Goal: Transaction & Acquisition: Obtain resource

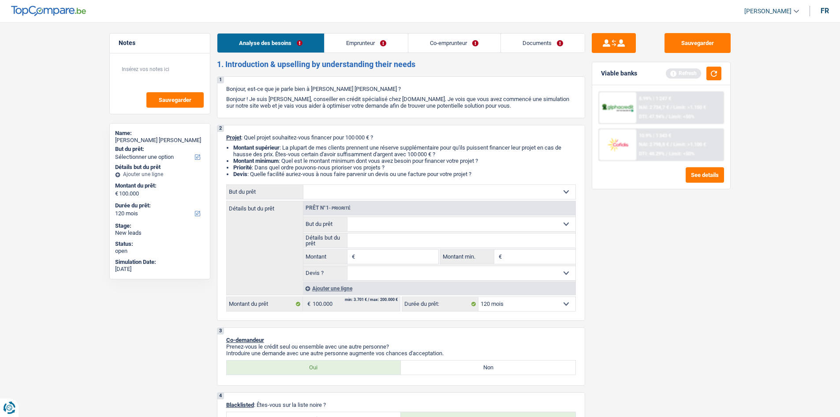
select select "120"
select select "privateEmployee"
select select "worker"
select select "netSalary"
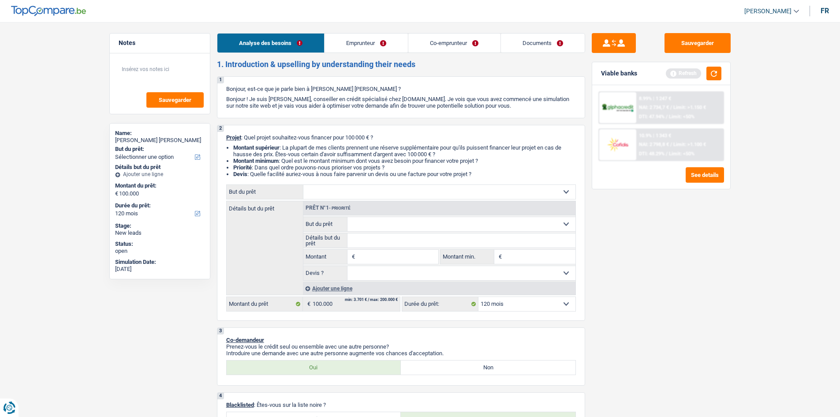
select select "mealVouchers"
select select "netSalary"
select select "rents"
select select "carLoan"
select select "36"
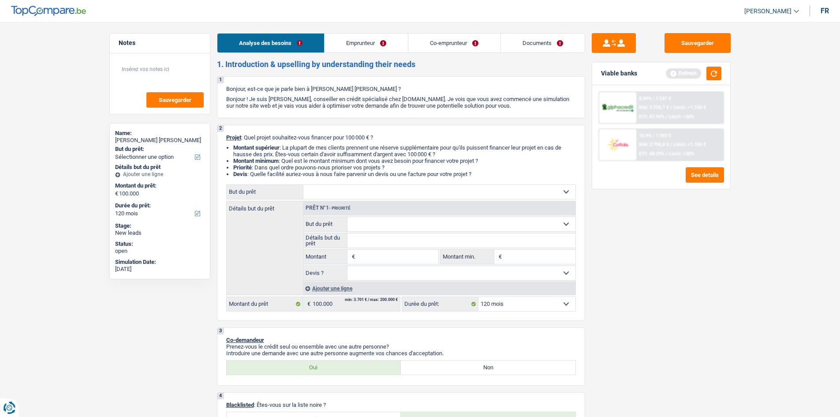
select select "120"
click at [370, 37] on link "Emprunteur" at bounding box center [366, 43] width 83 height 19
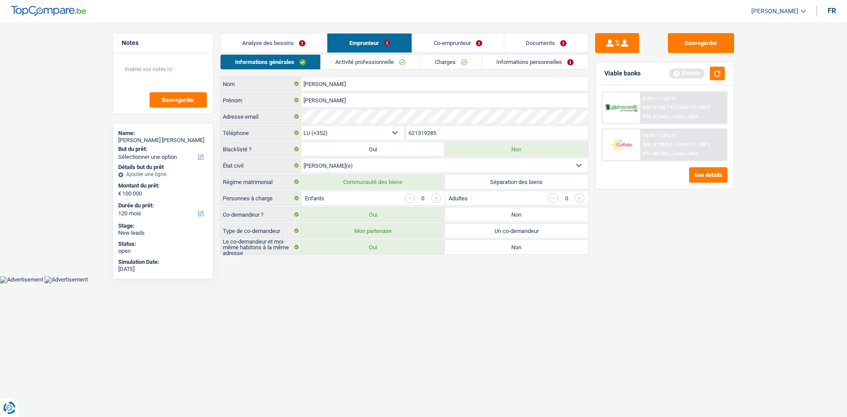
click at [367, 62] on link "Activité professionnelle" at bounding box center [370, 62] width 99 height 15
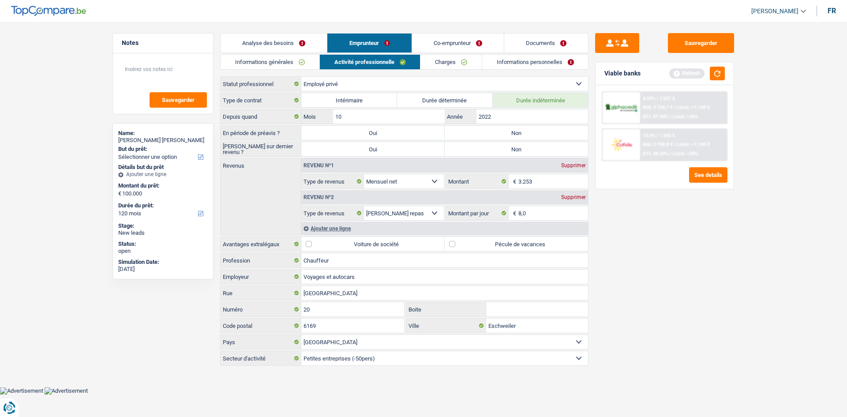
click at [423, 40] on link "Co-emprunteur" at bounding box center [458, 43] width 92 height 19
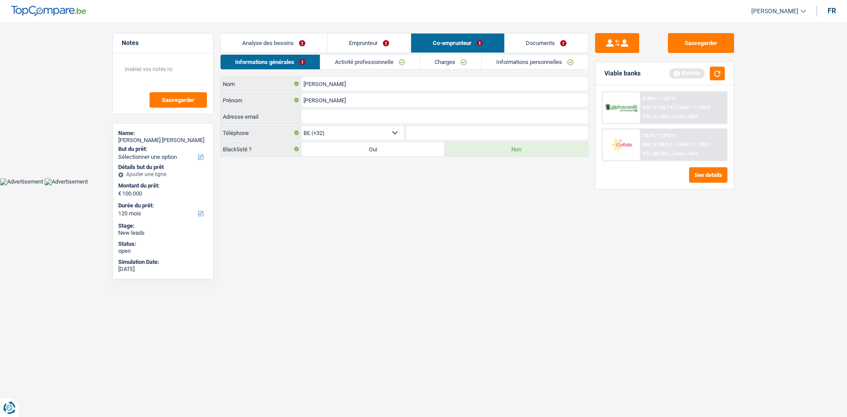
click at [363, 61] on link "Activité professionnelle" at bounding box center [369, 62] width 99 height 15
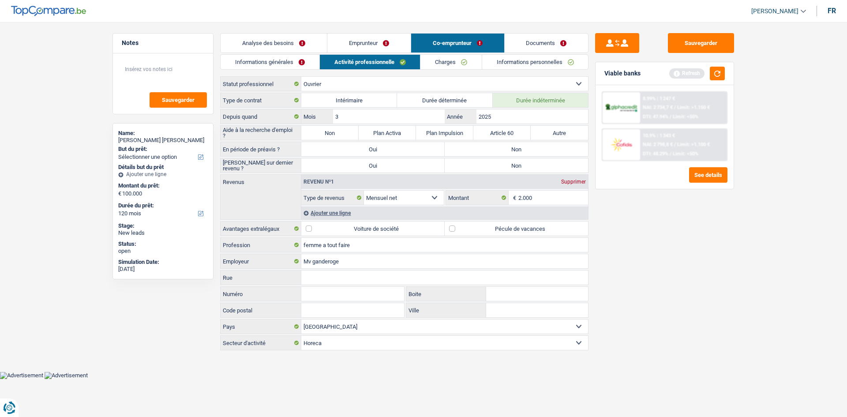
click at [279, 43] on link "Analyse des besoins" at bounding box center [274, 43] width 106 height 19
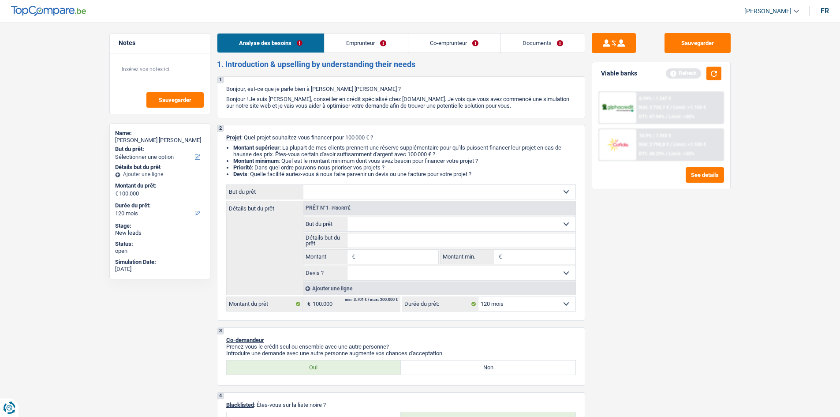
click at [359, 42] on link "Emprunteur" at bounding box center [366, 43] width 83 height 19
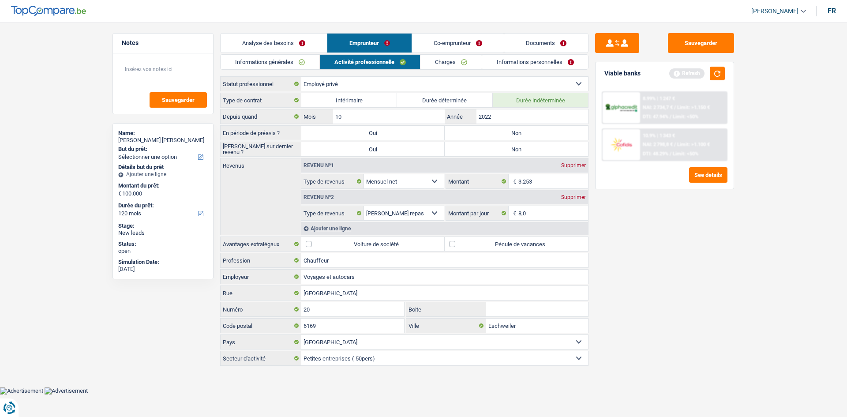
click at [268, 44] on link "Analyse des besoins" at bounding box center [274, 43] width 106 height 19
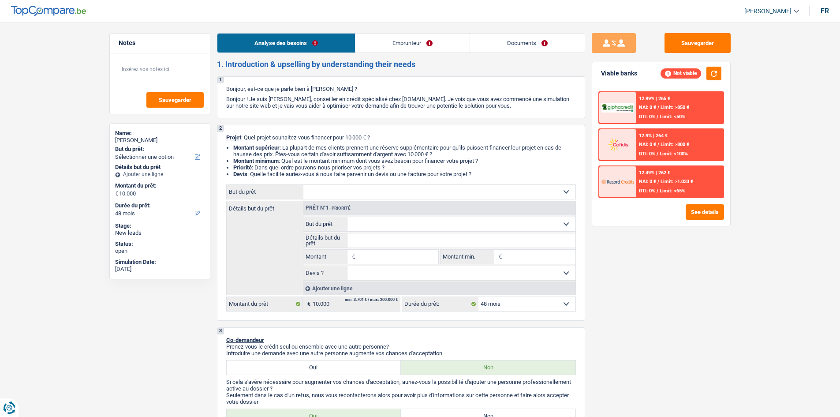
select select "48"
select select "worker"
select select "netSalary"
select select "rents"
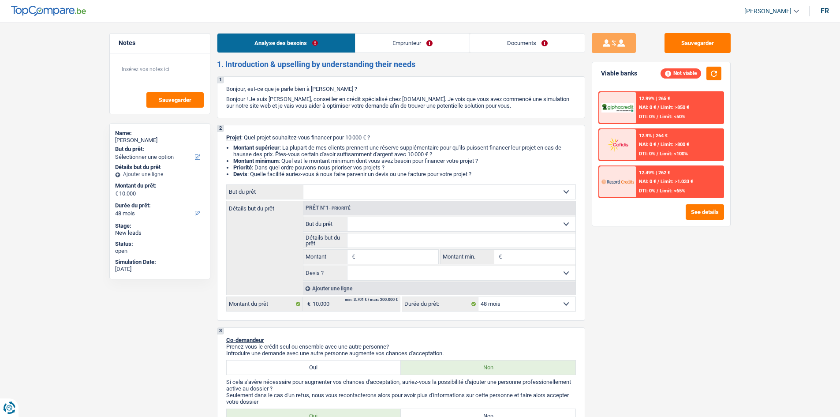
select select "48"
click at [367, 224] on select "Confort maison: meubles, textile, peinture, électroménager, outillage non-profe…" at bounding box center [462, 224] width 228 height 14
select select "hobbies"
type input "0"
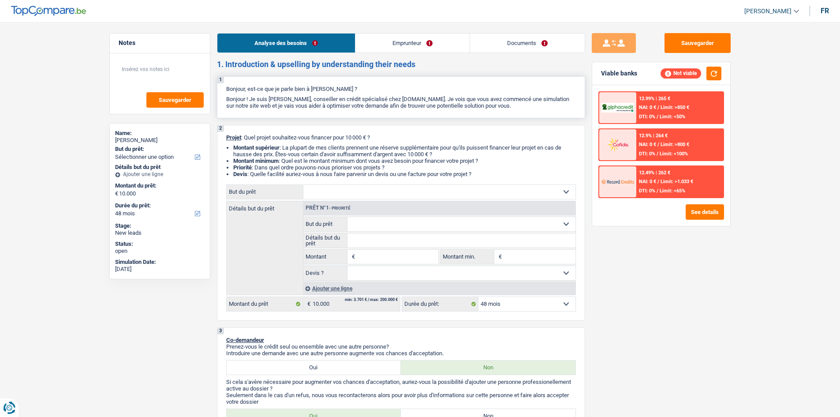
select select
select select "hobbies"
select select
select select "hobbies"
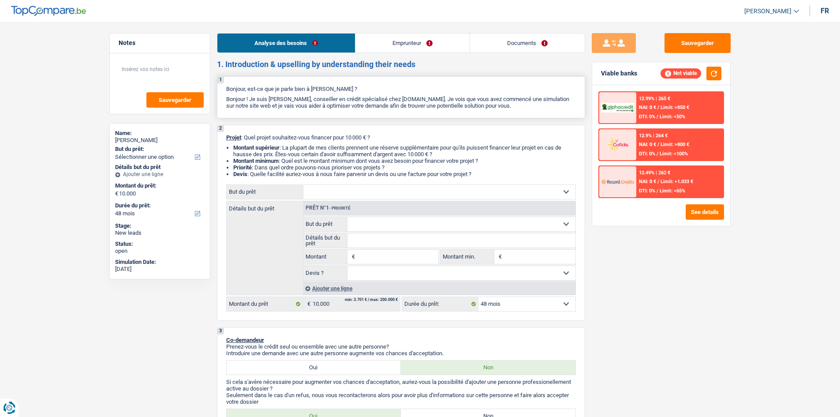
select select
select select "hobbies"
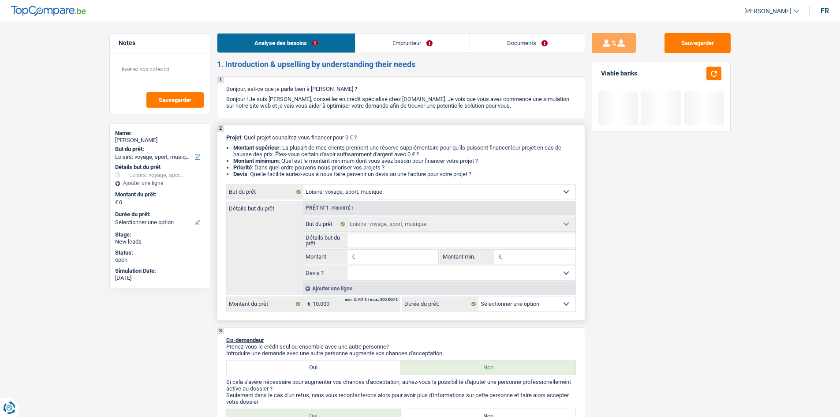
click at [355, 239] on input "Détails but du prêt" at bounding box center [462, 240] width 228 height 14
type input "v"
type input "va"
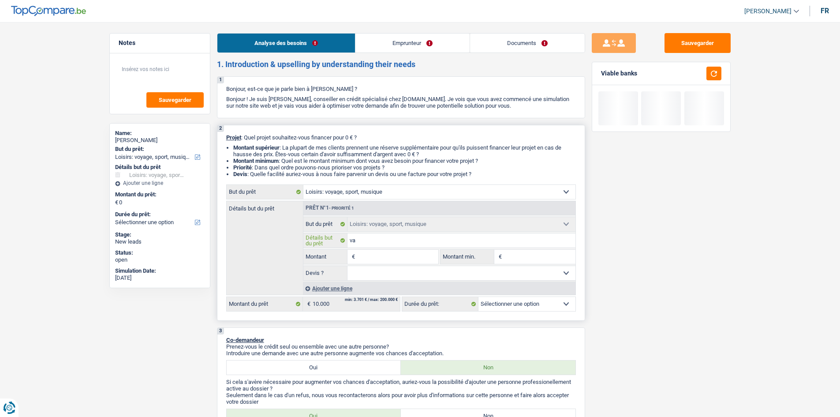
type input "vac"
type input "vaca"
type input "vacan"
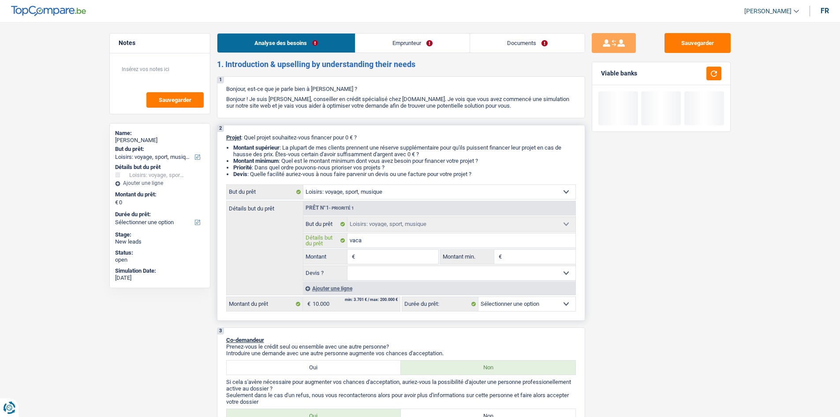
type input "vacan"
type input "vacanc"
type input "vacance"
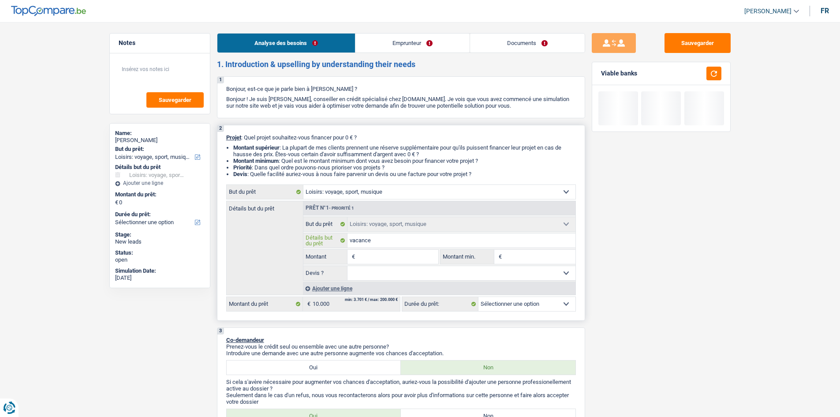
type input "vacances"
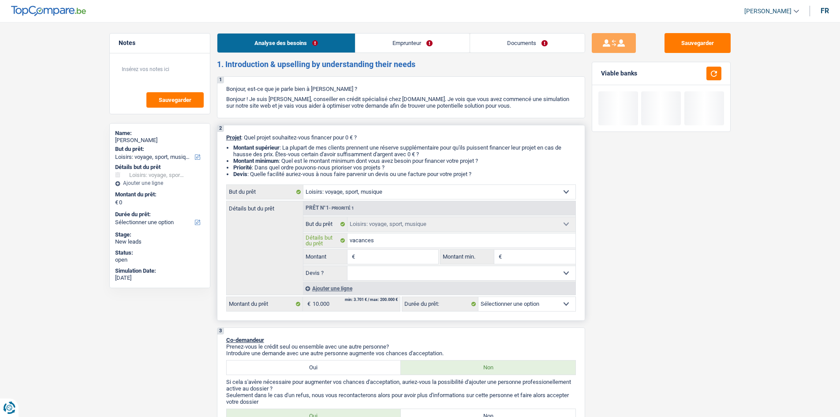
type input "vacances"
type input "vacance"
type input "vacanc"
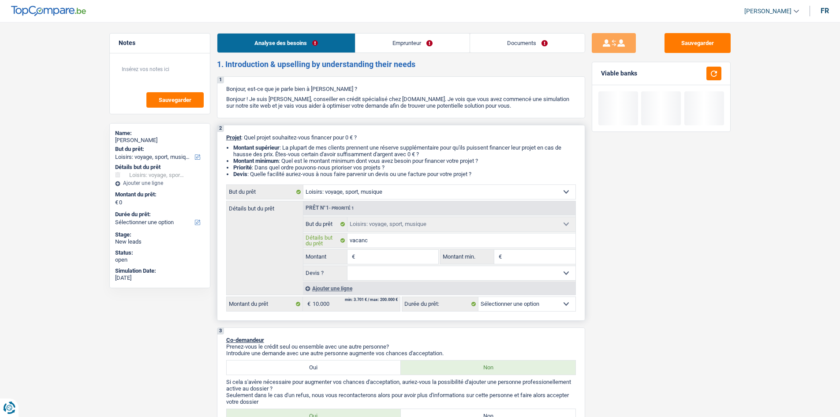
type input "vacan"
type input "vaca"
type input "vac"
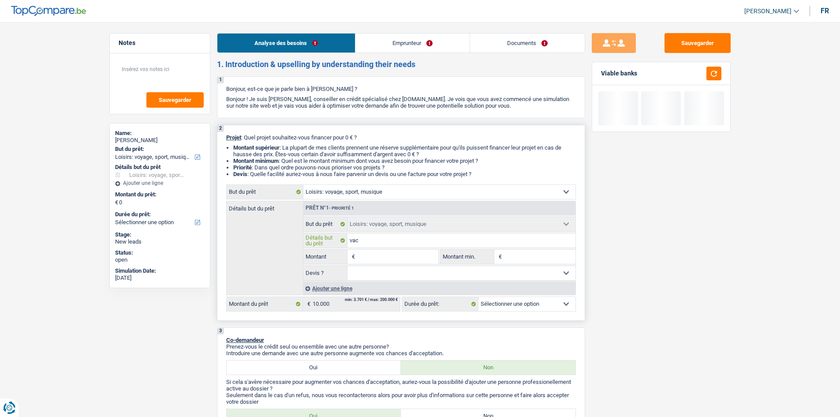
type input "vac"
type input "va"
type input "v"
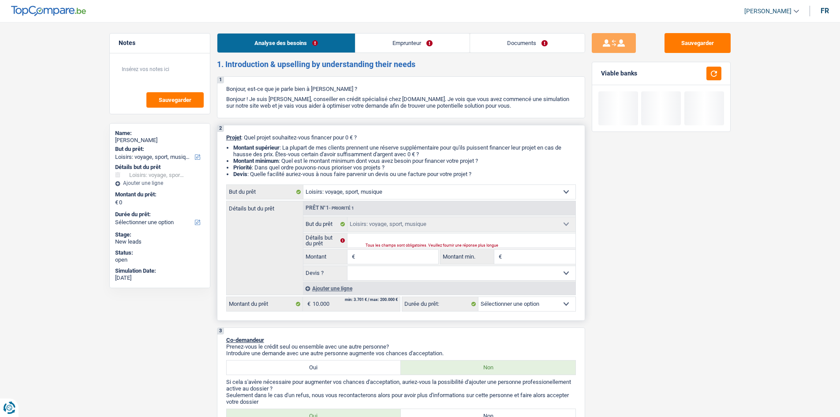
click at [452, 192] on select "Confort maison: meubles, textile, peinture, électroménager, outillage non-profe…" at bounding box center [439, 192] width 272 height 14
select select "houseOrGarden"
click at [303, 185] on select "Confort maison: meubles, textile, peinture, électroménager, outillage non-profe…" at bounding box center [439, 192] width 272 height 14
select select "houseOrGarden"
select select
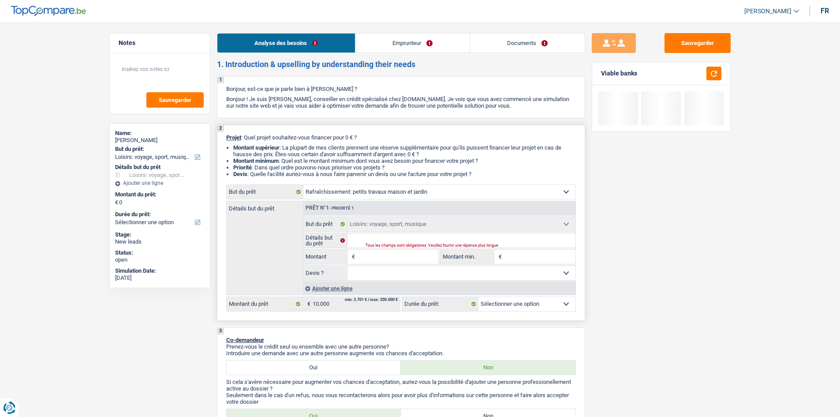
select select "houseOrGarden"
select select
select select "houseOrGarden"
select select
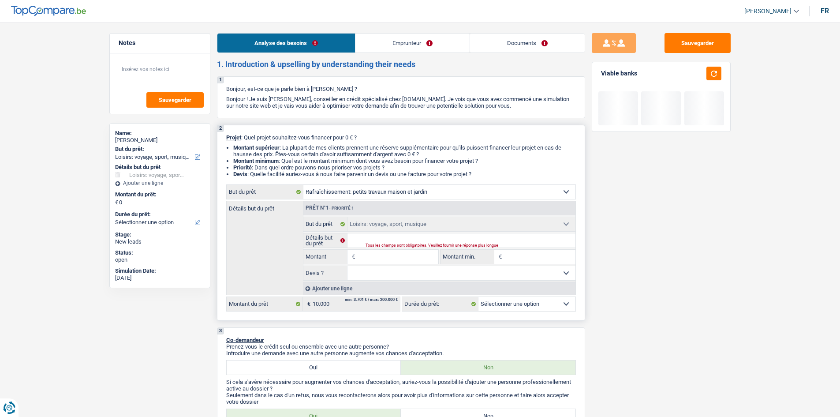
select select "houseOrGarden"
select select "hobbies"
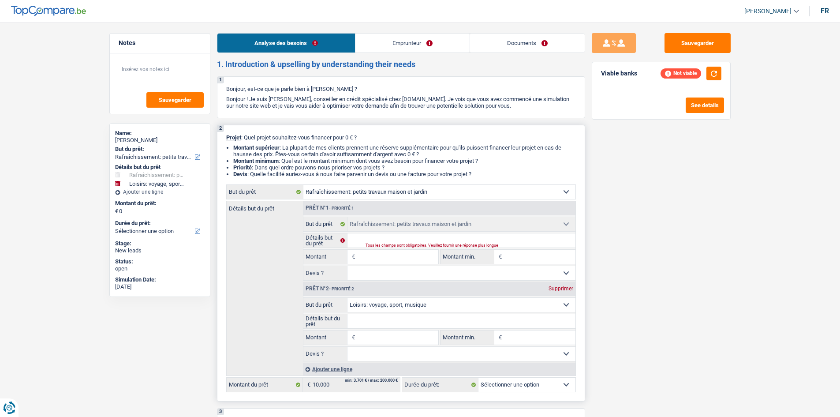
click at [379, 245] on div "Tous les champs sont obligatoires. Veuillez fournir une réponse plus longue" at bounding box center [460, 246] width 188 height 4
click at [441, 193] on select "Confort maison: meubles, textile, peinture, électroménager, outillage non-profe…" at bounding box center [439, 192] width 272 height 14
select select "household"
click at [303, 185] on select "Confort maison: meubles, textile, peinture, électroménager, outillage non-profe…" at bounding box center [439, 192] width 272 height 14
select select "household"
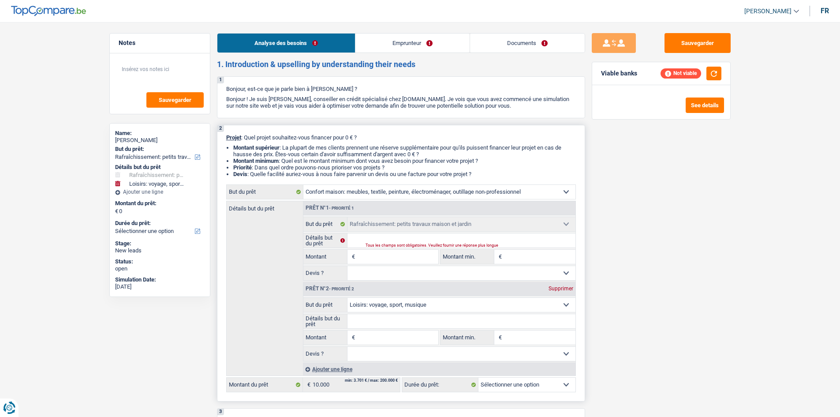
select select
select select "household"
select select
select select "household"
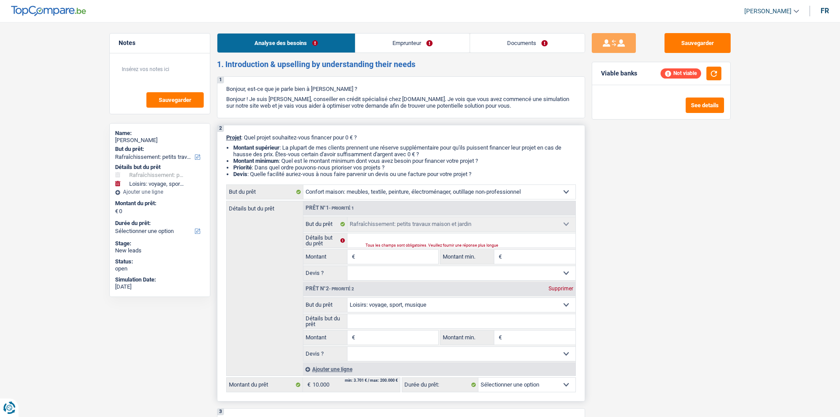
select select
select select "household"
select select "houseOrGarden"
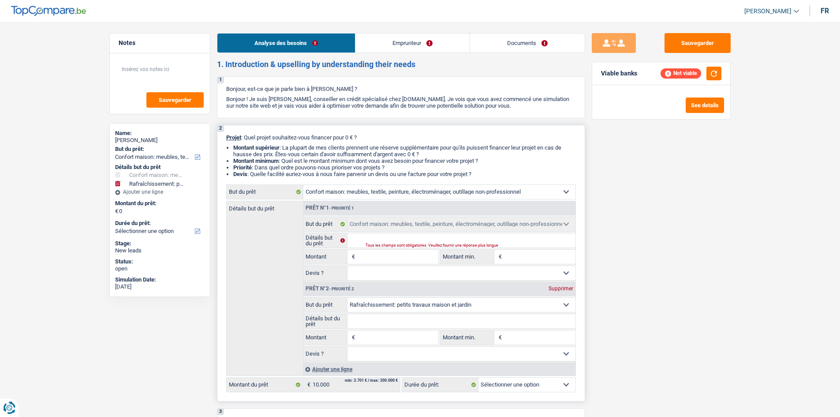
select select "hobbies"
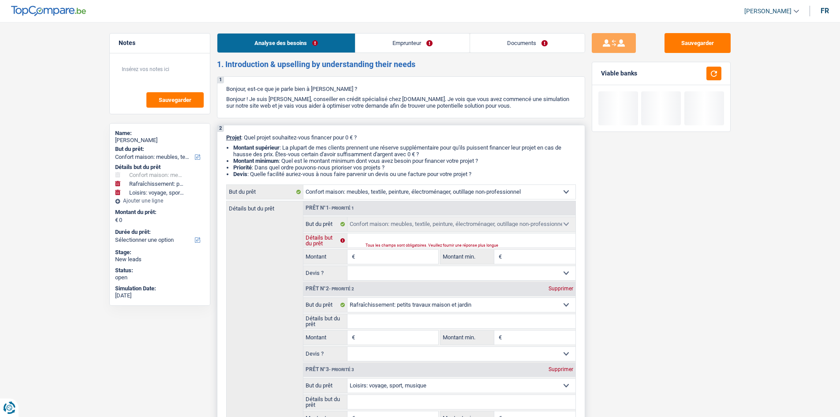
click at [374, 240] on input "Détails but du prêt" at bounding box center [462, 240] width 228 height 14
click at [355, 242] on input "Détails but du prêt" at bounding box center [462, 240] width 228 height 14
type input "r"
type input "ra"
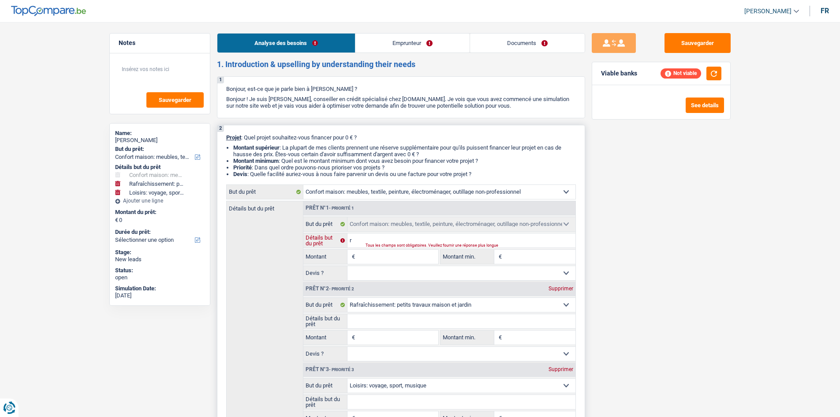
type input "ra"
type input "raf"
type input "rafr"
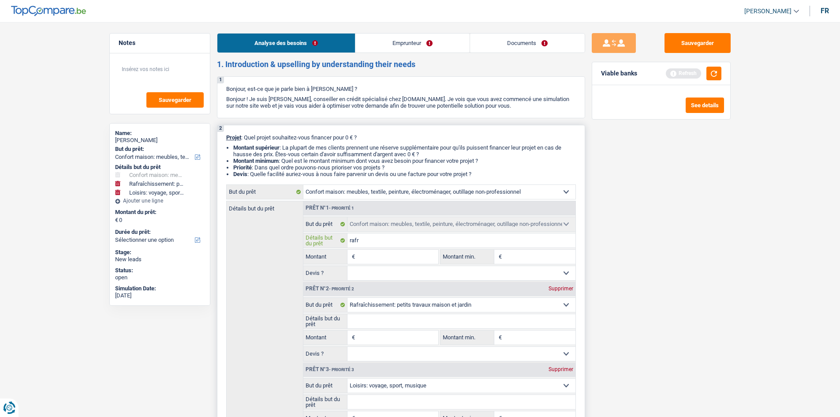
type input "rafre"
type input "rafr"
type input "rafra"
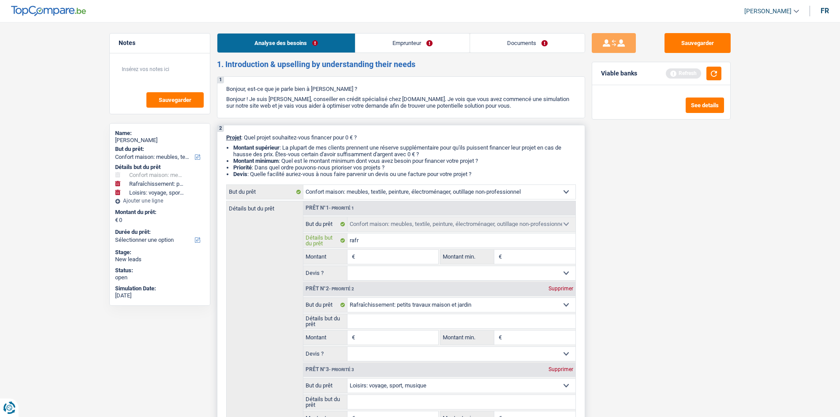
type input "rafra"
type input "rafrai"
type input "rafraic"
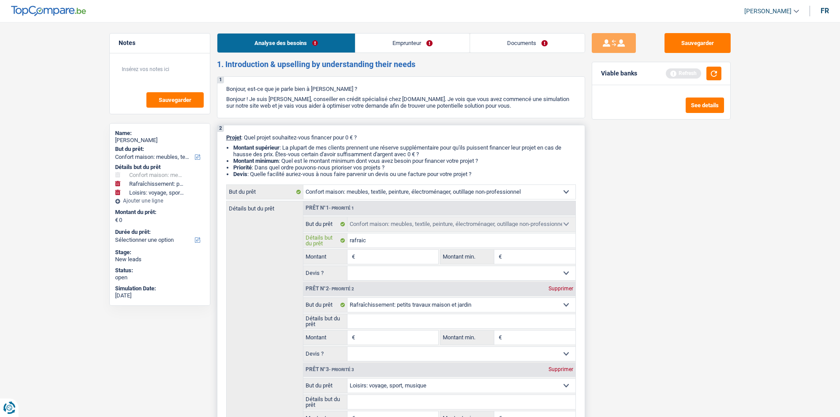
type input "rafraich"
type input "rafraichi"
type input "rafraichis"
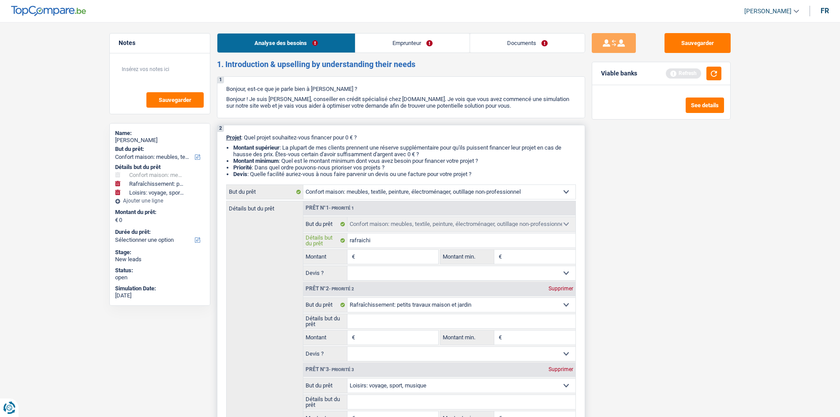
type input "rafraichis"
type input "rafraichiss"
type input "rafraichisse"
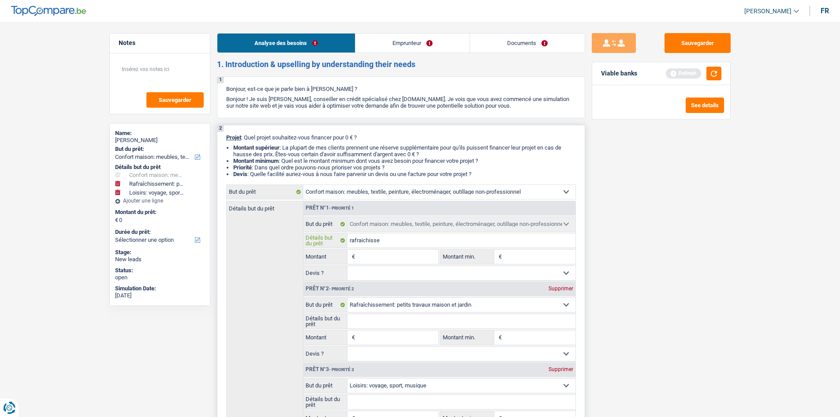
type input "rafraichissem"
type input "rafraichisseme"
type input "rafraichissemen"
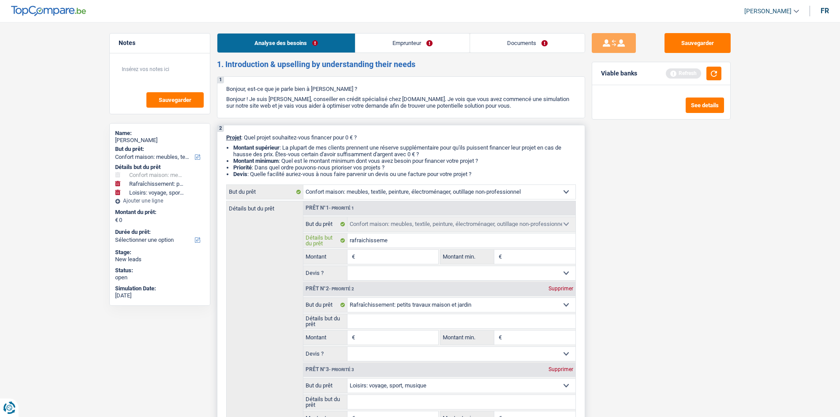
type input "rafraichissemen"
type input "rafraichissement"
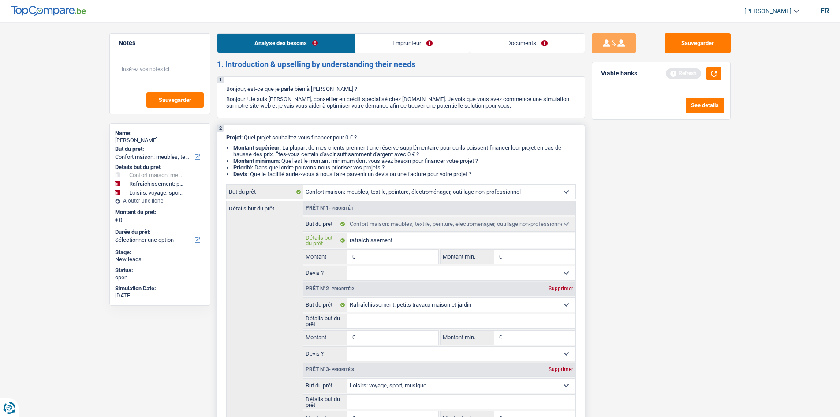
type input "rafraichissement"
type input "rafraichissement m"
type input "rafraichissement ma"
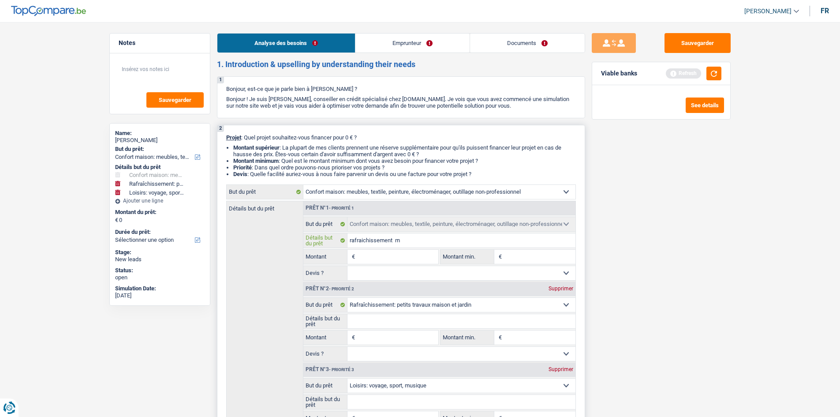
type input "rafraichissement ma"
type input "rafraichissement mai"
type input "rafraichissement mais"
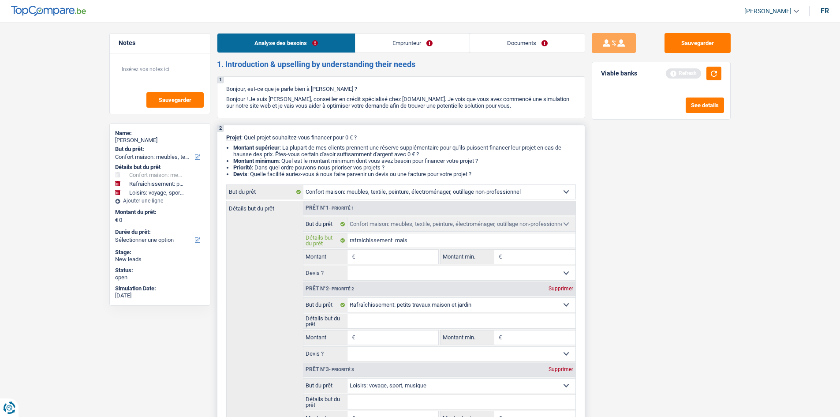
type input "rafraichissement maiso"
type input "rafraichissement maison"
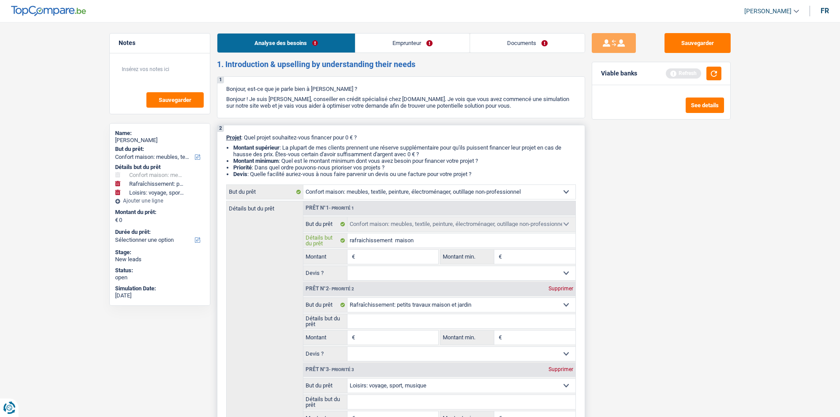
type input "rafraichissement maison"
click at [393, 255] on input "Montant" at bounding box center [397, 257] width 81 height 14
type input "1"
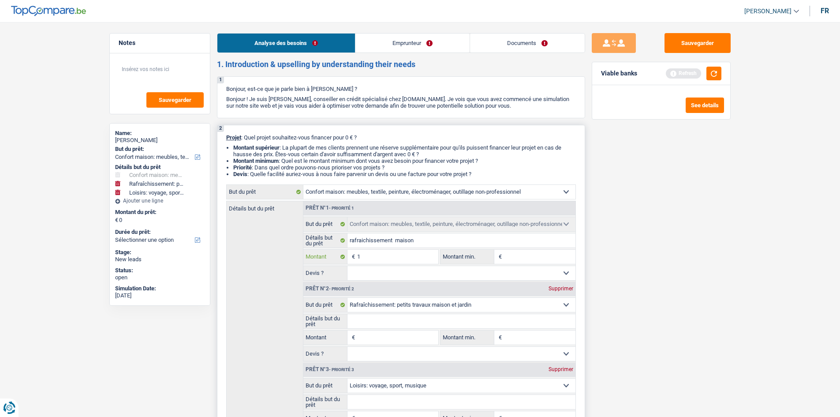
type input "10"
type input "100"
type input "1.000"
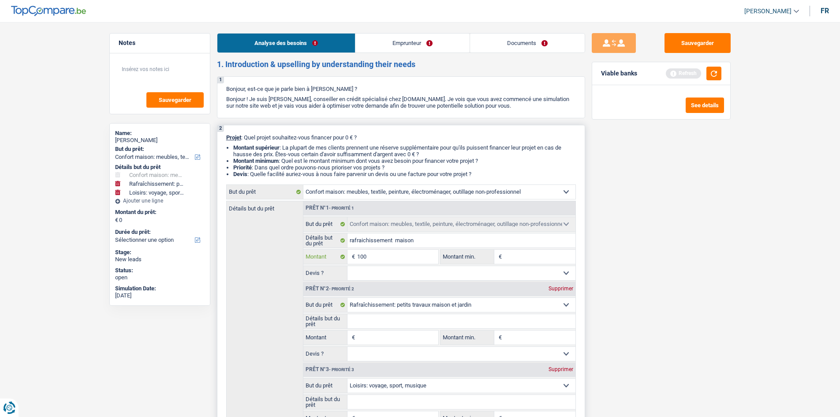
type input "1.000"
type input "10.000"
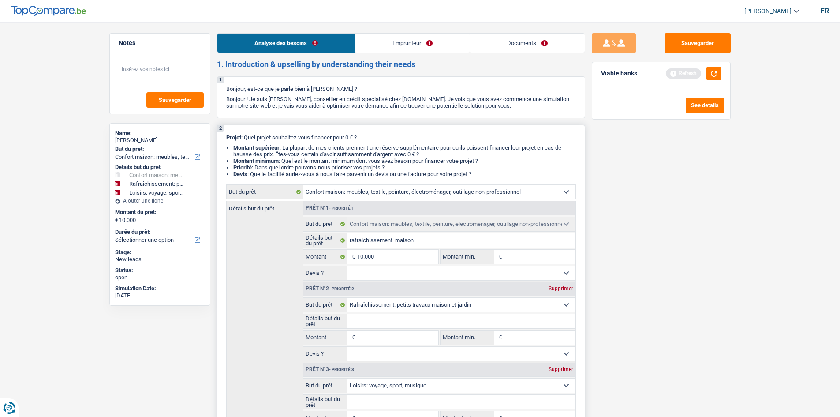
select select "48"
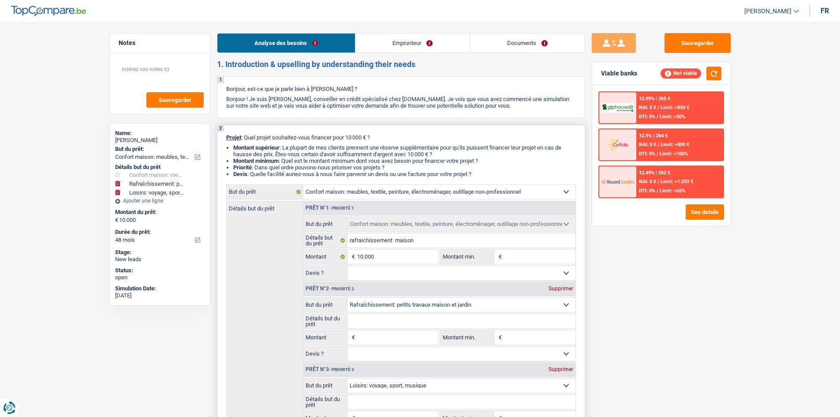
type input "8"
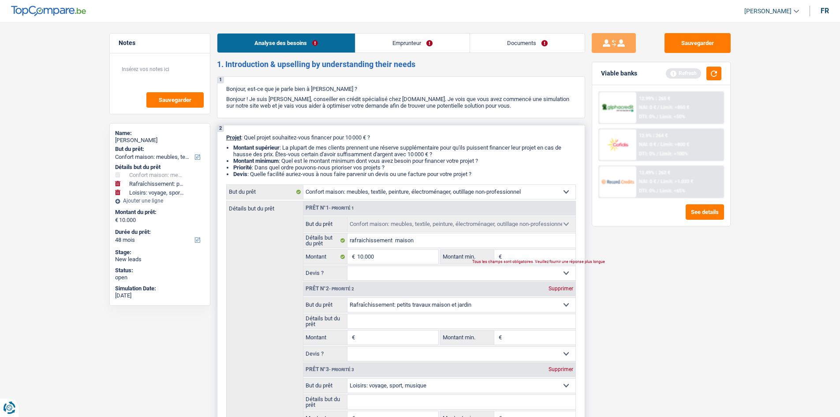
type input "8"
type input "80"
click at [515, 260] on input "80" at bounding box center [539, 257] width 71 height 14
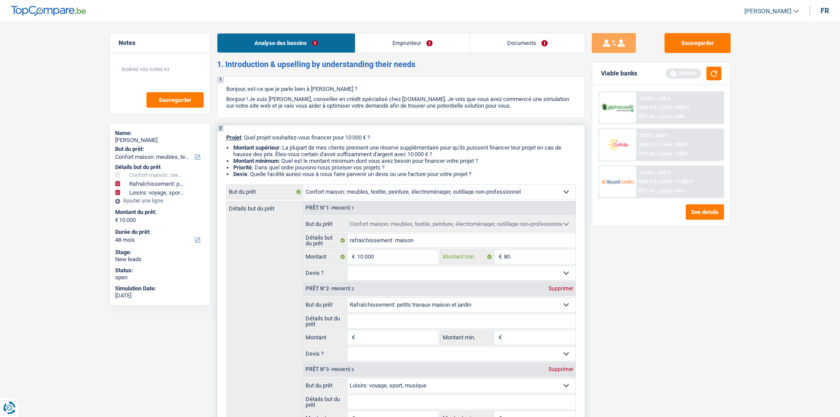
type input "800"
type input "8.000"
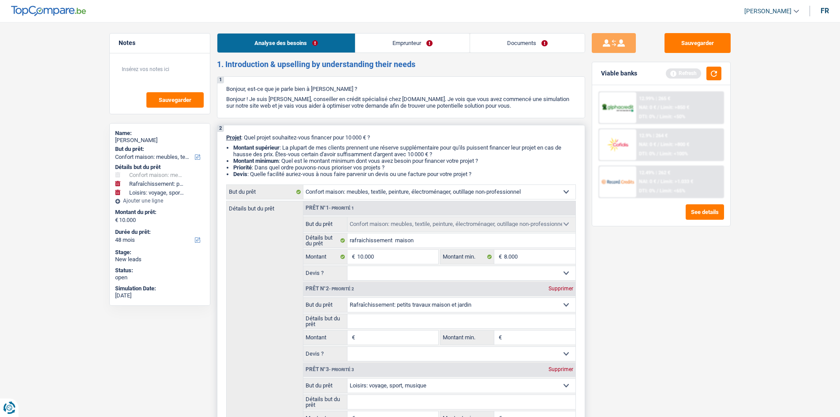
click at [557, 288] on div "Supprimer" at bounding box center [561, 288] width 29 height 5
select select "hobbies"
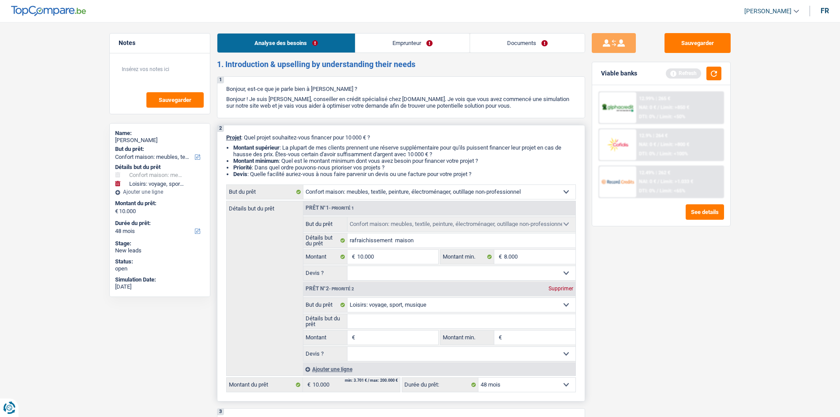
click at [527, 274] on select "Oui Non Non répondu Sélectionner une option" at bounding box center [462, 273] width 228 height 14
select select "yes"
click at [348, 266] on select "Oui Non Non répondu Sélectionner une option" at bounding box center [462, 273] width 228 height 14
select select "yes"
click at [555, 288] on div "Supprimer" at bounding box center [561, 288] width 29 height 5
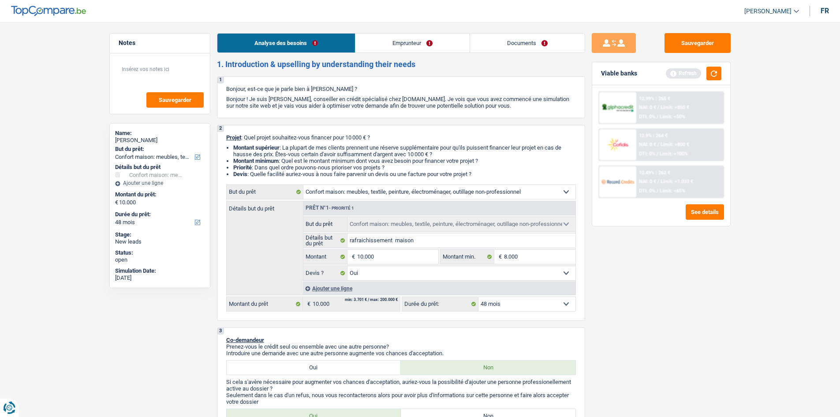
click at [400, 39] on link "Emprunteur" at bounding box center [413, 43] width 114 height 19
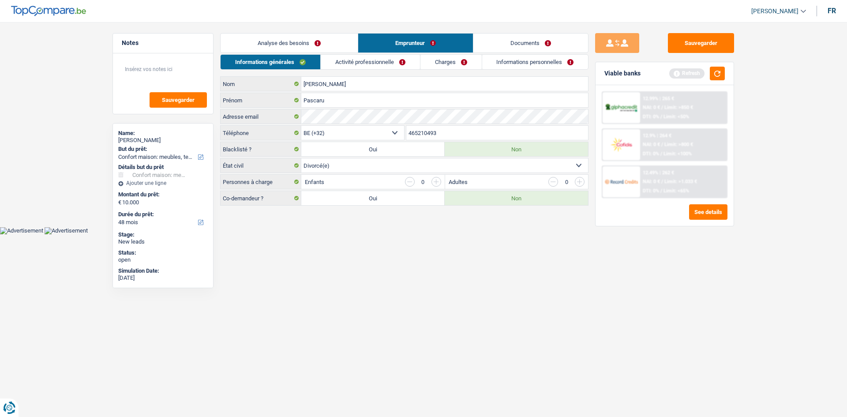
click at [357, 62] on link "Activité professionnelle" at bounding box center [370, 62] width 99 height 15
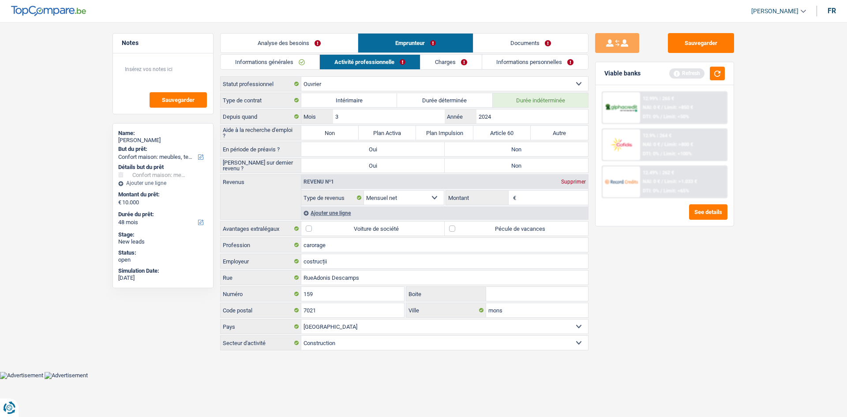
click at [299, 45] on link "Analyse des besoins" at bounding box center [289, 43] width 137 height 19
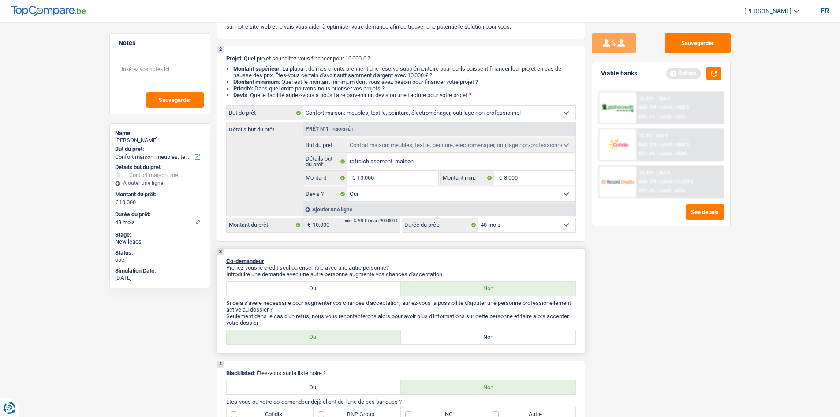
scroll to position [132, 0]
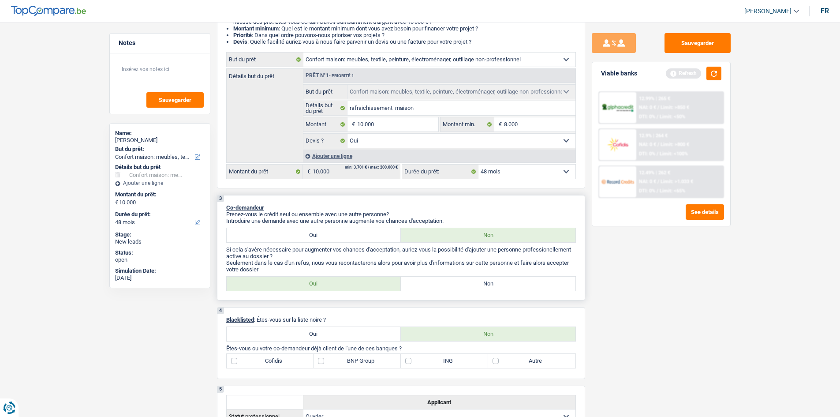
click at [435, 283] on label "Non" at bounding box center [488, 284] width 175 height 14
click at [435, 283] on input "Non" at bounding box center [488, 284] width 175 height 14
radio input "true"
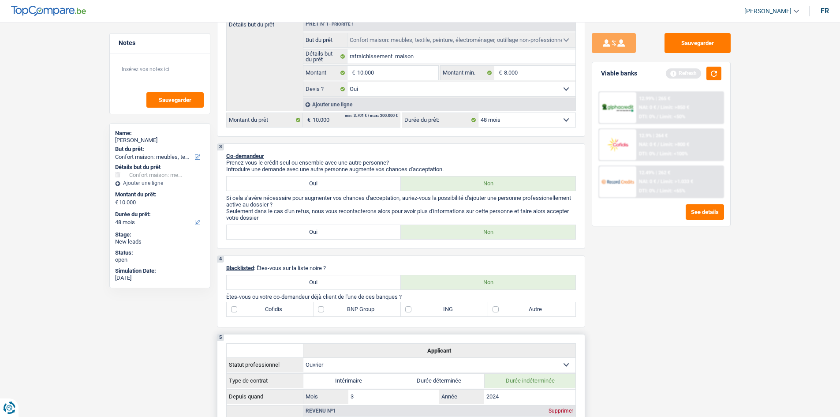
scroll to position [265, 0]
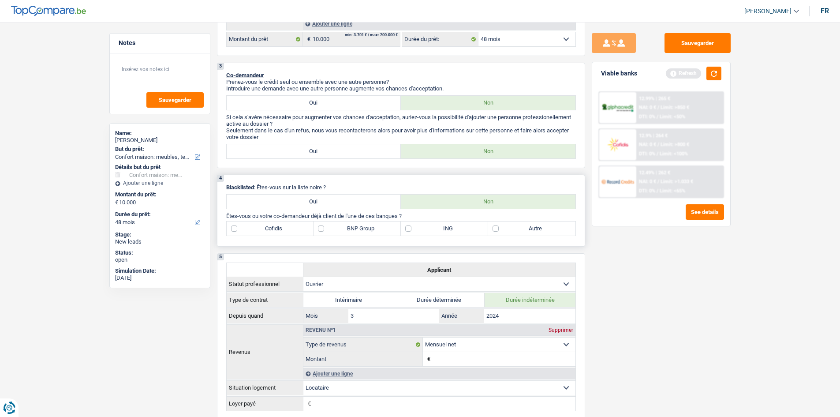
drag, startPoint x: 551, startPoint y: 227, endPoint x: 541, endPoint y: 229, distance: 9.4
click at [544, 229] on label "Autre" at bounding box center [531, 228] width 87 height 14
click at [544, 229] on input "Autre" at bounding box center [531, 228] width 87 height 14
checkbox input "true"
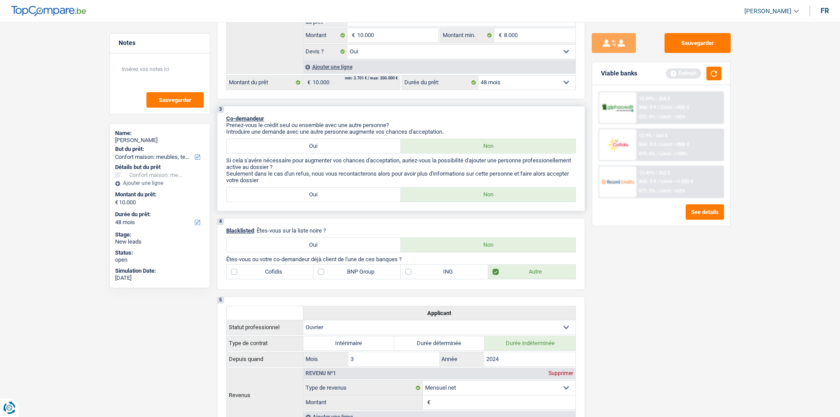
scroll to position [221, 0]
click at [257, 271] on label "Cofidis" at bounding box center [270, 273] width 87 height 14
click at [257, 271] on input "Cofidis" at bounding box center [270, 273] width 87 height 14
checkbox input "true"
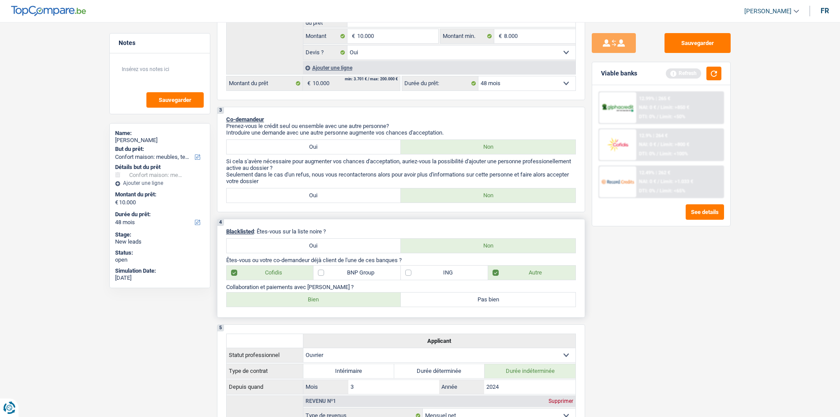
click at [344, 301] on label "Bien" at bounding box center [314, 299] width 175 height 14
click at [344, 301] on input "Bien" at bounding box center [314, 299] width 175 height 14
radio input "true"
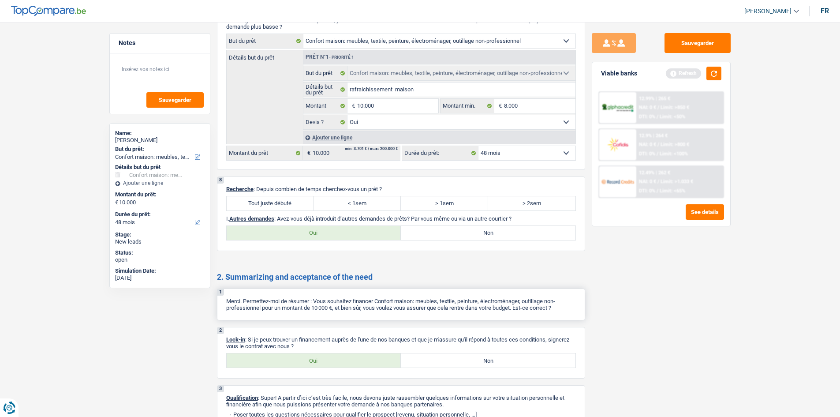
scroll to position [816, 0]
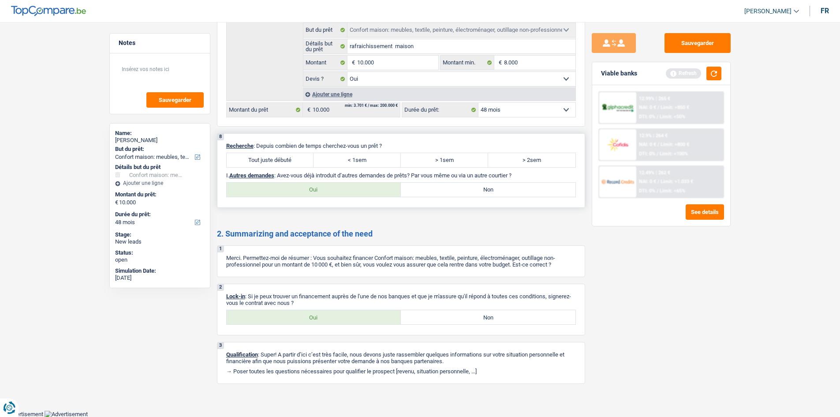
click at [275, 159] on label "Tout juste débuté" at bounding box center [270, 160] width 87 height 14
click at [275, 159] on input "Tout juste débuté" at bounding box center [270, 160] width 87 height 14
radio input "true"
click at [442, 191] on label "Non" at bounding box center [488, 190] width 175 height 14
click at [442, 191] on input "Non" at bounding box center [488, 190] width 175 height 14
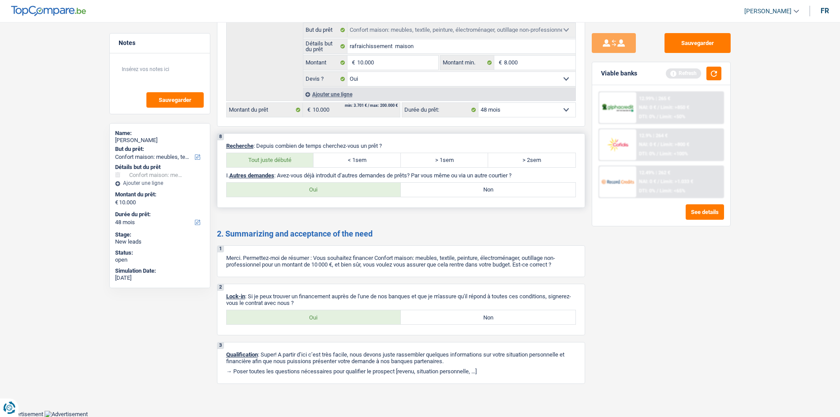
radio input "true"
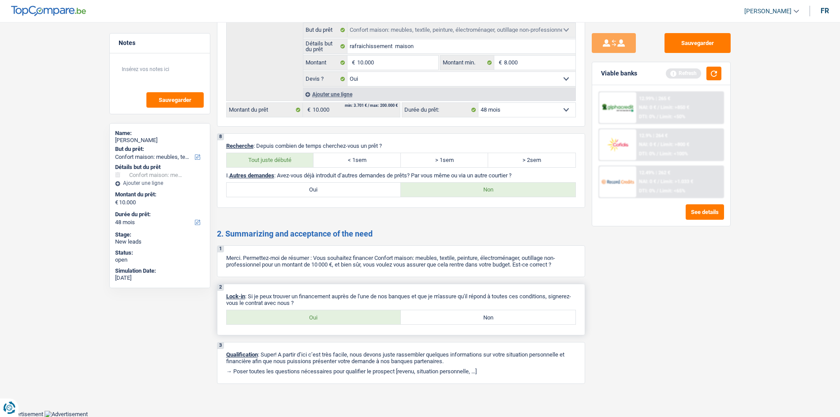
drag, startPoint x: 307, startPoint y: 314, endPoint x: 337, endPoint y: 317, distance: 30.6
click at [309, 313] on label "Oui" at bounding box center [314, 317] width 175 height 14
click at [309, 313] on input "Oui" at bounding box center [314, 317] width 175 height 14
radio input "true"
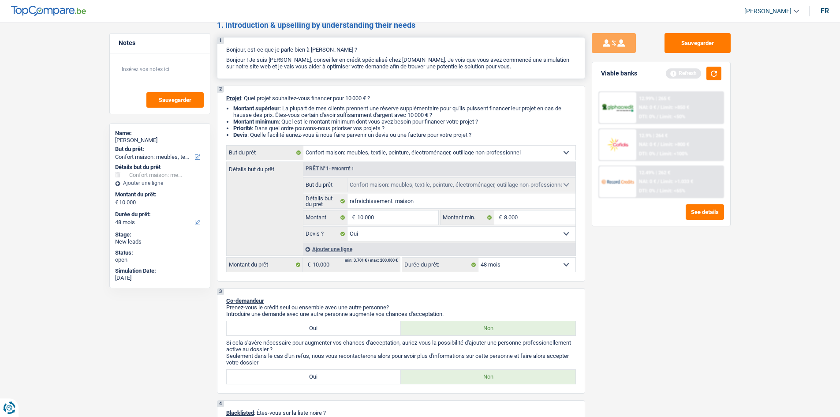
scroll to position [0, 0]
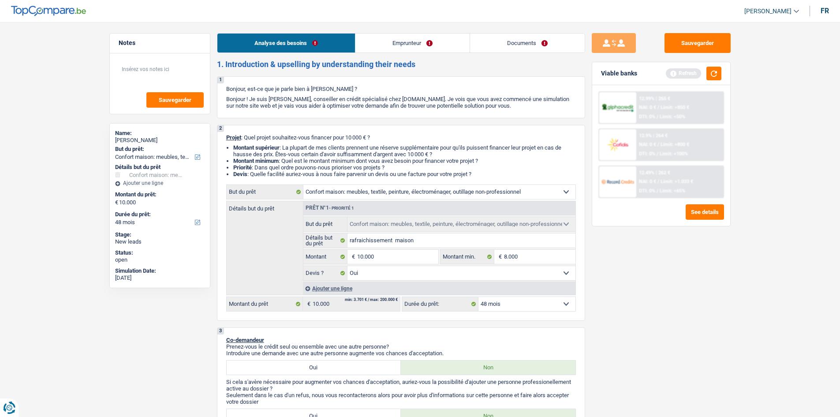
click at [405, 46] on link "Emprunteur" at bounding box center [413, 43] width 114 height 19
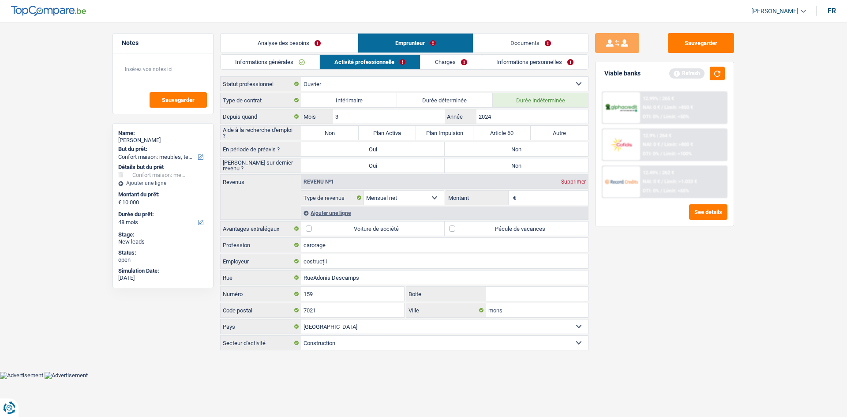
click at [301, 68] on link "Informations générales" at bounding box center [270, 62] width 99 height 15
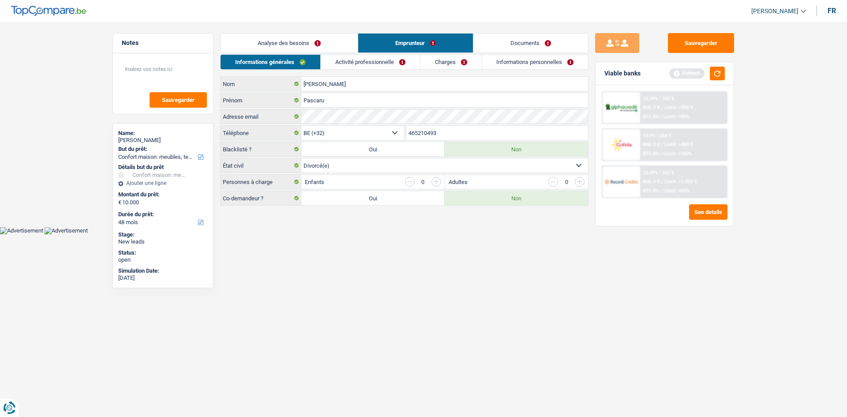
click at [415, 164] on select "Célibataire Marié(e) Cohabitant(e) légal(e) Divorcé(e) Veuf(ve) Séparé (de fait…" at bounding box center [444, 165] width 287 height 14
click at [301, 158] on select "Célibataire Marié(e) Cohabitant(e) légal(e) Divorcé(e) Veuf(ve) Séparé (de fait…" at bounding box center [444, 165] width 287 height 14
click at [397, 167] on select "Célibataire Marié(e) Cohabitant(e) légal(e) Divorcé(e) Veuf(ve) Séparé (de fait…" at bounding box center [444, 165] width 287 height 14
select select "single"
click at [301, 158] on select "Célibataire Marié(e) Cohabitant(e) légal(e) Divorcé(e) Veuf(ve) Séparé (de fait…" at bounding box center [444, 165] width 287 height 14
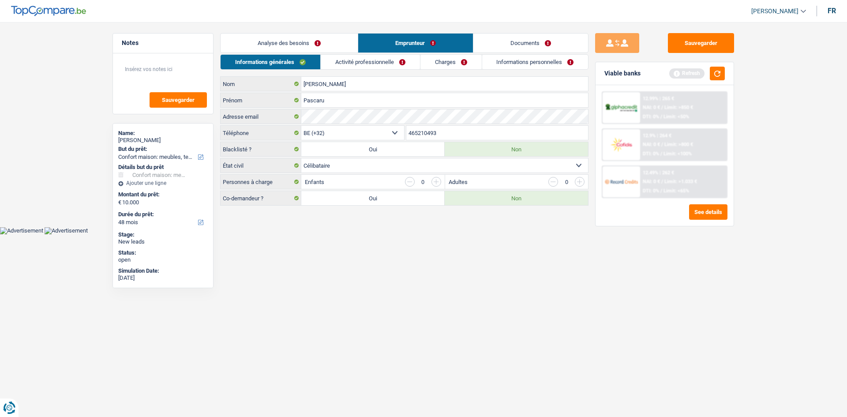
click at [363, 59] on link "Activité professionnelle" at bounding box center [370, 62] width 99 height 15
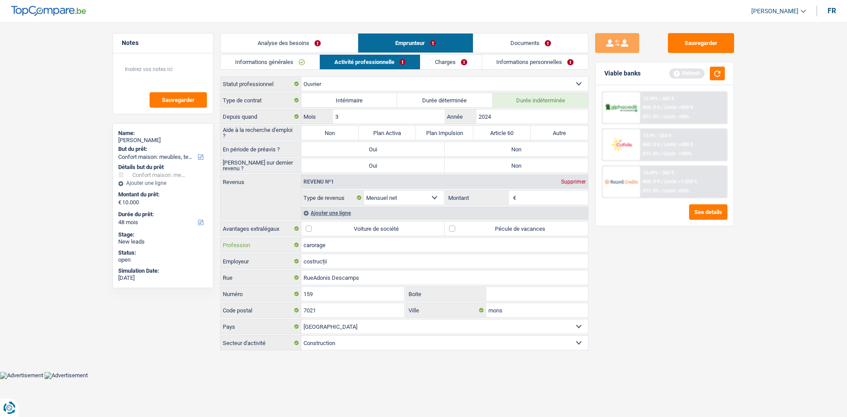
click at [340, 243] on input "carorage" at bounding box center [444, 245] width 287 height 14
type input "carotage"
click at [348, 264] on input "costrucții" at bounding box center [444, 261] width 287 height 14
type input "c"
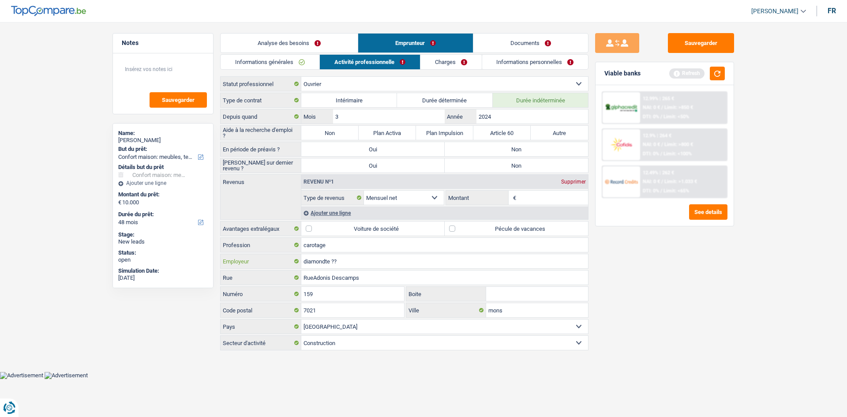
type input "diamondte ??"
click at [341, 133] on label "Non" at bounding box center [329, 133] width 57 height 14
click at [341, 133] on input "Non" at bounding box center [329, 133] width 57 height 14
radio input "true"
click at [492, 149] on label "Non" at bounding box center [516, 149] width 143 height 14
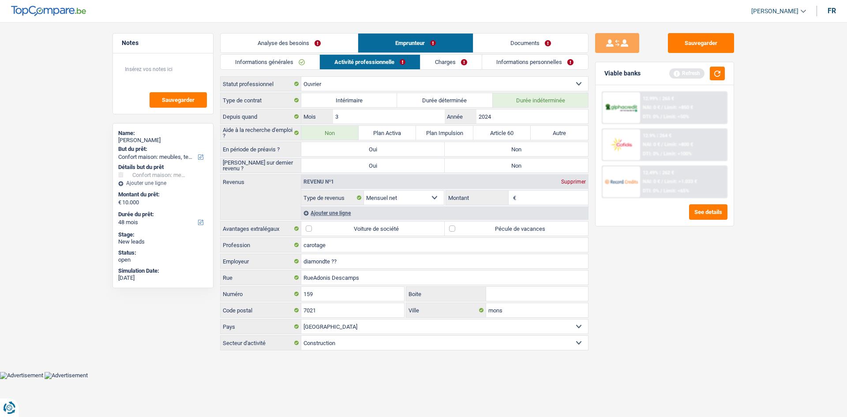
click at [492, 149] on input "Non" at bounding box center [516, 149] width 143 height 14
radio input "true"
click at [485, 167] on label "Non" at bounding box center [516, 165] width 143 height 14
click at [485, 167] on input "Non" at bounding box center [516, 165] width 143 height 14
radio input "true"
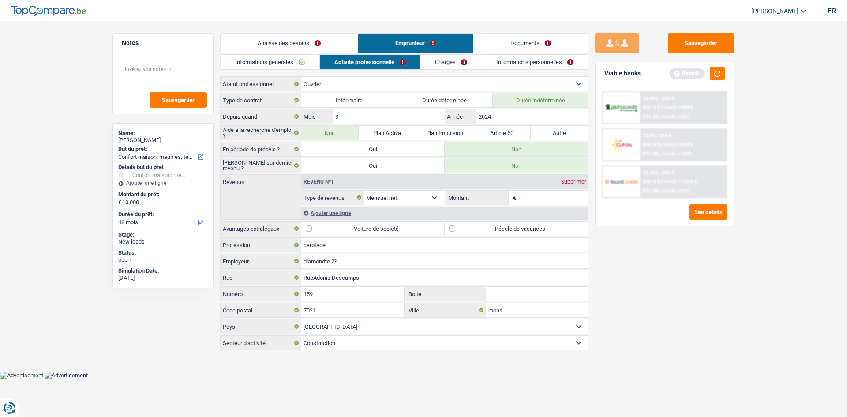
click at [530, 196] on input "Montant" at bounding box center [553, 198] width 70 height 14
type input "2.000"
click at [328, 211] on div "Ajouter une ligne" at bounding box center [444, 212] width 287 height 13
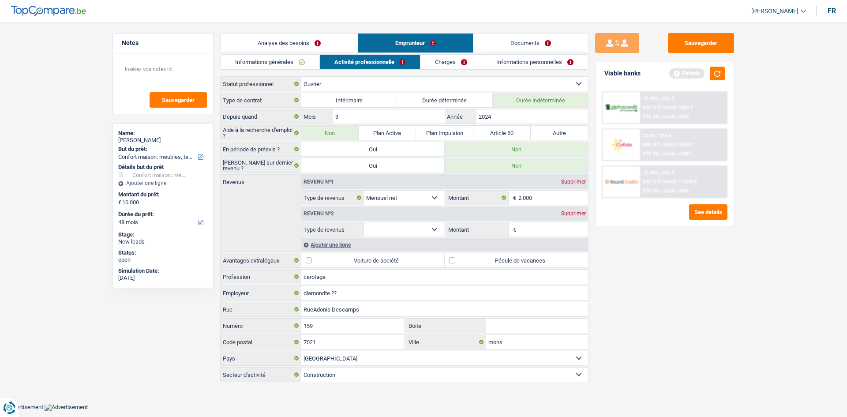
click at [435, 232] on select "Allocation d'handicap Allocations chômage Allocations familiales Chèques repas …" at bounding box center [404, 229] width 80 height 14
click at [413, 227] on select "Allocation d'handicap Allocations chômage Allocations familiales Chèques repas …" at bounding box center [404, 229] width 80 height 14
click at [573, 212] on div "Supprimer" at bounding box center [573, 213] width 29 height 5
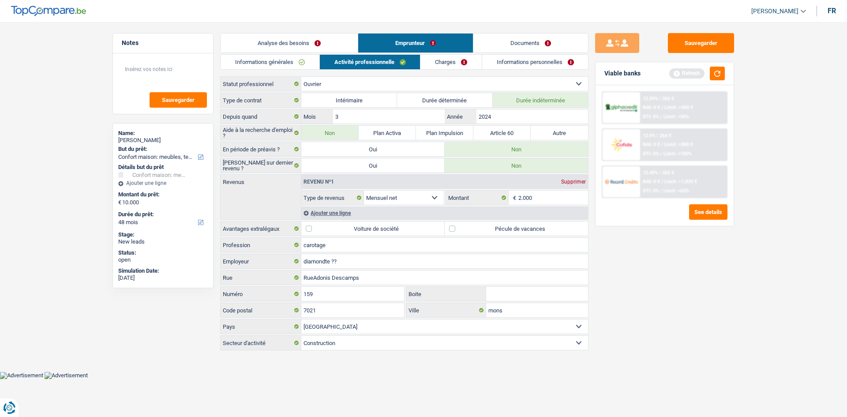
click at [459, 227] on label "Pécule de vacances" at bounding box center [516, 228] width 143 height 14
click at [459, 227] on input "Pécule de vacances" at bounding box center [516, 228] width 143 height 14
click at [451, 229] on label "Pécule de vacances" at bounding box center [516, 228] width 143 height 14
click at [451, 229] on input "Pécule de vacances" at bounding box center [516, 228] width 143 height 14
click at [484, 229] on label "Pécule de vacances" at bounding box center [516, 228] width 143 height 14
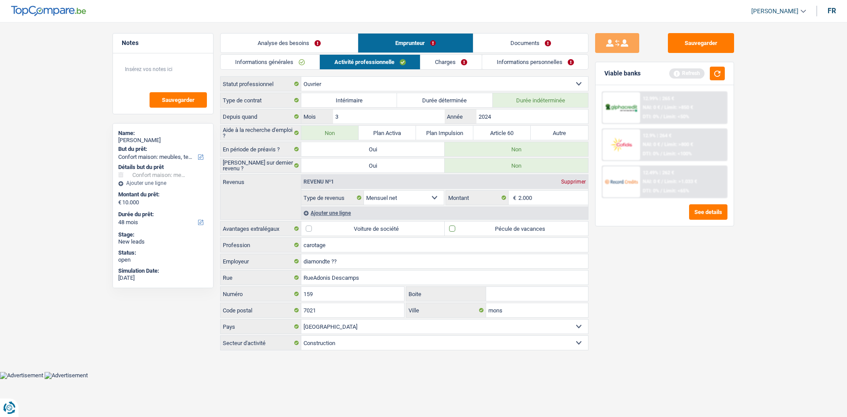
click at [484, 229] on input "Pécule de vacances" at bounding box center [516, 228] width 143 height 14
checkbox input "true"
click at [446, 63] on link "Charges" at bounding box center [450, 62] width 61 height 15
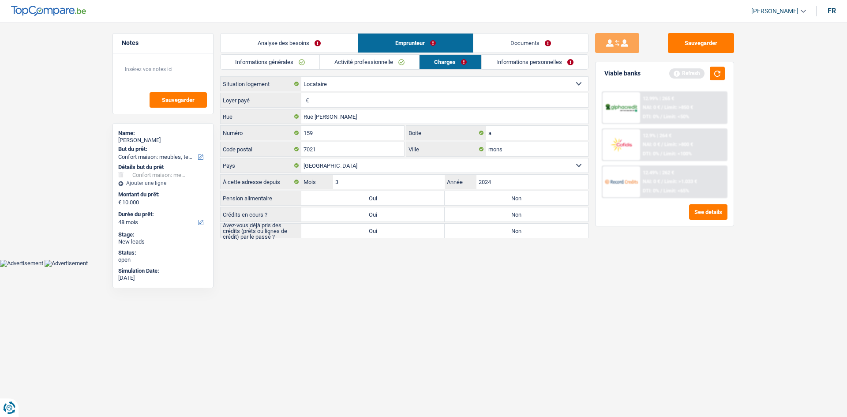
drag, startPoint x: 345, startPoint y: 104, endPoint x: 339, endPoint y: 104, distance: 5.3
click at [343, 104] on input "Loyer payé" at bounding box center [449, 100] width 277 height 14
click at [323, 100] on input "Loyer payé" at bounding box center [449, 100] width 277 height 14
click at [318, 101] on input "Loyer payé" at bounding box center [449, 100] width 277 height 14
click at [314, 101] on input "Loyer payé" at bounding box center [449, 100] width 277 height 14
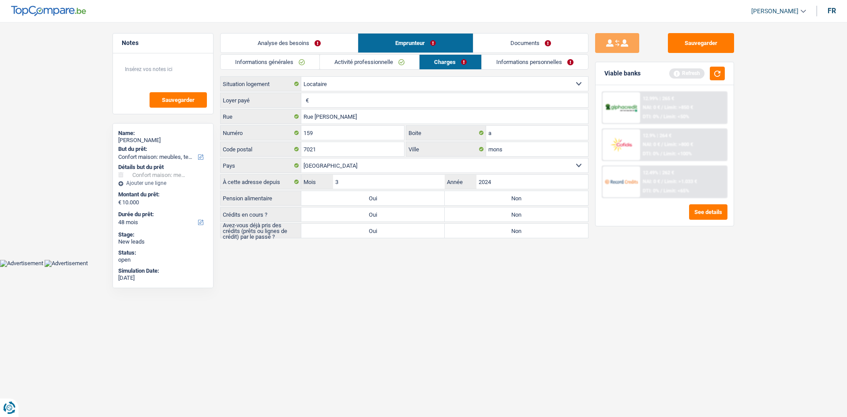
click at [322, 96] on input "Loyer payé" at bounding box center [449, 100] width 277 height 14
click at [336, 86] on select "Locataire Propriétaire avec prêt hypothécaire Propriétaire sans prêt hypothécai…" at bounding box center [444, 84] width 287 height 14
click at [301, 77] on select "Locataire Propriétaire avec prêt hypothécaire Propriétaire sans prêt hypothécai…" at bounding box center [444, 84] width 287 height 14
click at [361, 101] on input "Loyer payé" at bounding box center [449, 100] width 277 height 14
type input "200"
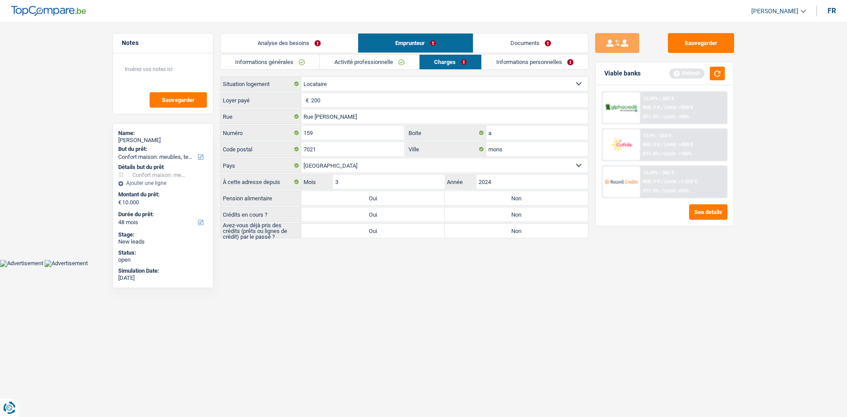
click at [380, 86] on select "Locataire Propriétaire avec prêt hypothécaire Propriétaire sans prêt hypothécai…" at bounding box center [444, 84] width 287 height 14
click at [376, 85] on select "Locataire Propriétaire avec prêt hypothécaire Propriétaire sans prêt hypothécai…" at bounding box center [444, 84] width 287 height 14
drag, startPoint x: 352, startPoint y: 106, endPoint x: 308, endPoint y: 108, distance: 43.7
click at [310, 109] on div "Locataire Propriétaire avec prêt hypothécaire Propriétaire sans prêt hypothécai…" at bounding box center [404, 157] width 368 height 162
click at [347, 100] on input "200" at bounding box center [449, 100] width 277 height 14
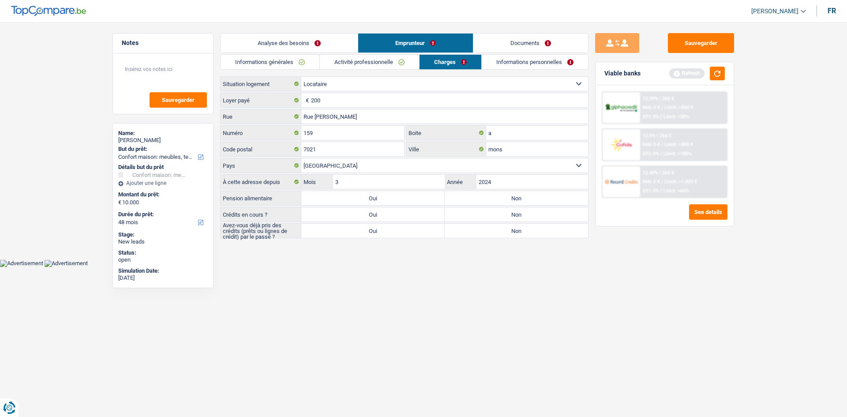
click at [513, 201] on label "Non" at bounding box center [516, 198] width 143 height 14
click at [513, 201] on input "Non" at bounding box center [516, 198] width 143 height 14
radio input "true"
click at [369, 212] on label "Oui" at bounding box center [372, 214] width 143 height 14
click at [369, 212] on input "Oui" at bounding box center [372, 214] width 143 height 14
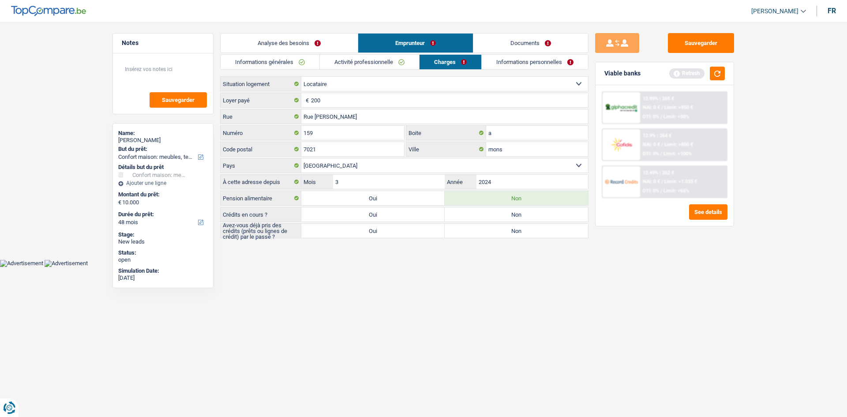
radio input "true"
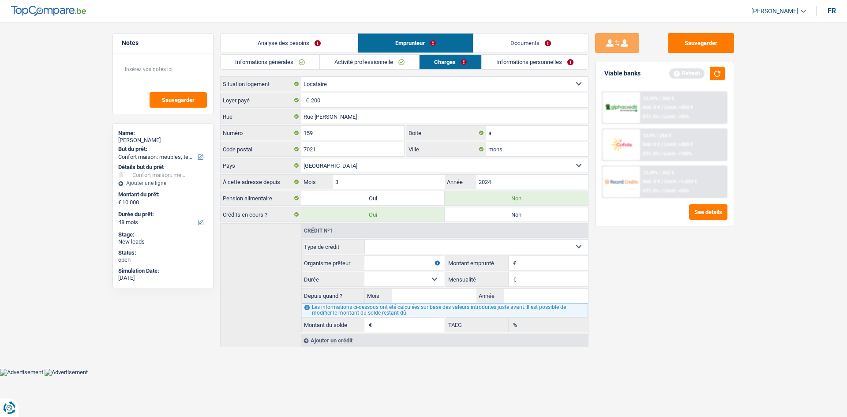
click at [411, 248] on select "Carte ou ouverture de crédit Prêt hypothécaire Vente à tempérament Prêt à tempé…" at bounding box center [477, 247] width 224 height 14
select select "cardOrCredit"
type input "0"
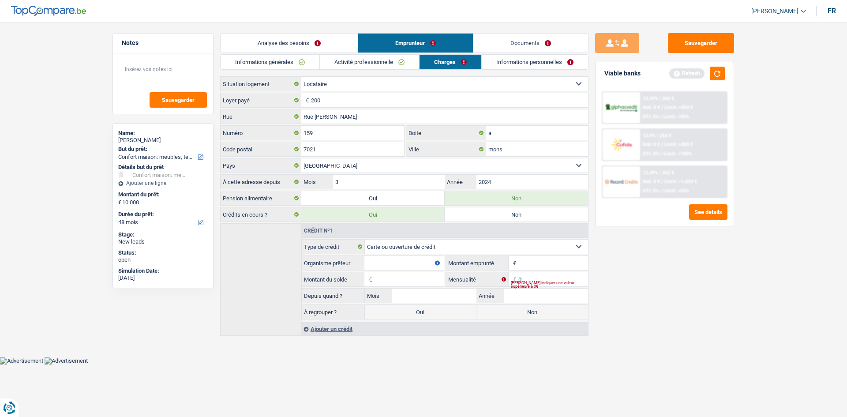
click at [390, 263] on input "Organisme prêteur" at bounding box center [403, 263] width 79 height 14
type input "c"
type input "cofidis"
click at [532, 264] on input "Montant" at bounding box center [553, 263] width 70 height 14
type input "1.200"
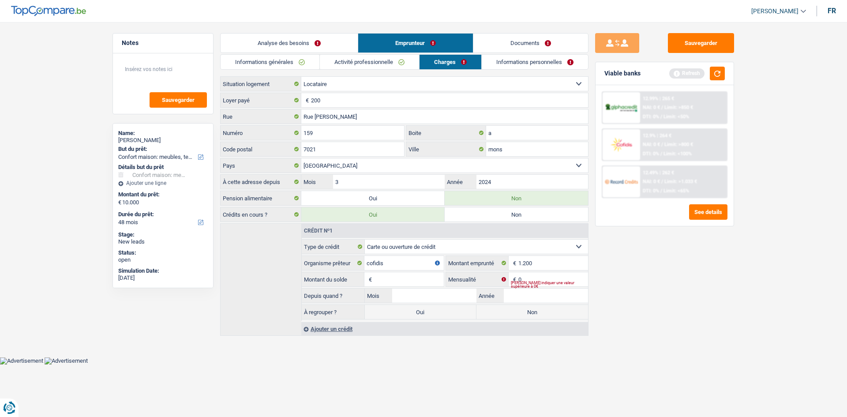
click at [401, 285] on input "Montant du solde" at bounding box center [409, 279] width 70 height 14
type input "1.200"
drag, startPoint x: 532, startPoint y: 281, endPoint x: 514, endPoint y: 289, distance: 19.8
click at [529, 281] on input "0" at bounding box center [553, 279] width 70 height 14
type input "50"
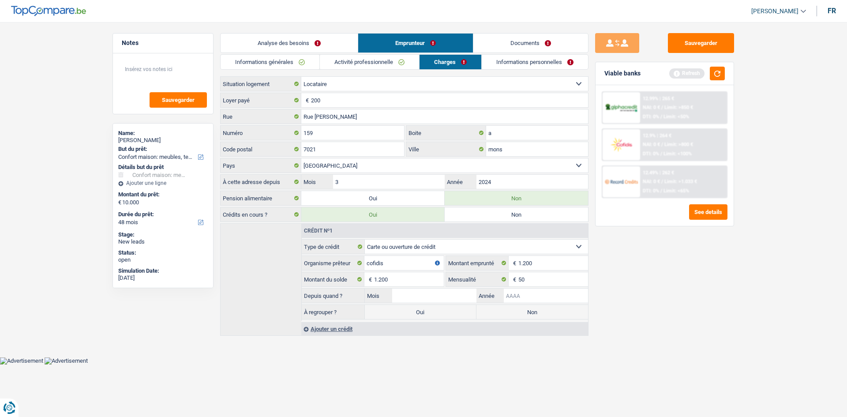
click at [528, 301] on input "Année" at bounding box center [546, 295] width 84 height 14
type input "2004"
click at [454, 296] on input "Mois" at bounding box center [434, 295] width 84 height 14
type input "6"
click at [531, 351] on main "Notes Sauvegarder Name: Pascaru Cristian But du prêt: Confort maison: meubles, …" at bounding box center [423, 185] width 847 height 344
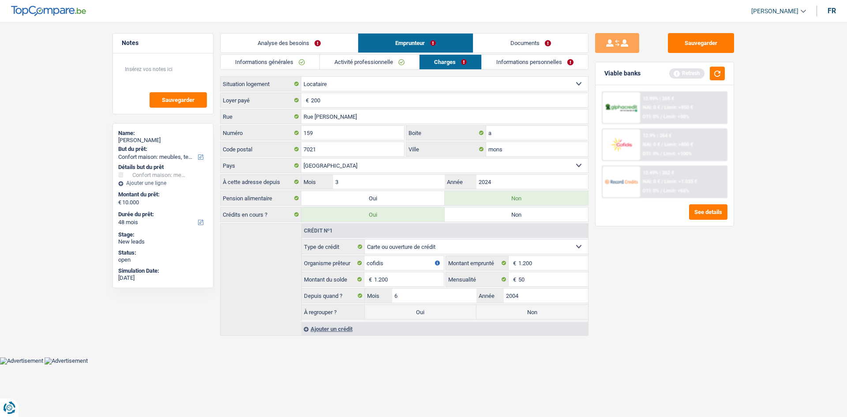
click at [262, 47] on link "Analyse des besoins" at bounding box center [289, 43] width 137 height 19
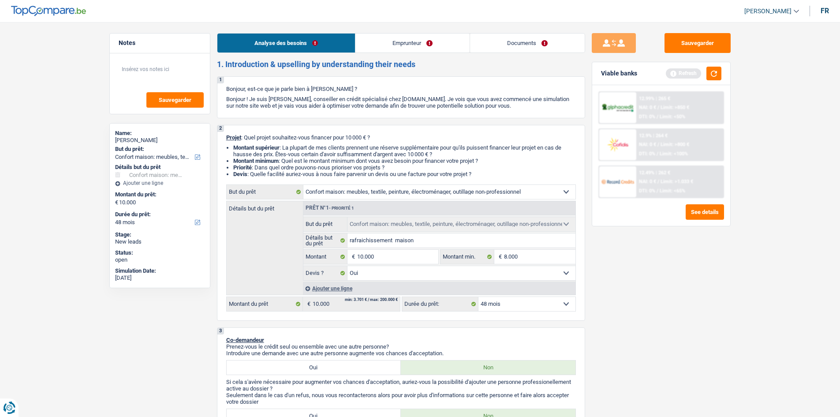
click at [421, 45] on link "Emprunteur" at bounding box center [413, 43] width 114 height 19
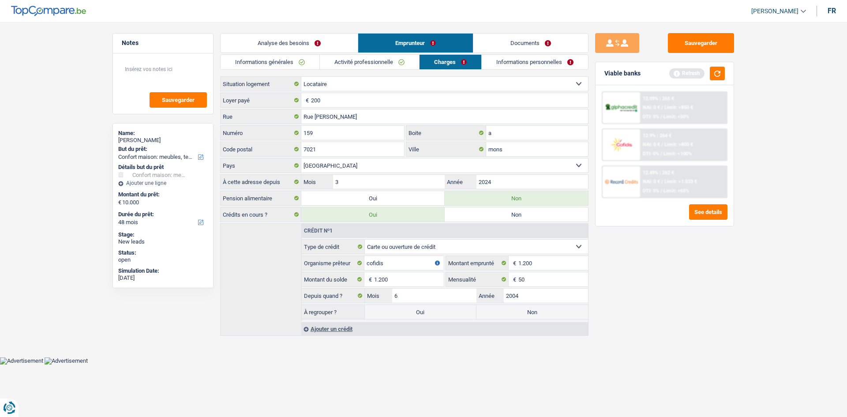
click at [509, 60] on link "Informations personnelles" at bounding box center [535, 62] width 106 height 15
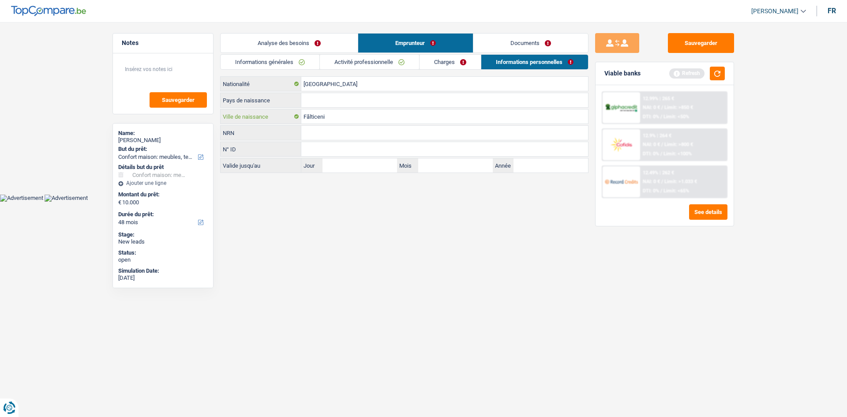
click at [348, 115] on input "Fălticeni" at bounding box center [444, 116] width 287 height 14
click at [315, 101] on input "Pays de naissance" at bounding box center [444, 100] width 287 height 14
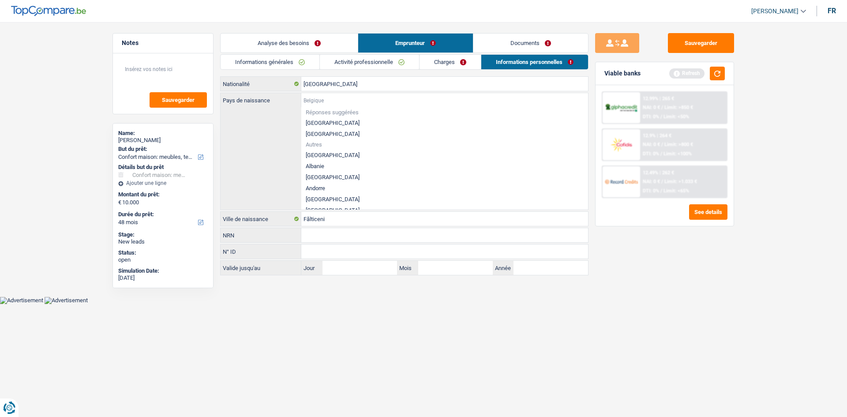
type input "r"
type input "o"
click at [279, 152] on div "Pays de naissance Réponses suggérées Belgique Luxembourg Autres Afghanistan Alb…" at bounding box center [404, 151] width 367 height 116
click at [277, 146] on div "Pays de naissance Réponses suggérées Belgique Luxembourg Autres Afghanistan Alb…" at bounding box center [404, 151] width 367 height 116
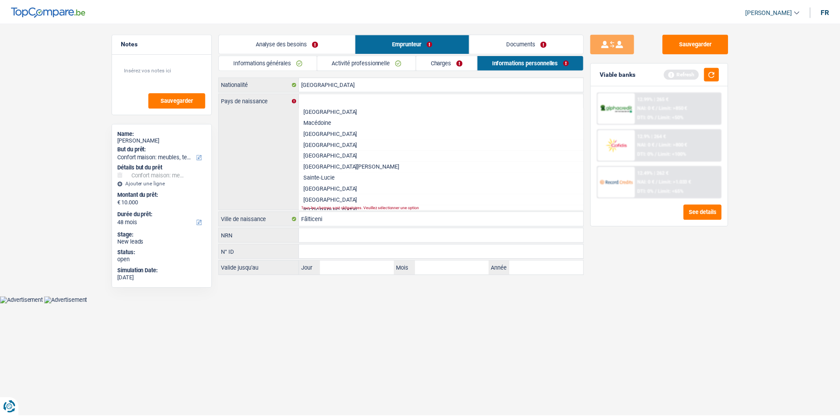
scroll to position [1544, 0]
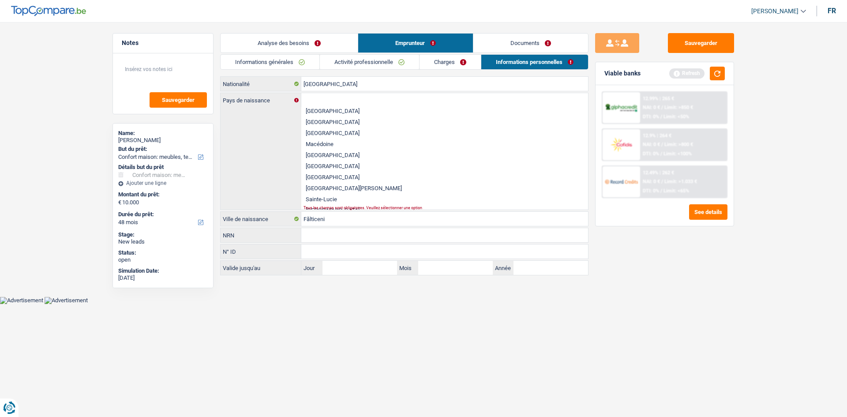
click at [320, 158] on li "[GEOGRAPHIC_DATA]" at bounding box center [444, 155] width 287 height 11
type input "[GEOGRAPHIC_DATA]"
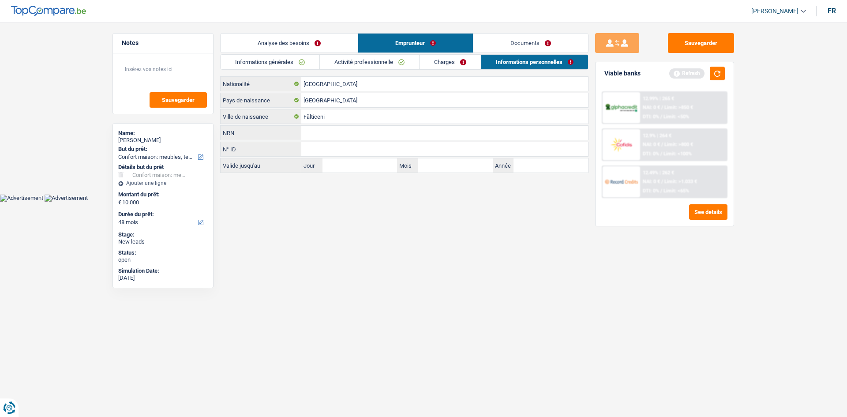
click at [526, 41] on link "Documents" at bounding box center [530, 43] width 115 height 19
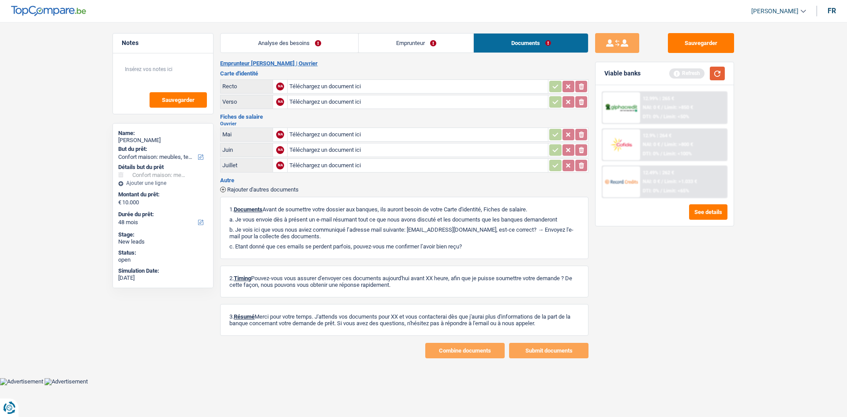
drag, startPoint x: 716, startPoint y: 67, endPoint x: 707, endPoint y: 72, distance: 10.3
click at [712, 70] on button "button" at bounding box center [717, 74] width 15 height 14
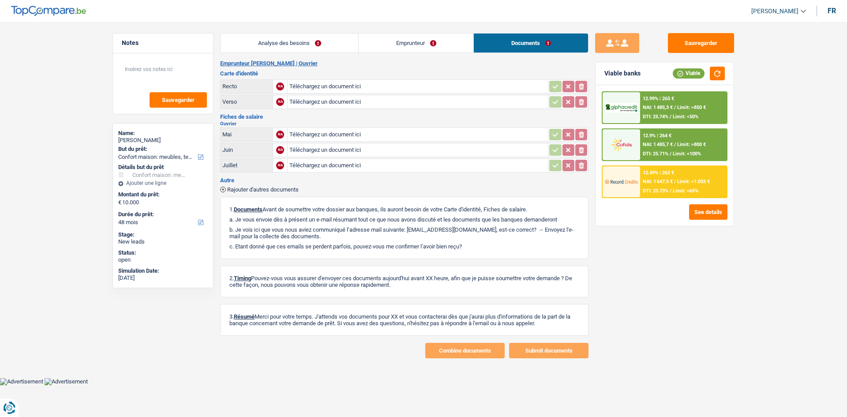
click at [287, 41] on link "Analyse des besoins" at bounding box center [290, 43] width 138 height 19
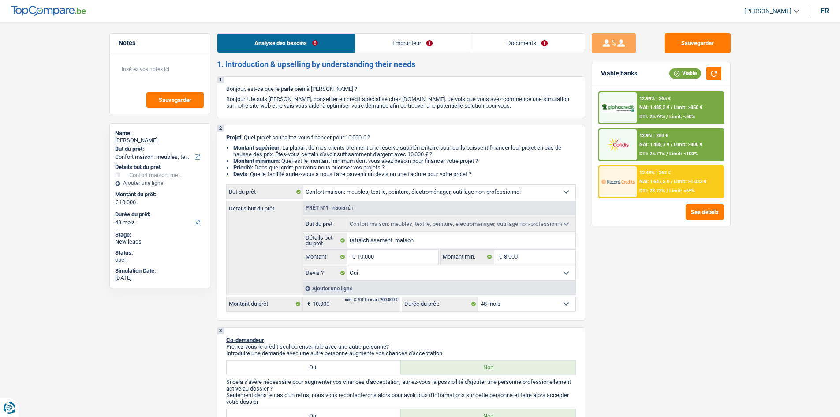
click at [396, 47] on link "Emprunteur" at bounding box center [413, 43] width 114 height 19
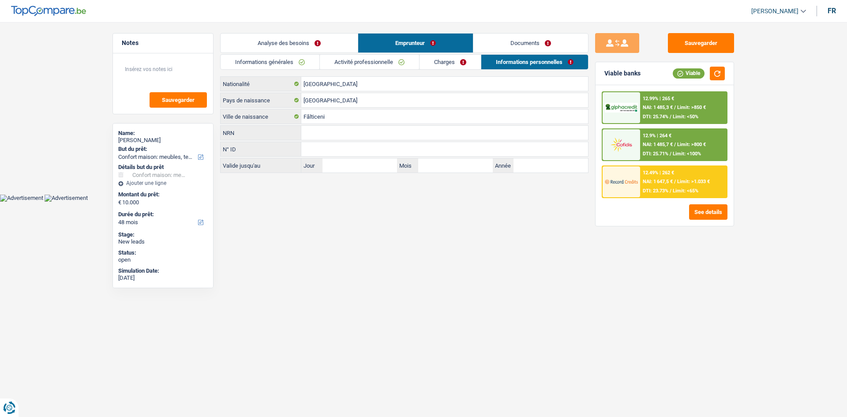
click at [646, 146] on span "NAI: 1 485,7 €" at bounding box center [658, 145] width 30 height 6
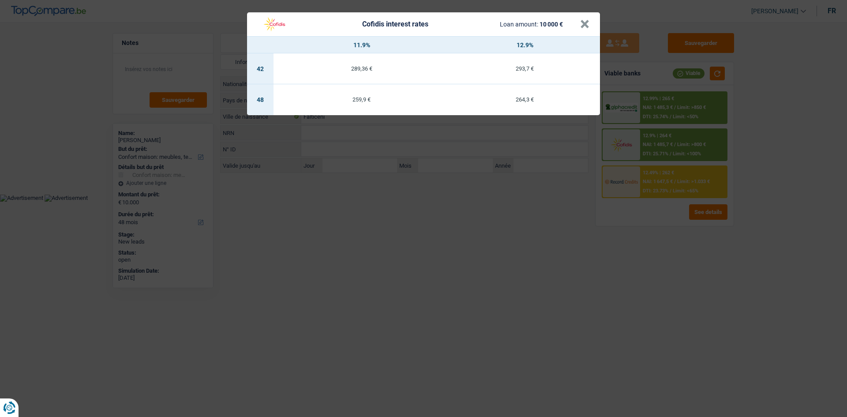
click at [378, 206] on div "Cofidis interest rates Loan amount: 10 000 € × 11.9% 12.9% 42 289,36 € 293,7 € …" at bounding box center [423, 208] width 847 height 417
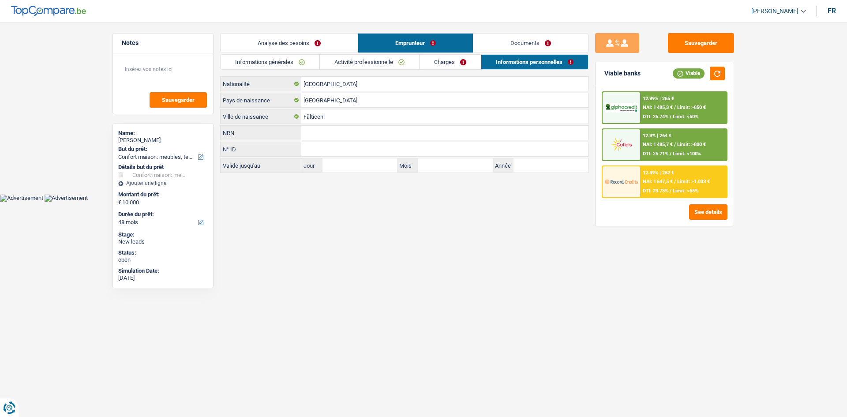
click at [382, 62] on link "Activité professionnelle" at bounding box center [369, 62] width 99 height 15
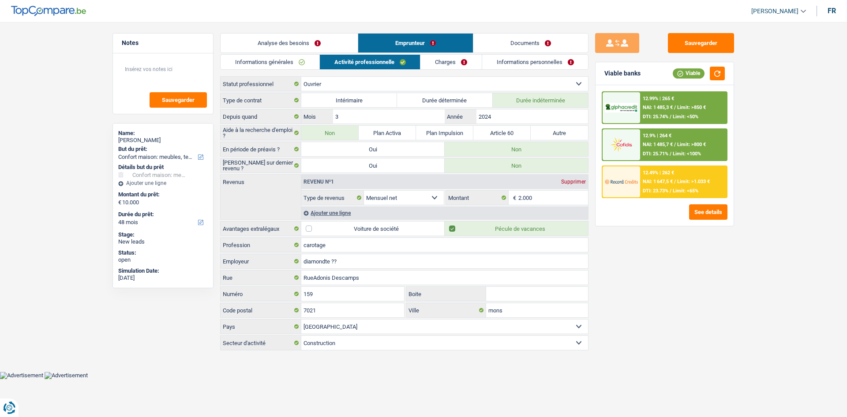
click at [428, 65] on link "Charges" at bounding box center [450, 62] width 61 height 15
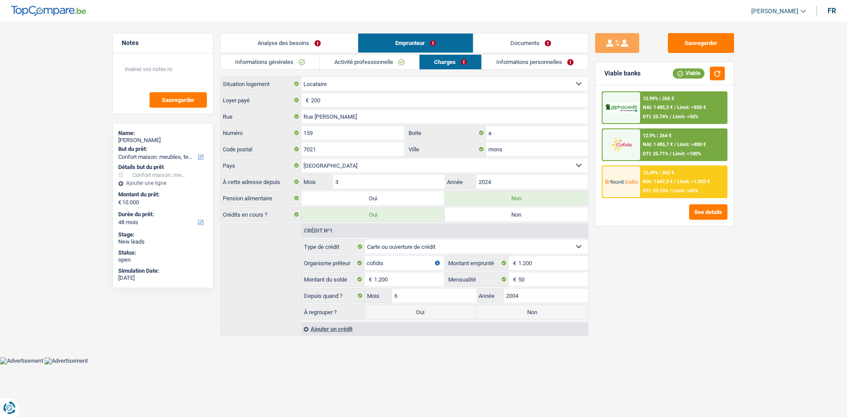
click at [390, 62] on link "Activité professionnelle" at bounding box center [369, 62] width 99 height 15
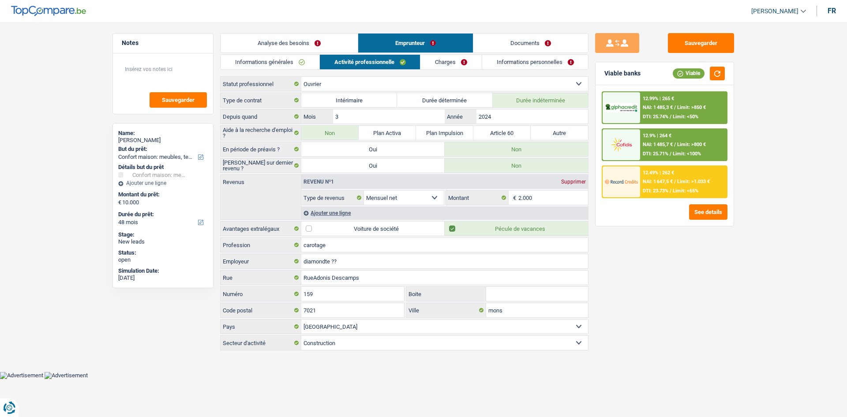
click at [334, 39] on link "Analyse des besoins" at bounding box center [289, 43] width 137 height 19
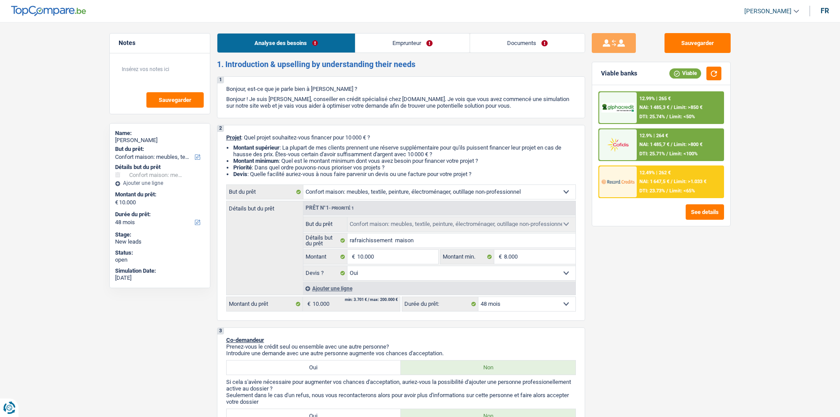
click at [396, 42] on link "Emprunteur" at bounding box center [413, 43] width 114 height 19
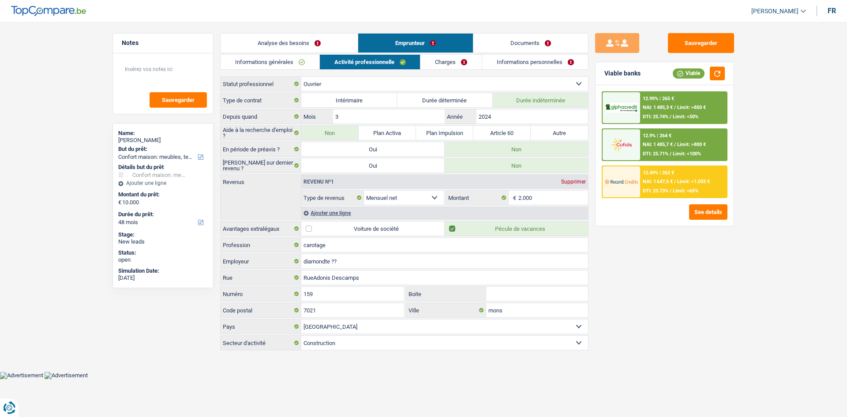
click at [498, 64] on link "Informations personnelles" at bounding box center [535, 62] width 106 height 15
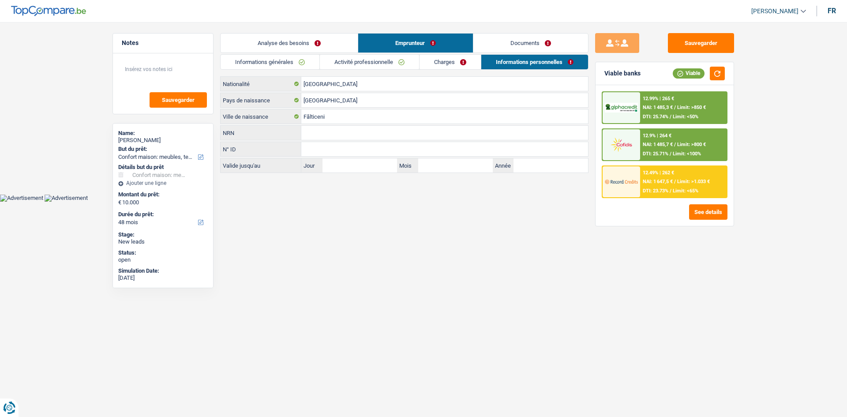
click at [461, 64] on link "Charges" at bounding box center [450, 62] width 61 height 15
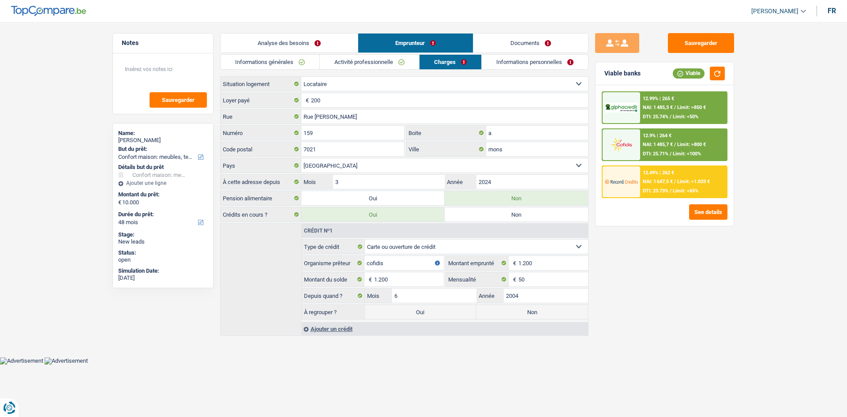
click at [501, 45] on link "Documents" at bounding box center [530, 43] width 115 height 19
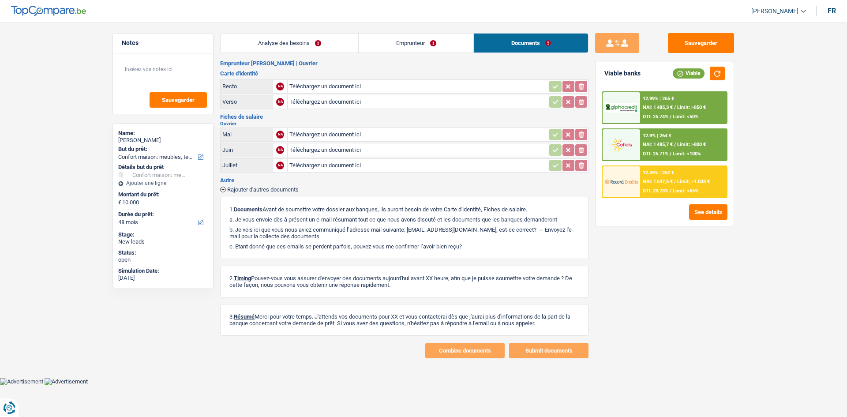
click at [428, 45] on link "Emprunteur" at bounding box center [416, 43] width 115 height 19
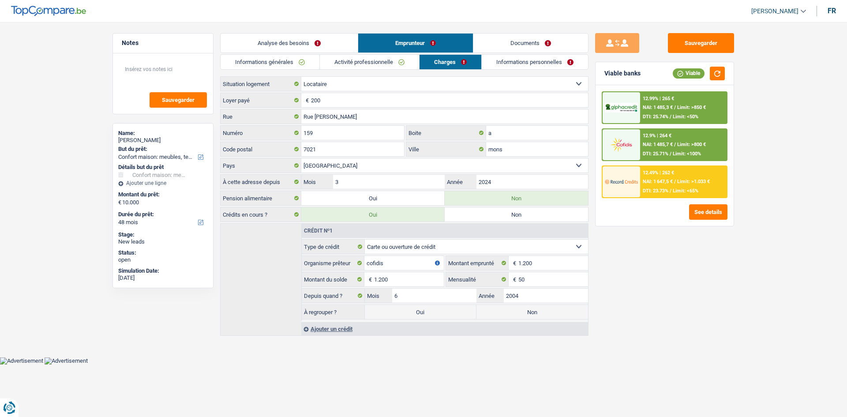
drag, startPoint x: 517, startPoint y: 61, endPoint x: 510, endPoint y: 61, distance: 7.5
click at [516, 61] on link "Informations personnelles" at bounding box center [535, 62] width 106 height 15
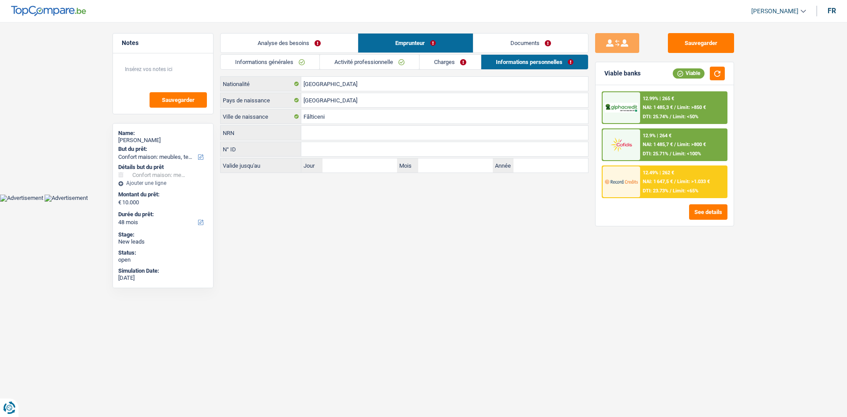
click at [460, 60] on link "Charges" at bounding box center [450, 62] width 61 height 15
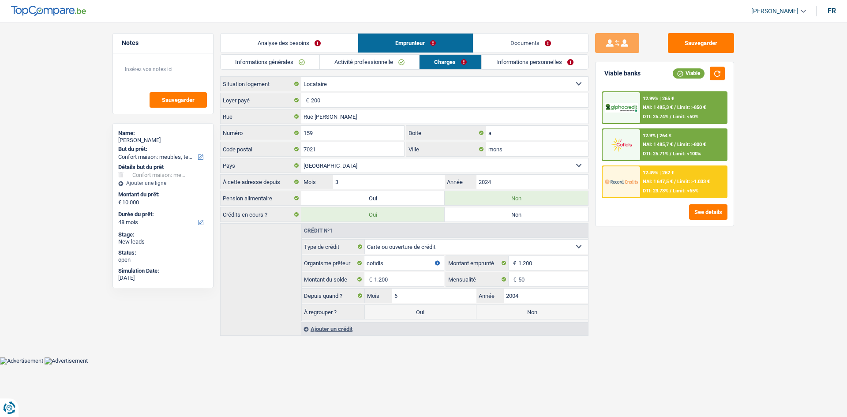
click at [428, 311] on label "Oui" at bounding box center [421, 312] width 112 height 14
click at [428, 311] on input "Oui" at bounding box center [421, 312] width 112 height 14
radio input "true"
type input "11.200"
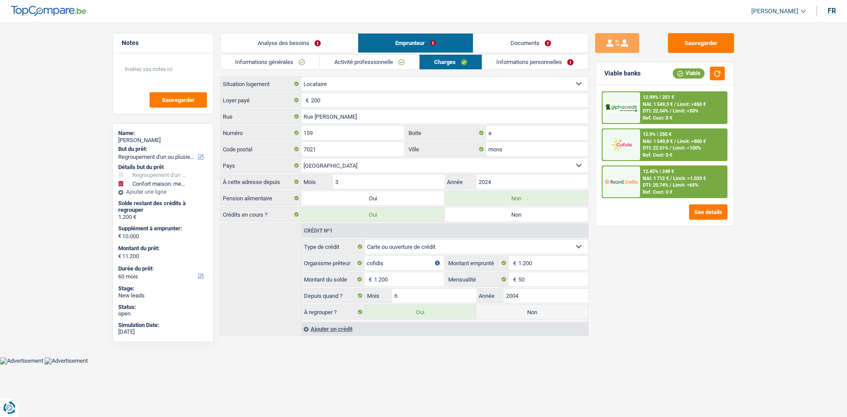
click at [679, 115] on div "12.99% | 251 € NAI: 1 549,3 € / Limit: >850 € DTI: 22.54% / Limit: <50% Ref. Co…" at bounding box center [683, 107] width 87 height 31
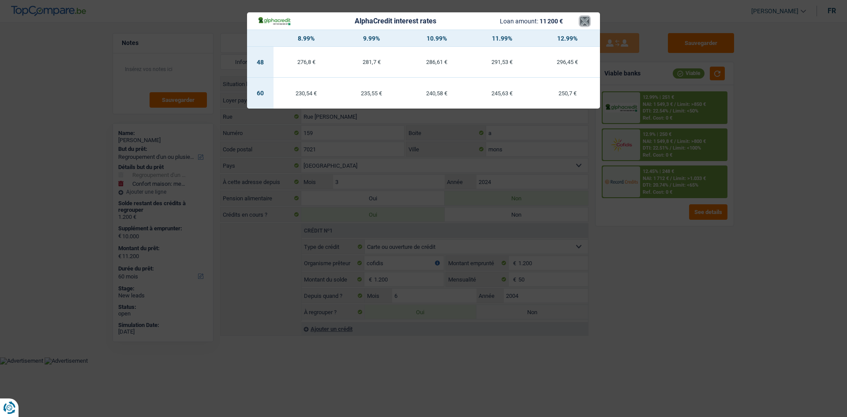
click at [588, 21] on button "×" at bounding box center [584, 21] width 9 height 9
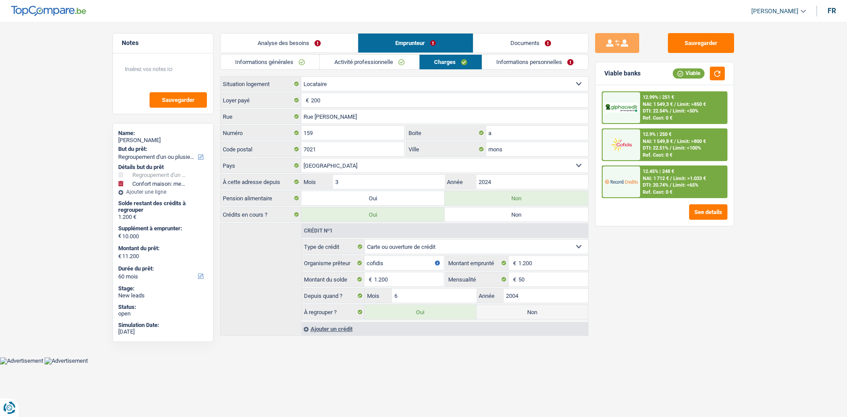
click at [269, 39] on link "Analyse des besoins" at bounding box center [289, 43] width 137 height 19
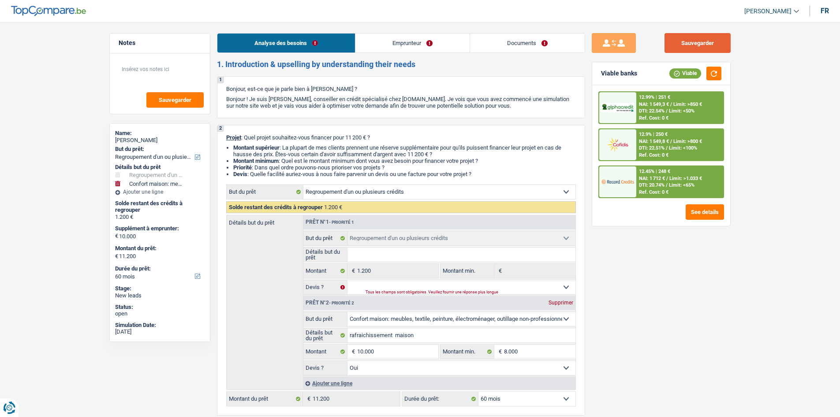
click at [704, 42] on button "Sauvegarder" at bounding box center [698, 43] width 66 height 20
click at [668, 34] on button "Sauvegarder" at bounding box center [698, 43] width 66 height 20
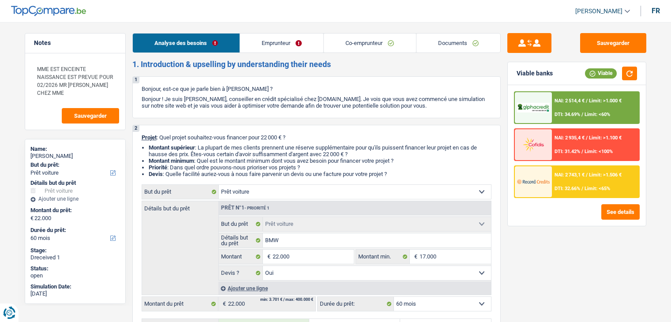
select select "car"
select select "60"
select select "car"
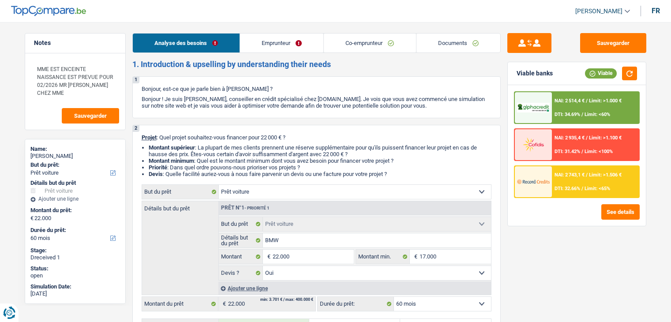
select select "yes"
select select "60"
select select "mutuality"
select select "worker"
select select "netSalary"
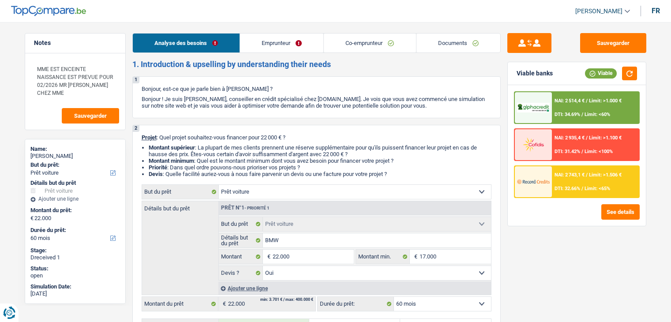
select select "mutualityIndemnity"
select select "netSalary"
select select "previousEmployerCompensation"
select select "mealVouchers"
select select "ownerWithMortgage"
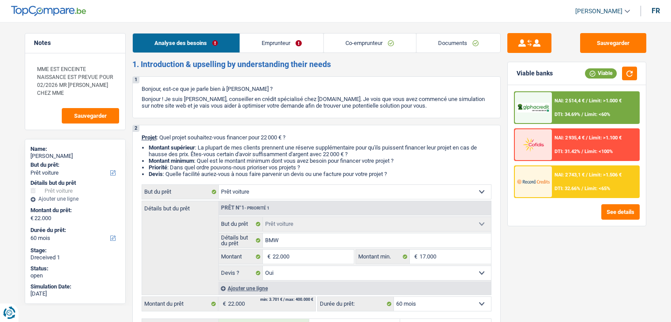
select select "mortgage"
select select "300"
select select "renovationLoan"
select select "120"
select select "car"
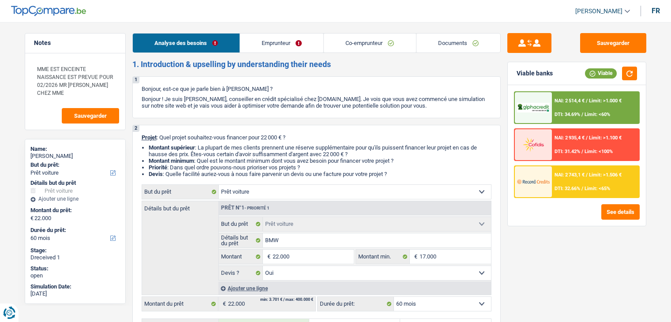
select select "car"
select select "yes"
select select "60"
click at [420, 37] on link "Documents" at bounding box center [458, 43] width 84 height 19
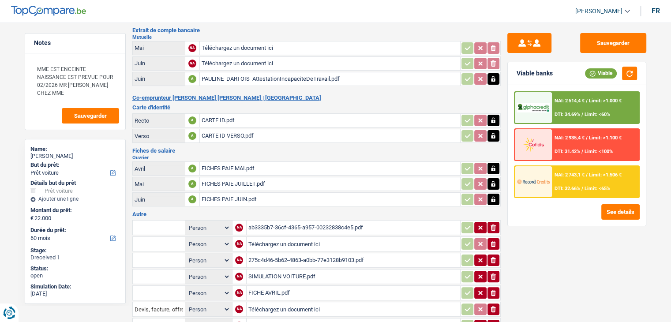
scroll to position [221, 0]
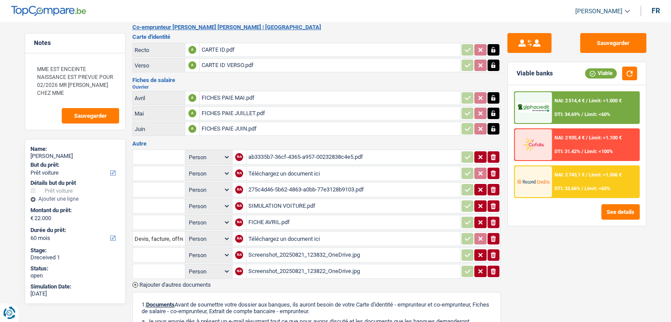
click at [289, 184] on div "275c4d46-5b62-4863-a0bb-77e3128b9103.pdf" at bounding box center [353, 189] width 210 height 13
click at [277, 265] on div "Screenshot_20250821_123822_OneDrive.jpg" at bounding box center [353, 271] width 210 height 13
click at [272, 248] on div "Screenshot_20250821_123832_OneDrive.jpg" at bounding box center [353, 254] width 210 height 13
click at [275, 265] on div "Screenshot_20250821_123822_OneDrive.jpg" at bounding box center [353, 271] width 210 height 13
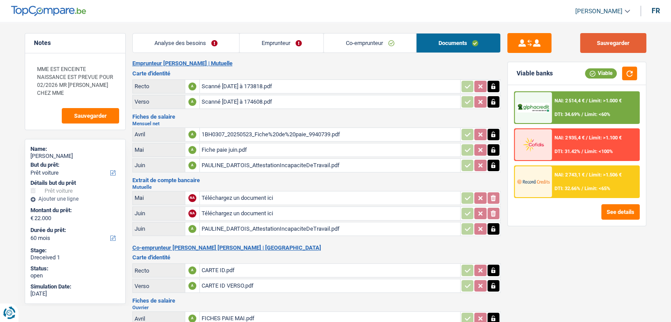
click at [614, 41] on button "Sauvegarder" at bounding box center [613, 43] width 66 height 20
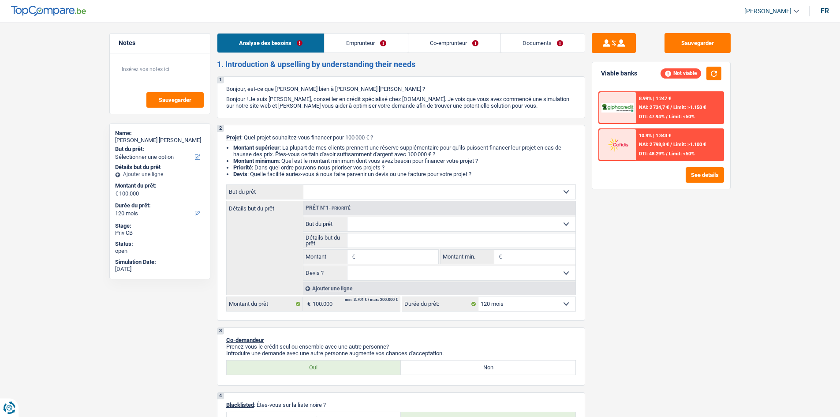
select select "120"
select select "privateEmployee"
select select "worker"
select select "netSalary"
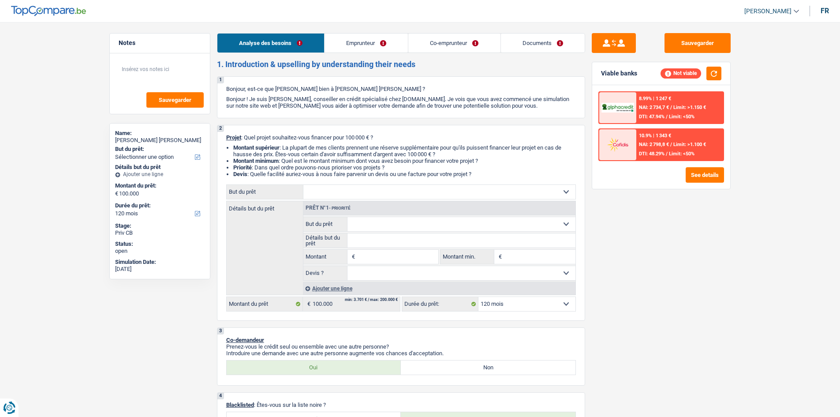
select select "mealVouchers"
select select "netSalary"
select select "rents"
select select "carLoan"
select select "36"
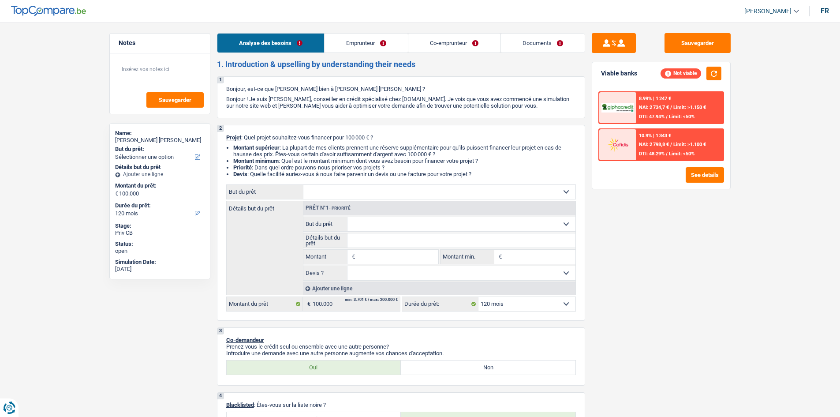
select select "120"
click at [367, 253] on input "Montant" at bounding box center [397, 257] width 81 height 14
type input "50.000"
select select "144"
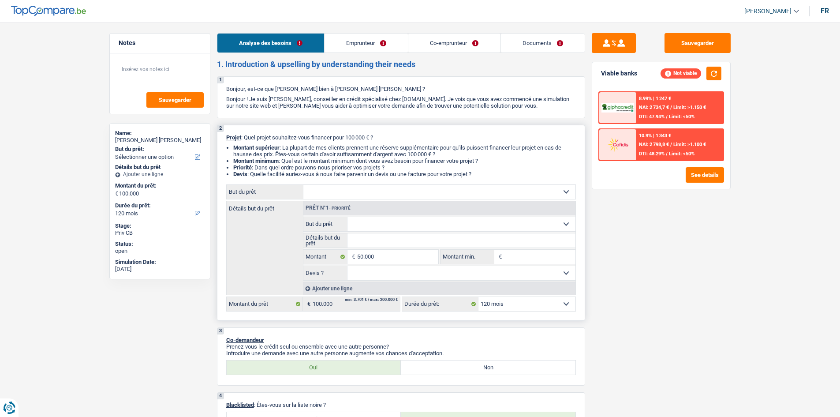
type input "50.000"
select select "144"
type input "50.000"
select select "144"
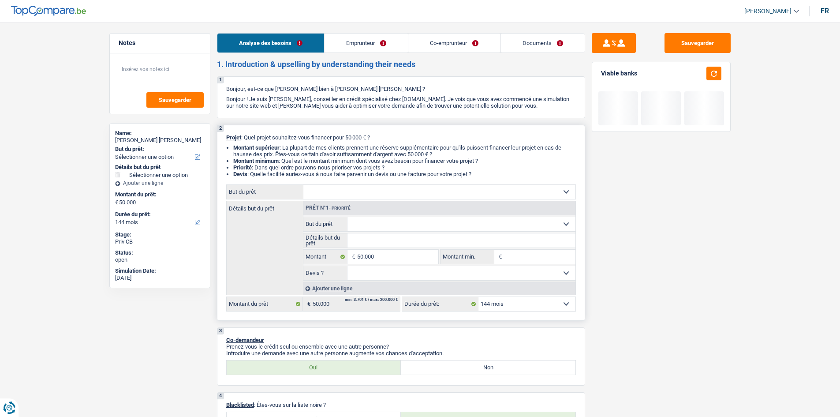
click at [517, 258] on input "Montant min." at bounding box center [539, 257] width 71 height 14
click at [391, 224] on select "Confort maison: meubles, textile, peinture, électroménager, outillage non-profe…" at bounding box center [462, 224] width 228 height 14
select select "medical"
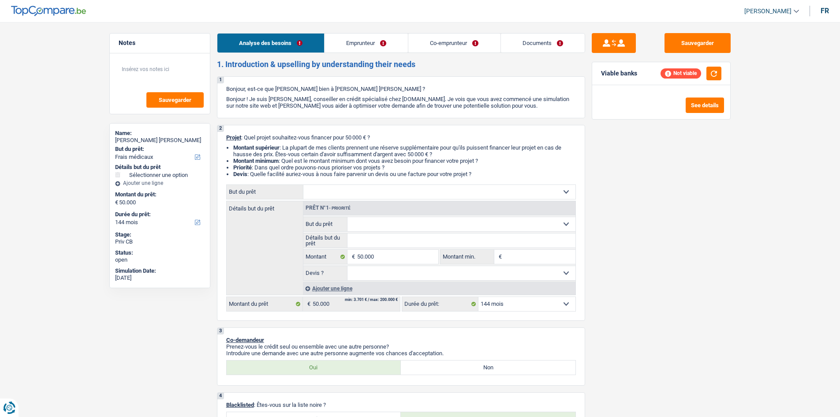
select select "medical"
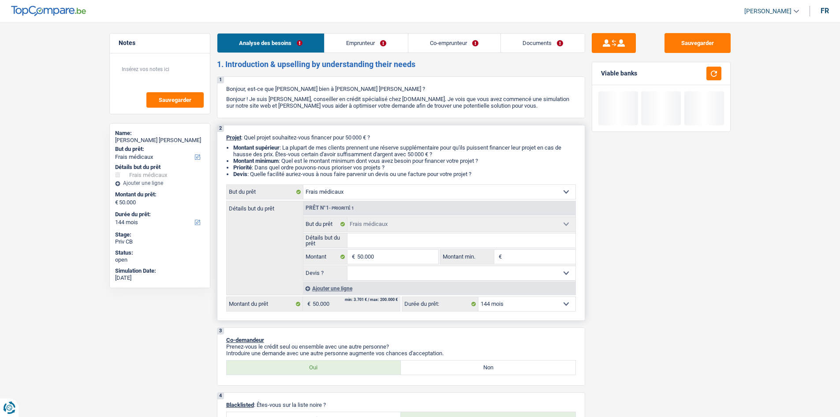
click at [393, 274] on select "Oui Non Non répondu Sélectionner une option" at bounding box center [462, 273] width 228 height 14
select select "yes"
click at [348, 266] on select "Oui Non Non répondu Sélectionner une option" at bounding box center [462, 273] width 228 height 14
select select "yes"
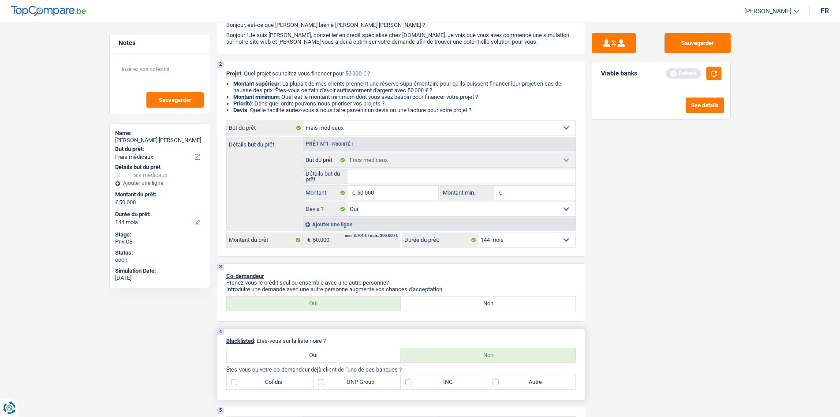
scroll to position [132, 0]
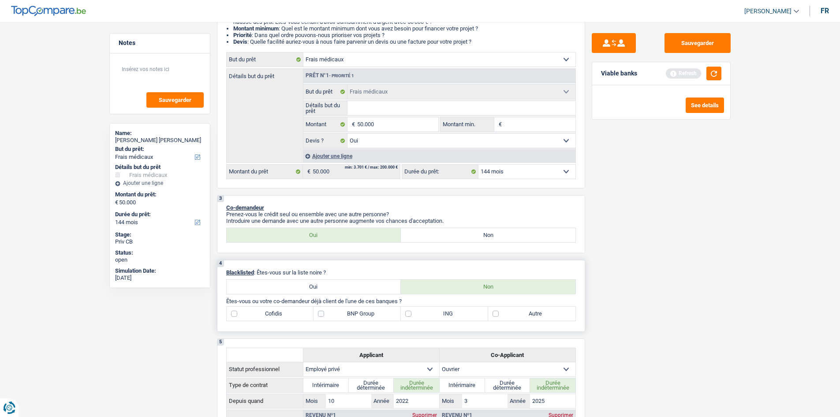
click at [535, 315] on label "Autre" at bounding box center [531, 314] width 87 height 14
click at [501, 314] on label "Autre" at bounding box center [531, 314] width 87 height 14
click at [501, 314] on input "Autre" at bounding box center [531, 314] width 87 height 14
checkbox input "true"
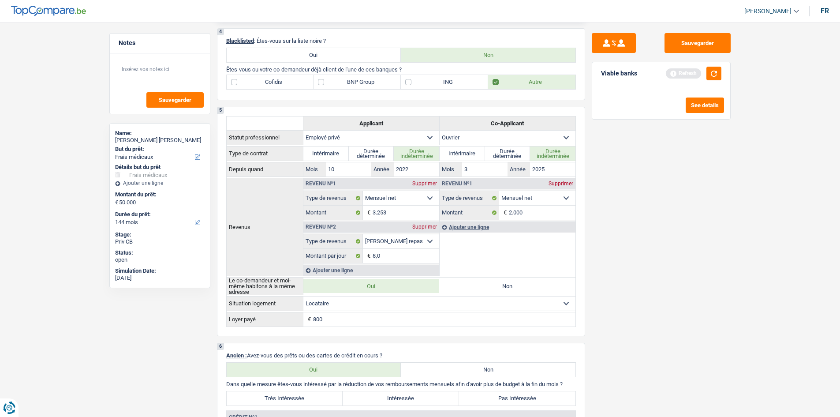
scroll to position [221, 0]
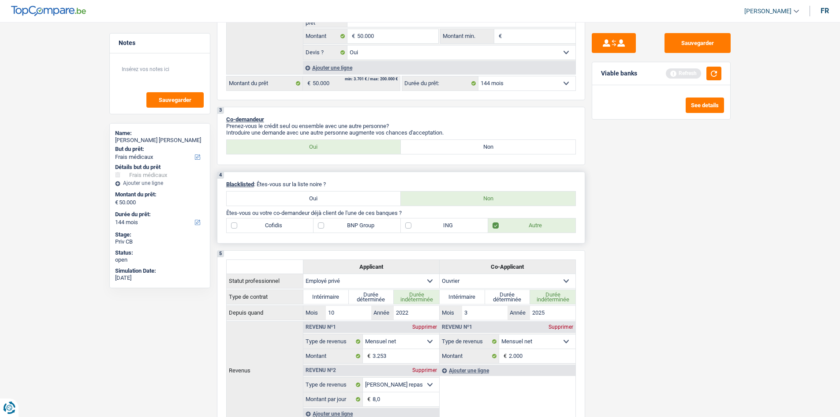
click at [355, 222] on label "BNP Group" at bounding box center [357, 225] width 87 height 14
click at [355, 222] on input "BNP Group" at bounding box center [357, 225] width 87 height 14
checkbox input "true"
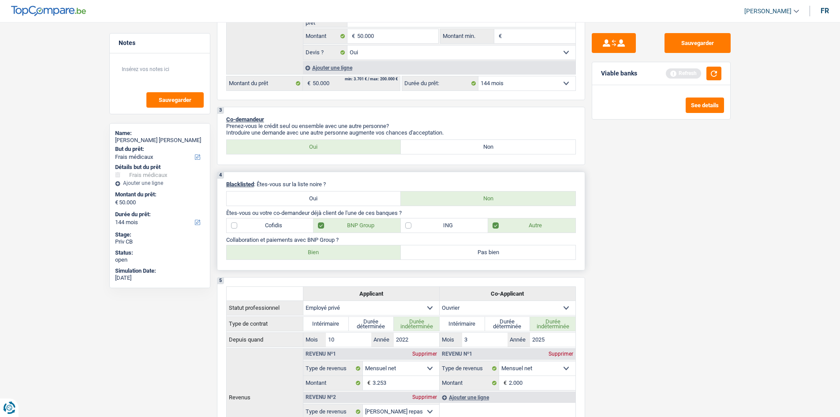
click at [348, 252] on label "Bien" at bounding box center [314, 252] width 175 height 14
click at [348, 252] on input "Bien" at bounding box center [314, 252] width 175 height 14
radio input "true"
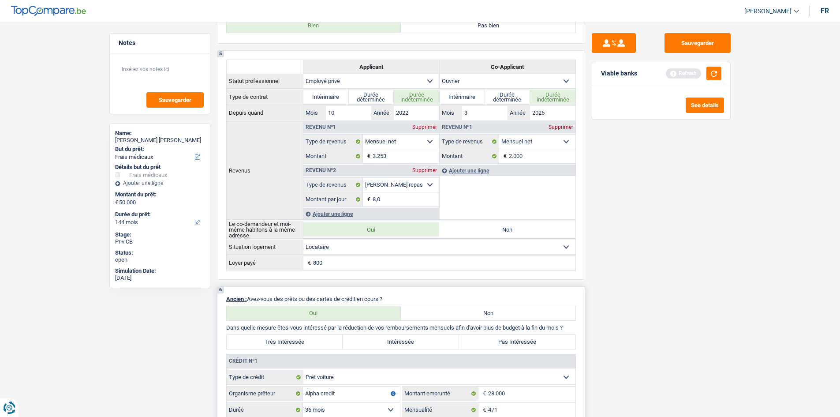
scroll to position [618, 0]
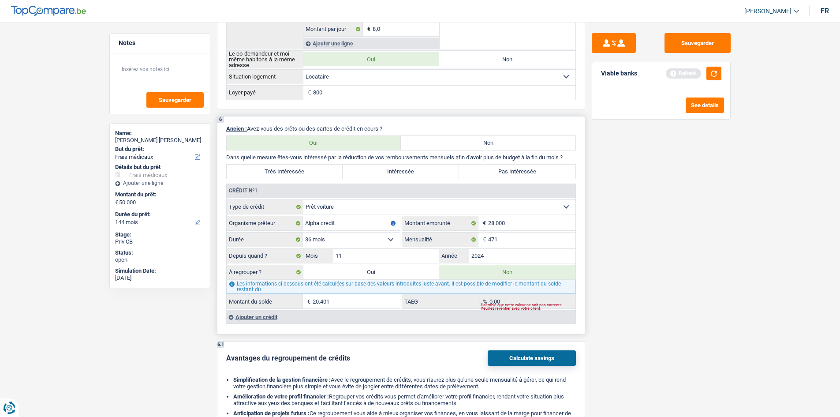
click at [388, 275] on label "Oui" at bounding box center [371, 272] width 136 height 14
click at [388, 275] on input "Oui" at bounding box center [371, 272] width 136 height 14
radio input "true"
type input "70.401"
type input "20.401"
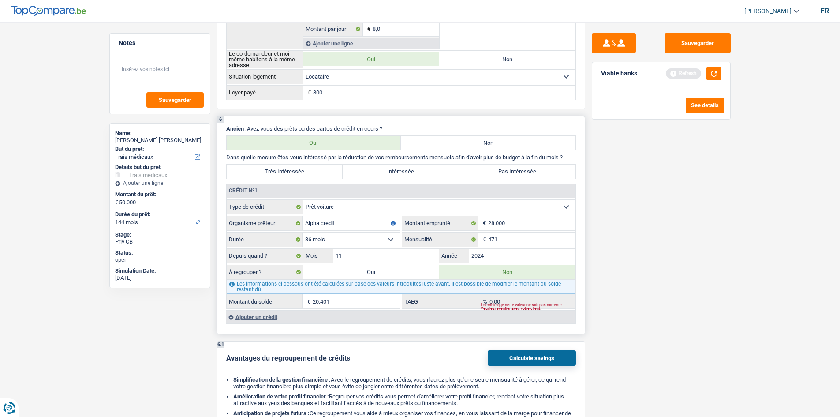
select select
radio input "false"
type input "20.401"
select select
select select "refinancing"
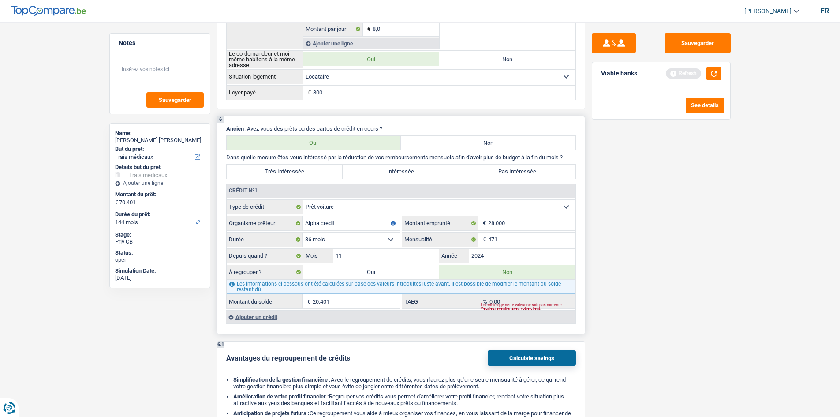
select select "refinancing"
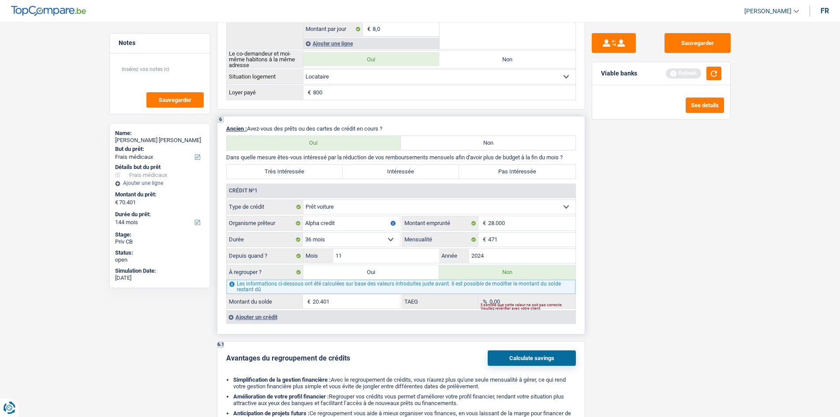
select select "medical"
select select "yes"
select select "medical"
select select "yes"
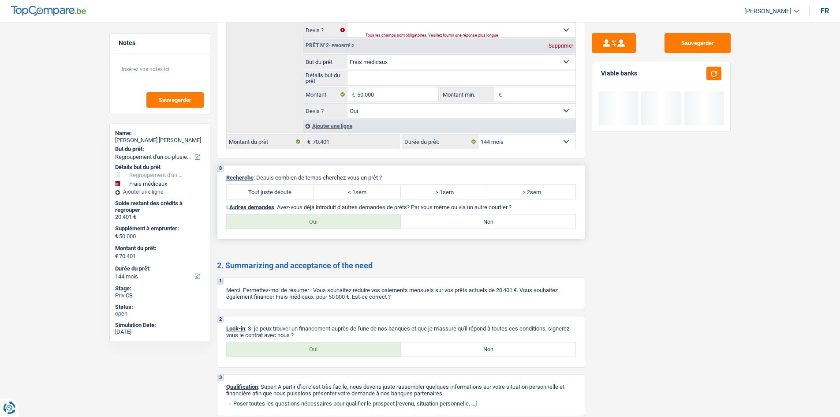
scroll to position [1251, 0]
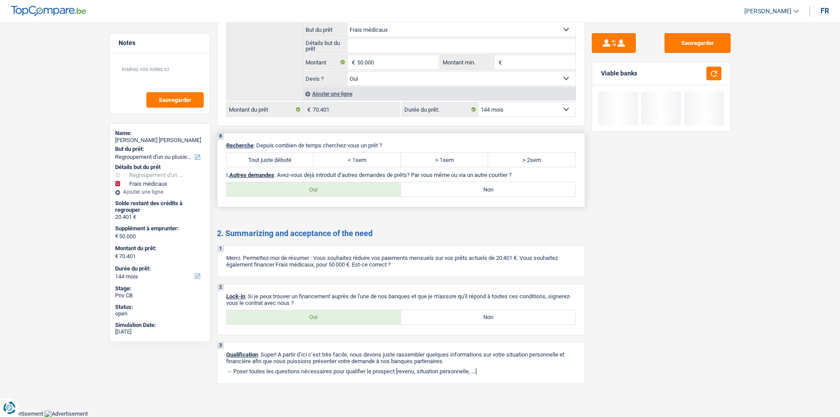
click at [264, 167] on div "8 Recherche : Depuis combien de temps cherchez-vous un prêt ? Tout juste débuté…" at bounding box center [401, 170] width 368 height 75
click at [268, 161] on label "Tout juste débuté" at bounding box center [270, 160] width 87 height 14
click at [268, 161] on input "Tout juste débuté" at bounding box center [270, 160] width 87 height 14
radio input "true"
click at [448, 187] on label "Non" at bounding box center [488, 189] width 175 height 14
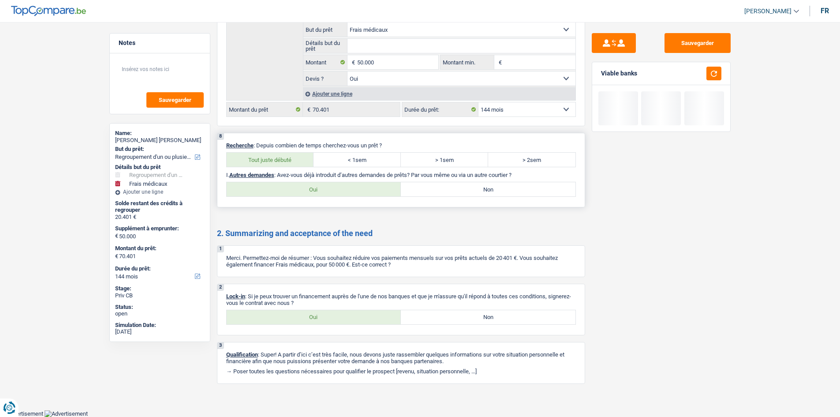
click at [448, 187] on input "Non" at bounding box center [488, 189] width 175 height 14
radio input "true"
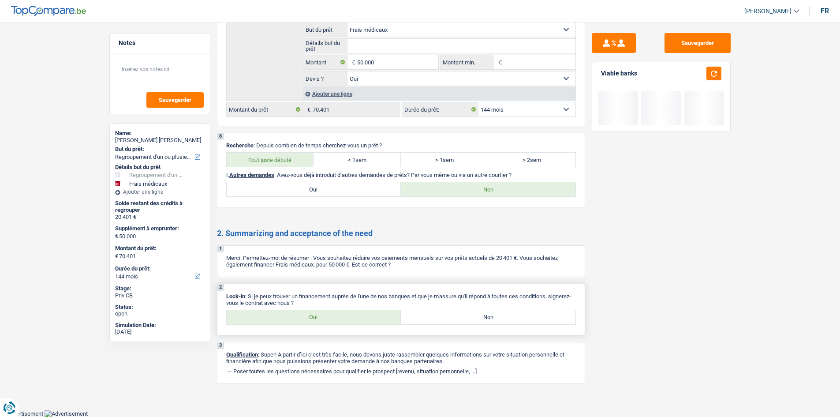
click at [332, 315] on label "Oui" at bounding box center [314, 317] width 175 height 14
click at [332, 315] on input "Oui" at bounding box center [314, 317] width 175 height 14
radio input "true"
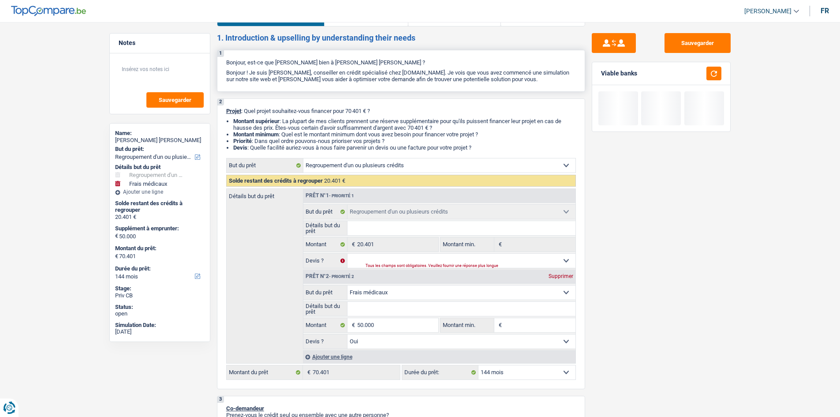
scroll to position [0, 0]
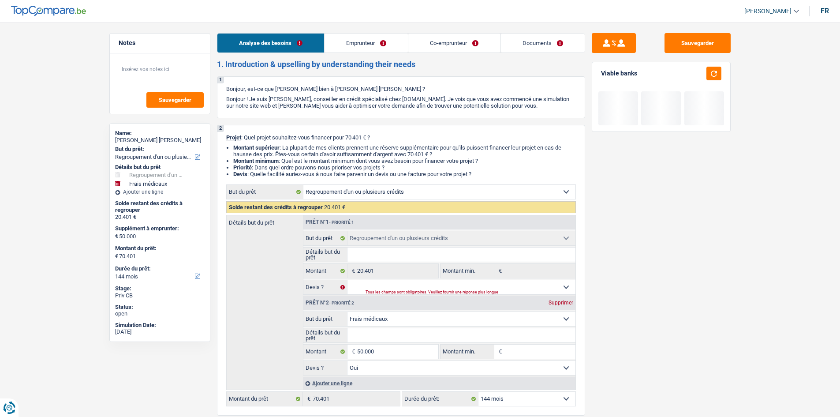
click at [348, 47] on link "Emprunteur" at bounding box center [366, 43] width 83 height 19
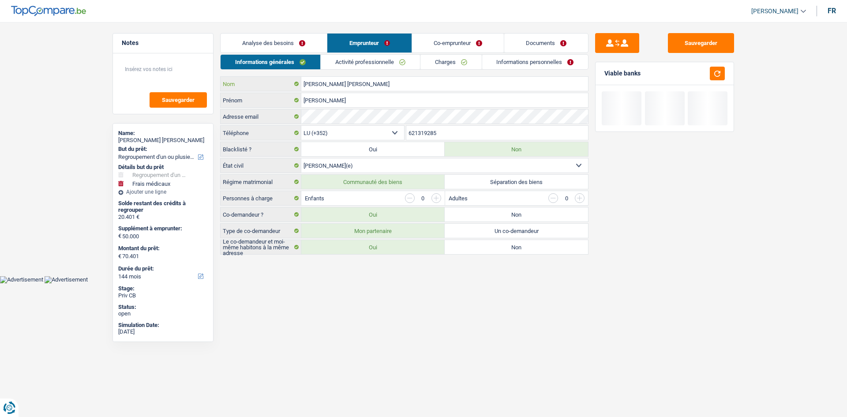
drag, startPoint x: 361, startPoint y: 77, endPoint x: 232, endPoint y: 104, distance: 131.9
click at [233, 104] on div "Antonio jose Nom Gomes Prénom Adresse email BE (+32) LU (+352) Sélectionner une…" at bounding box center [404, 165] width 368 height 178
drag, startPoint x: 332, startPoint y: 103, endPoint x: 313, endPoint y: 103, distance: 19.4
click at [302, 107] on input "Gomes" at bounding box center [444, 100] width 287 height 14
click at [332, 102] on input "Gomes" at bounding box center [444, 100] width 287 height 14
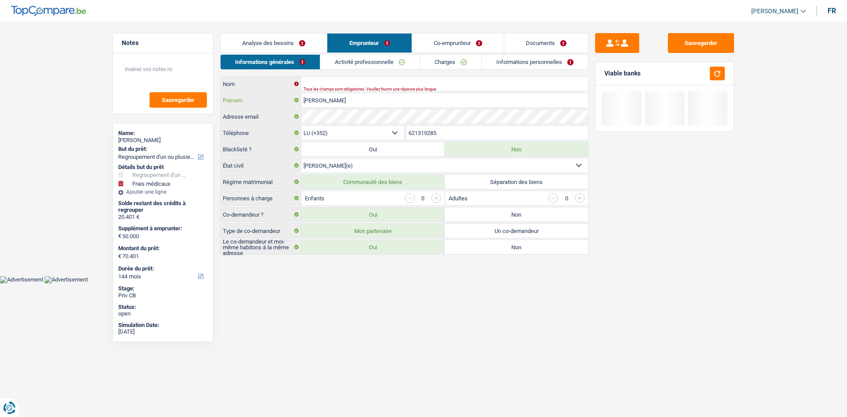
paste input "Antonio jose"
drag, startPoint x: 324, startPoint y: 101, endPoint x: 296, endPoint y: 102, distance: 27.8
click at [297, 101] on div "Gomes Antonio jose Prénom" at bounding box center [404, 100] width 367 height 14
type input "Antonio jose"
click at [307, 87] on div "Tous les champs sont obligatoires. Veuillez fournir une réponse plus longue" at bounding box center [430, 89] width 255 height 4
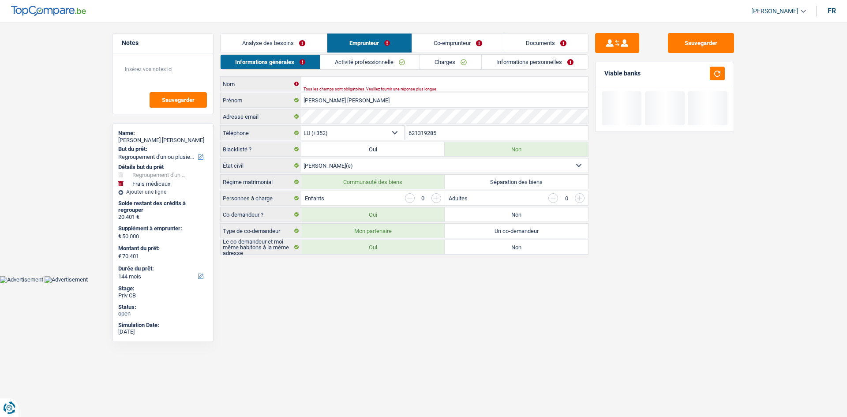
click at [323, 87] on div "Tous les champs sont obligatoires. Veuillez fournir une réponse plus longue" at bounding box center [430, 89] width 255 height 4
click at [318, 85] on input "Nom" at bounding box center [444, 84] width 287 height 14
paste input "Antonio jose"
type input "Antonio jose"
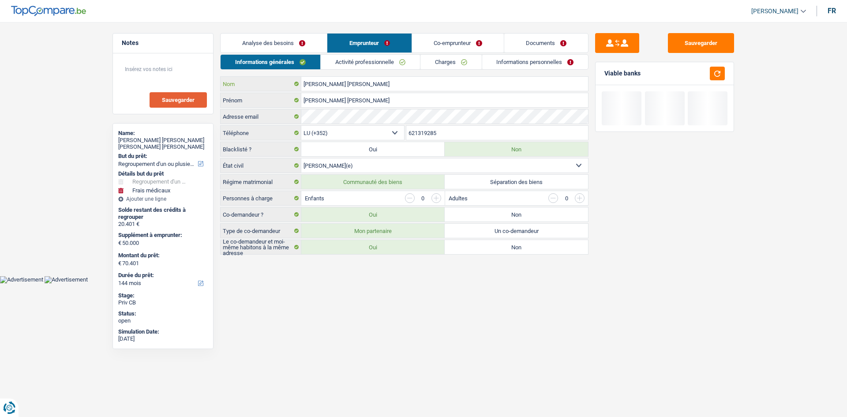
drag, startPoint x: 352, startPoint y: 87, endPoint x: 196, endPoint y: 106, distance: 156.4
click at [196, 106] on div "Notes Sauvegarder Name: Antonio jose Antonio jose But du prêt: Confort maison: …" at bounding box center [423, 144] width 635 height 223
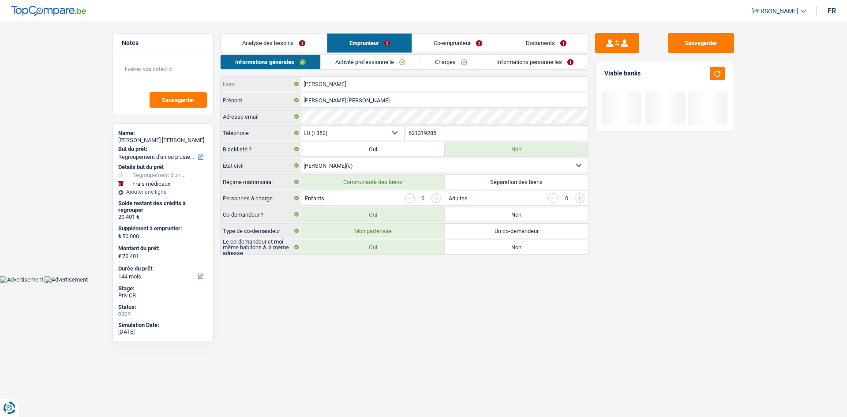
type input "Gomes"
click at [342, 57] on link "Activité professionnelle" at bounding box center [370, 62] width 99 height 15
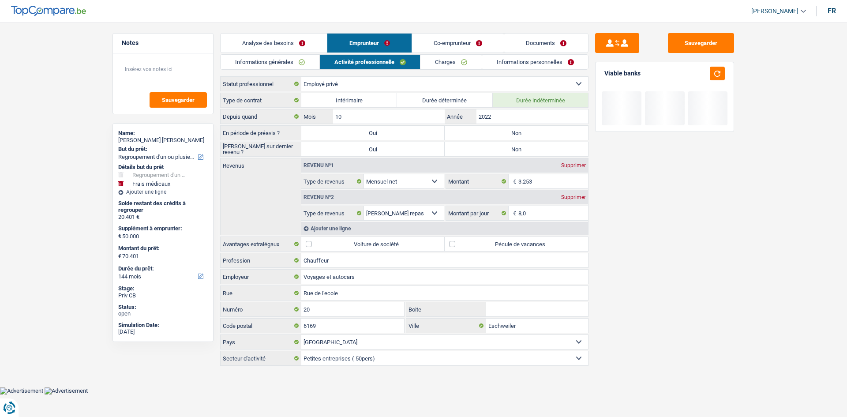
click at [395, 86] on select "Ouvrier Employé privé Employé public Invalide Indépendant Pensionné Chômeur Mut…" at bounding box center [444, 84] width 287 height 14
select select "publicEmployee"
click at [301, 77] on select "Ouvrier Employé privé Employé public Invalide Indépendant Pensionné Chômeur Mut…" at bounding box center [444, 84] width 287 height 14
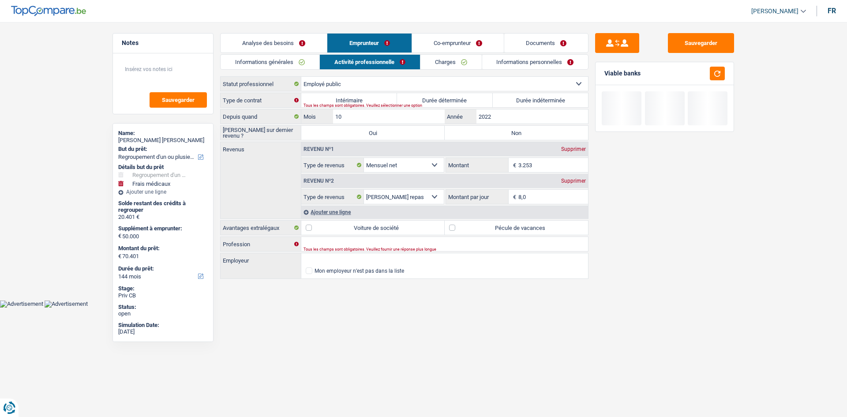
click at [522, 100] on label "Durée indéterminée" at bounding box center [541, 100] width 96 height 14
click at [522, 100] on input "Durée indéterminée" at bounding box center [541, 100] width 96 height 14
radio input "true"
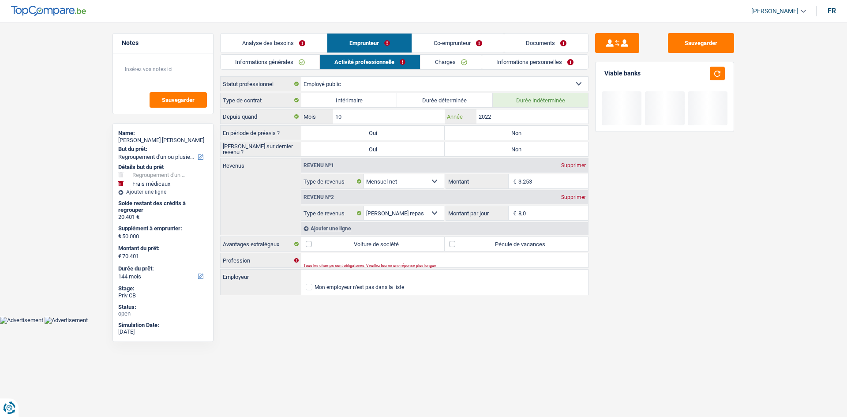
click at [505, 116] on input "2022" at bounding box center [532, 116] width 112 height 14
drag, startPoint x: 491, startPoint y: 130, endPoint x: 479, endPoint y: 128, distance: 11.6
click at [489, 130] on label "Non" at bounding box center [516, 133] width 143 height 14
click at [489, 130] on input "Non" at bounding box center [516, 133] width 143 height 14
radio input "true"
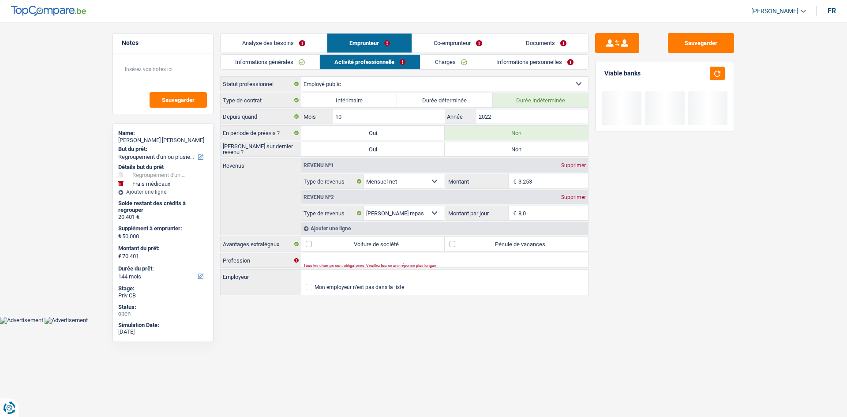
click at [491, 242] on label "Pécule de vacances" at bounding box center [516, 244] width 143 height 14
click at [491, 242] on input "Pécule de vacances" at bounding box center [516, 244] width 143 height 14
checkbox input "true"
click at [335, 259] on input "Profession" at bounding box center [444, 260] width 287 height 14
click at [319, 271] on input "Employeur" at bounding box center [444, 277] width 287 height 14
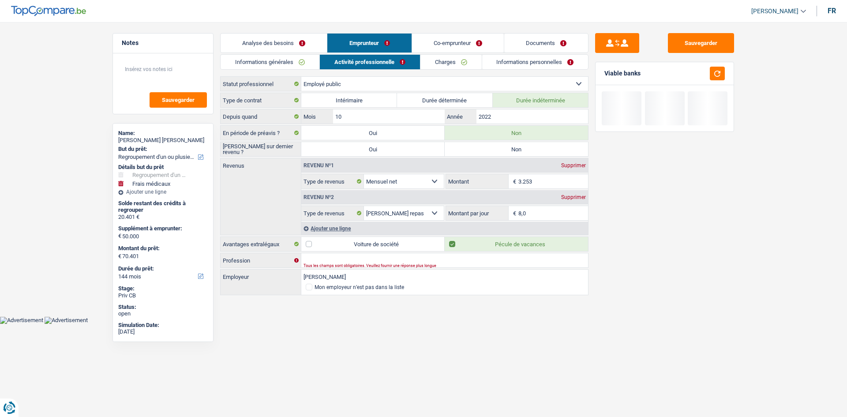
type input "erny weweer"
click at [310, 261] on input "Profession" at bounding box center [444, 260] width 287 height 14
type input "chauffeur de bus"
click at [464, 41] on link "Co-emprunteur" at bounding box center [458, 43] width 92 height 19
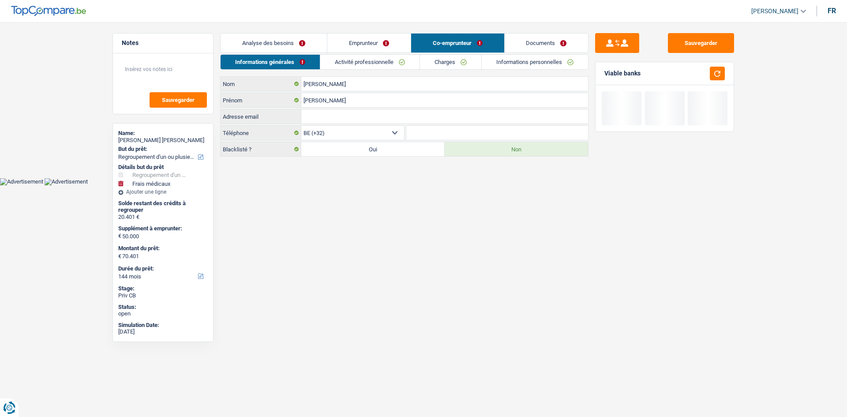
click at [377, 38] on link "Emprunteur" at bounding box center [368, 43] width 83 height 19
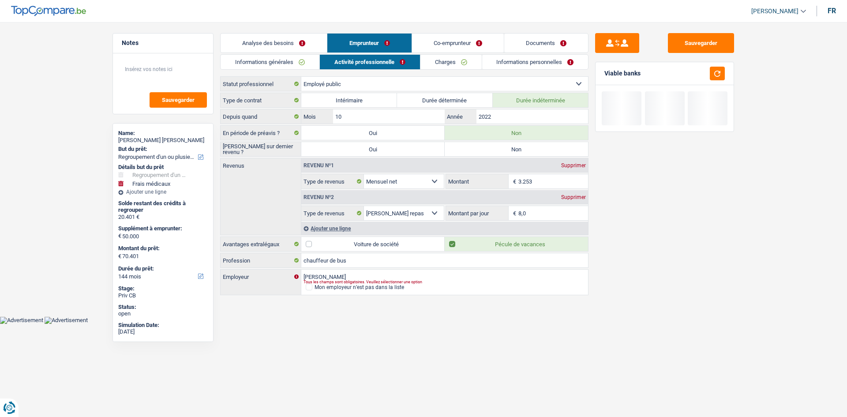
click at [453, 243] on label "Pécule de vacances" at bounding box center [516, 244] width 143 height 14
click at [453, 243] on input "Pécule de vacances" at bounding box center [516, 244] width 143 height 14
checkbox input "false"
click at [483, 46] on link "Co-emprunteur" at bounding box center [458, 43] width 92 height 19
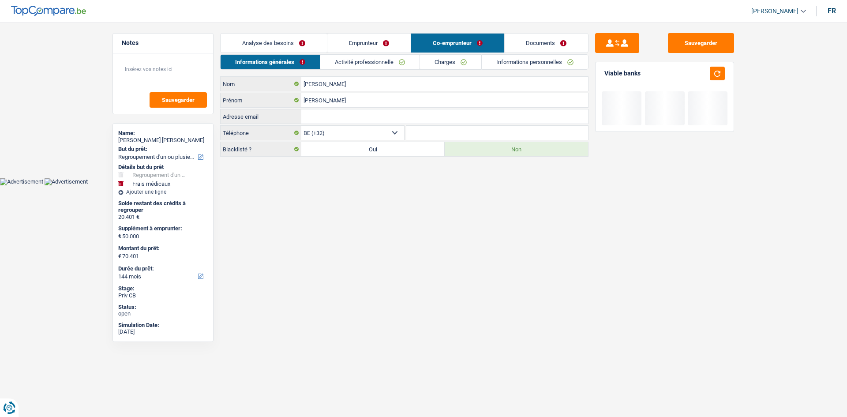
click at [375, 40] on link "Emprunteur" at bounding box center [368, 43] width 83 height 19
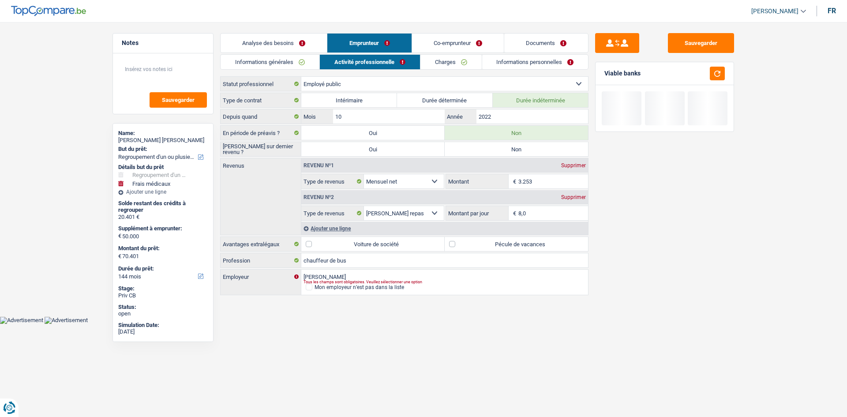
click at [546, 185] on input "3.253" at bounding box center [553, 181] width 70 height 14
type input "3"
click at [546, 185] on div "Selon le statut professionnel choisi à l’étape précédente, veuillez indiquer la…" at bounding box center [550, 187] width 78 height 4
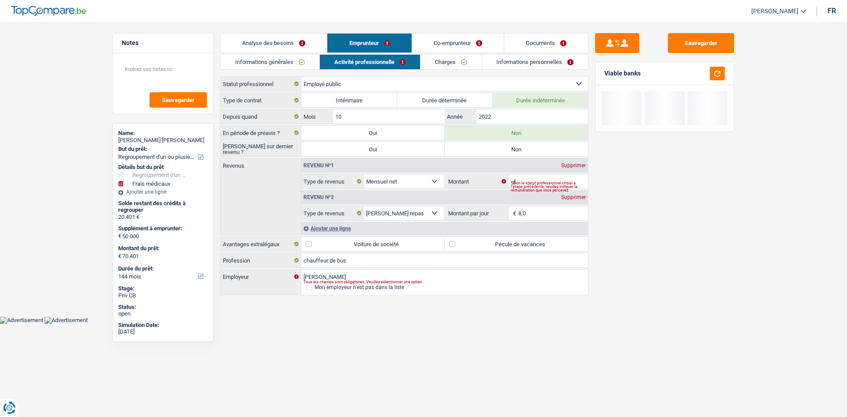
click at [611, 186] on div "Sauvegarder Viable banks" at bounding box center [664, 216] width 152 height 367
click at [572, 179] on input "Montant" at bounding box center [553, 181] width 70 height 14
type input "3.900"
click at [654, 202] on div "Sauvegarder Viable banks" at bounding box center [664, 216] width 152 height 367
click at [461, 50] on link "Co-emprunteur" at bounding box center [458, 43] width 92 height 19
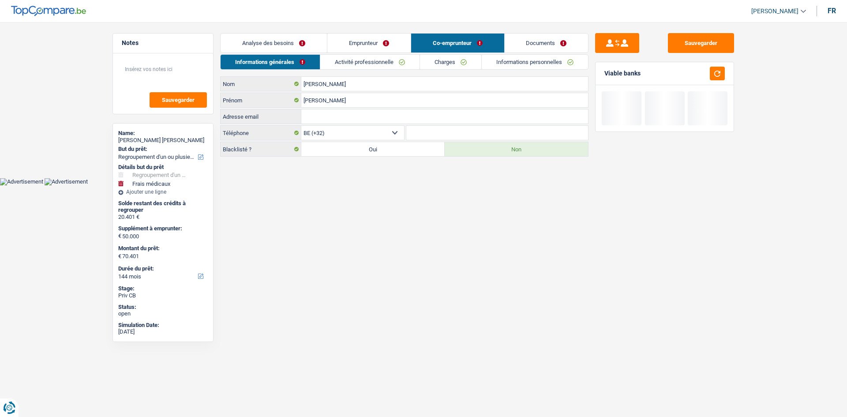
click at [386, 46] on link "Emprunteur" at bounding box center [368, 43] width 83 height 19
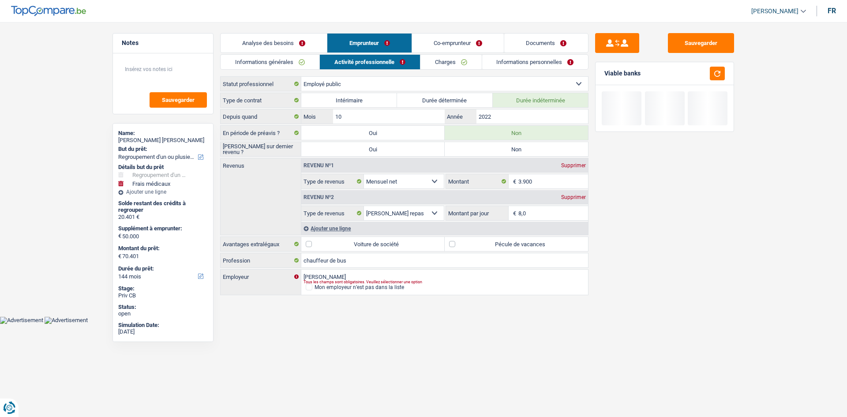
click at [455, 43] on link "Co-emprunteur" at bounding box center [458, 43] width 92 height 19
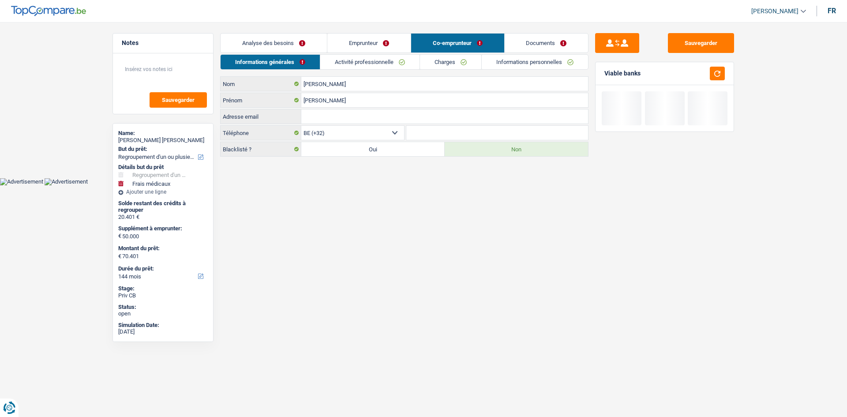
click at [388, 64] on link "Activité professionnelle" at bounding box center [369, 62] width 99 height 15
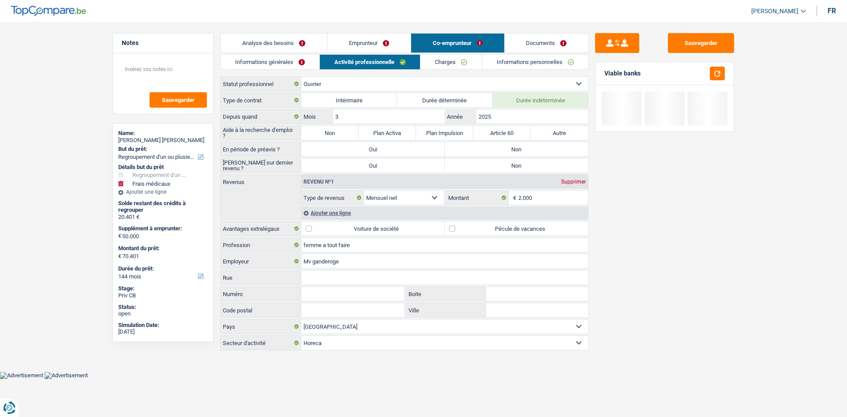
click at [512, 85] on select "Ouvrier Employé privé Employé public Invalide Indépendant Pensionné Chômeur Mut…" at bounding box center [444, 84] width 287 height 14
click at [301, 77] on select "Ouvrier Employé privé Employé public Invalide Indépendant Pensionné Chômeur Mut…" at bounding box center [444, 84] width 287 height 14
click at [329, 132] on label "Non" at bounding box center [329, 133] width 57 height 14
click at [329, 132] on input "Non" at bounding box center [329, 133] width 57 height 14
radio input "true"
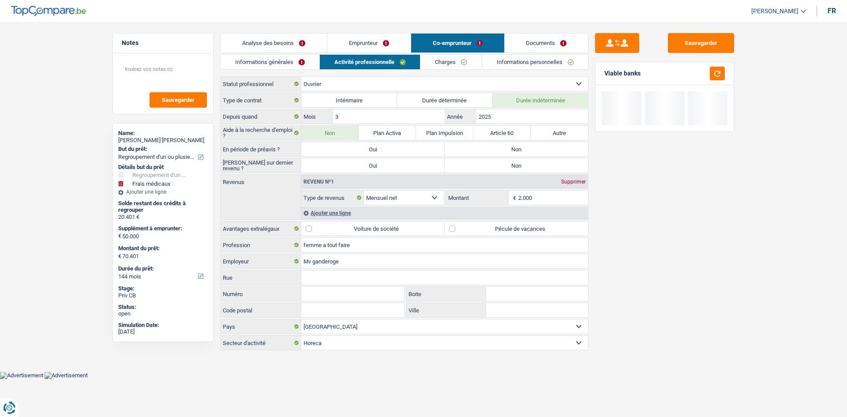
click at [329, 133] on label "Non" at bounding box center [329, 133] width 57 height 14
click at [329, 133] on input "Non" at bounding box center [329, 133] width 57 height 14
click at [528, 146] on label "Non" at bounding box center [516, 149] width 143 height 14
click at [528, 146] on input "Non" at bounding box center [516, 149] width 143 height 14
radio input "true"
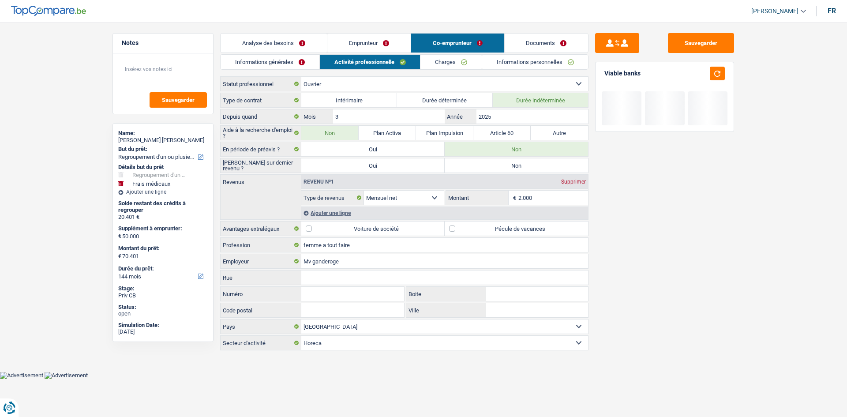
click at [508, 163] on label "Non" at bounding box center [516, 165] width 143 height 14
click at [508, 163] on input "Non" at bounding box center [516, 165] width 143 height 14
radio input "true"
drag, startPoint x: 540, startPoint y: 199, endPoint x: 521, endPoint y: 201, distance: 18.6
click at [521, 201] on input "2.000" at bounding box center [553, 198] width 70 height 14
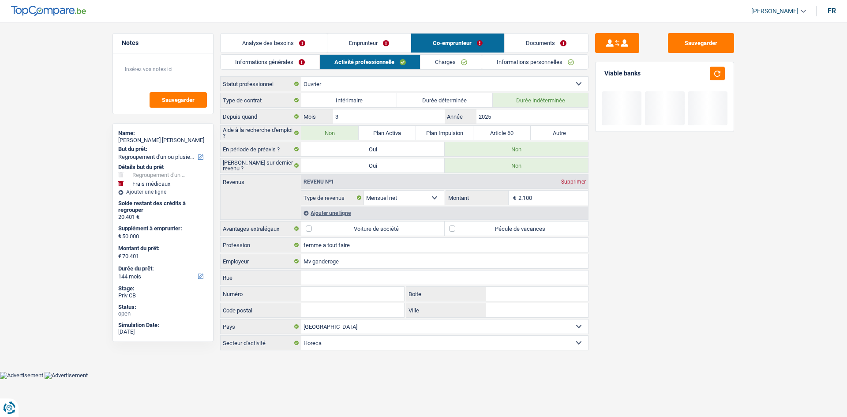
type input "2.100"
click at [634, 243] on div "Sauvegarder Viable banks" at bounding box center [664, 216] width 152 height 367
click at [509, 228] on label "Pécule de vacances" at bounding box center [516, 228] width 143 height 14
click at [509, 228] on input "Pécule de vacances" at bounding box center [516, 228] width 143 height 14
checkbox input "true"
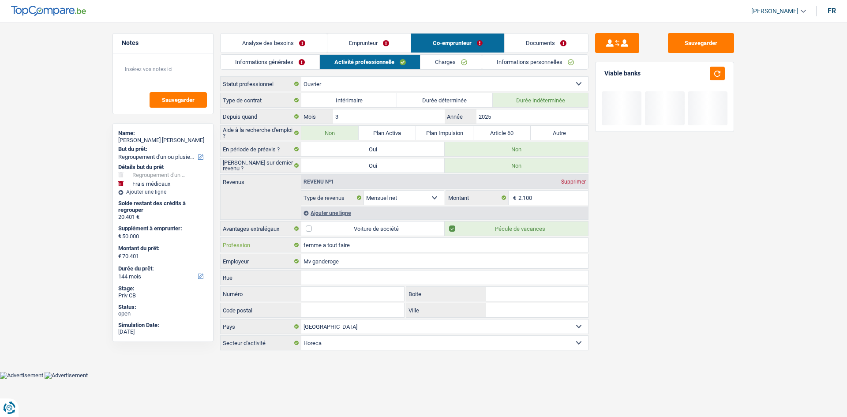
click at [436, 242] on input "femme a tout faire" at bounding box center [444, 245] width 287 height 14
type input "f"
type input "Serveuse"
drag, startPoint x: 355, startPoint y: 261, endPoint x: 337, endPoint y: 269, distance: 19.8
click at [353, 262] on input "Mv ganderoge" at bounding box center [444, 261] width 287 height 14
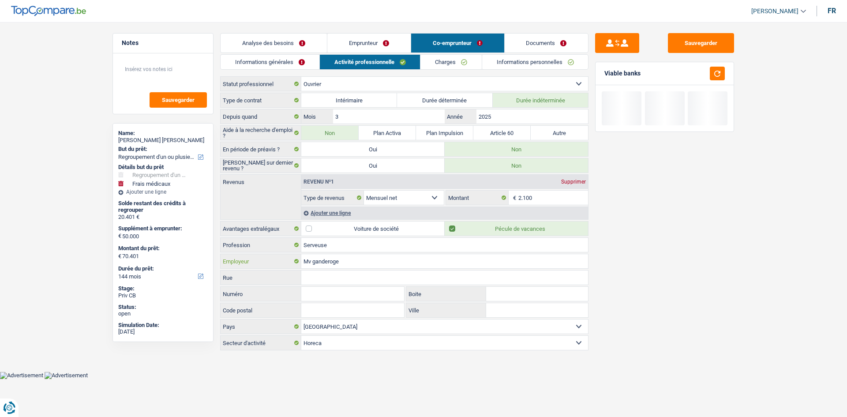
click at [307, 261] on input "Mv ganderoge" at bounding box center [444, 261] width 287 height 14
click at [355, 258] on input "Mmv ganderoge" at bounding box center [444, 261] width 287 height 14
type input "M"
type input "c"
type input "m"
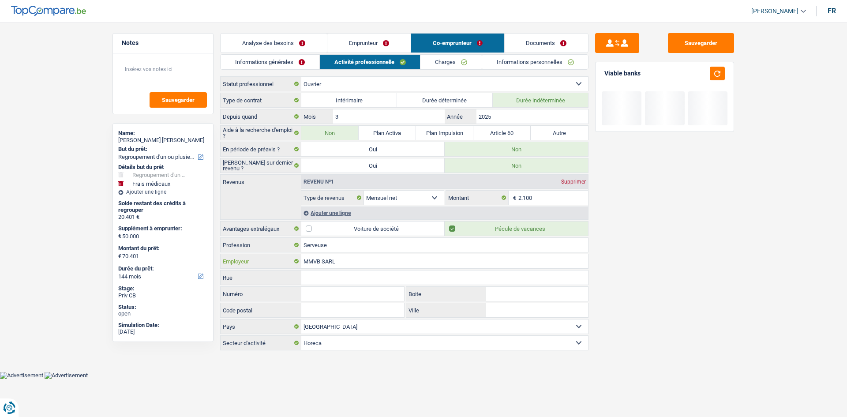
type input "MMVB SARL"
click at [341, 271] on input "Rue" at bounding box center [444, 277] width 287 height 14
type input "RUEWRMELDANGE"
click at [337, 295] on input "Numéro" at bounding box center [352, 294] width 103 height 14
type input "46"
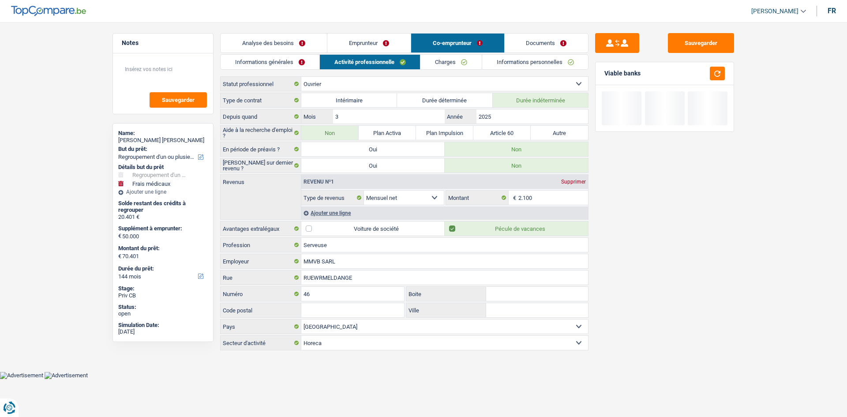
click at [499, 292] on input "Boite" at bounding box center [537, 294] width 102 height 14
click at [385, 310] on input "Code postal" at bounding box center [352, 310] width 103 height 14
type input "6180"
drag, startPoint x: 496, startPoint y: 305, endPoint x: 500, endPoint y: 310, distance: 6.0
click at [498, 307] on input "Ville" at bounding box center [537, 310] width 102 height 14
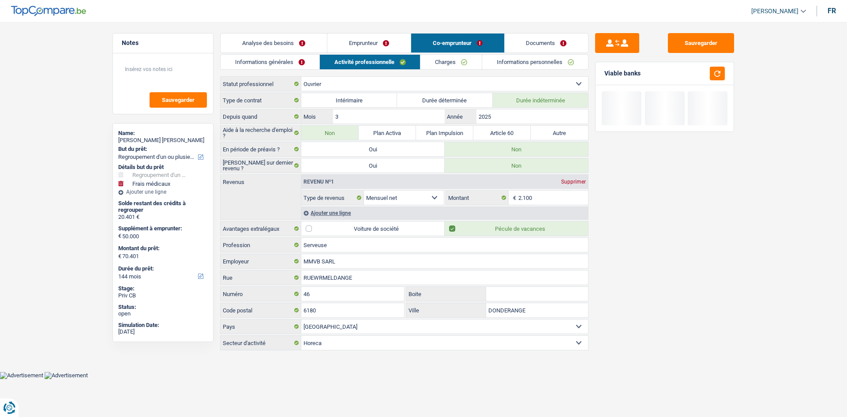
type input "DONDERANGE"
click at [449, 67] on link "Charges" at bounding box center [450, 62] width 61 height 15
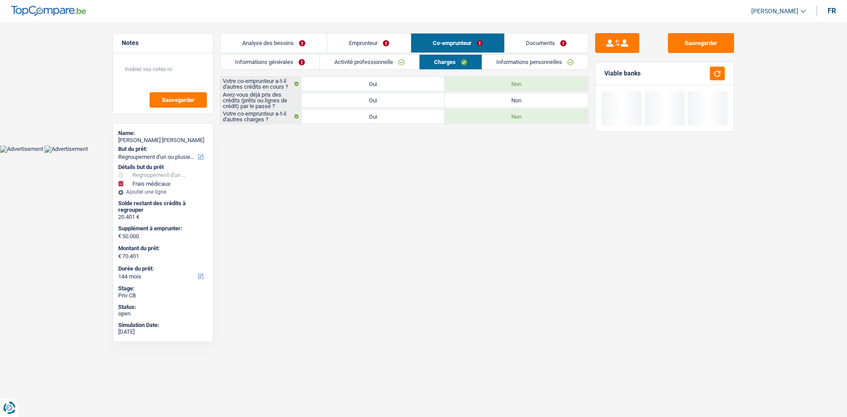
click at [464, 98] on label "Non" at bounding box center [516, 100] width 143 height 14
click at [464, 98] on input "Non" at bounding box center [516, 100] width 143 height 14
radio input "true"
click at [371, 46] on link "Emprunteur" at bounding box center [368, 43] width 83 height 19
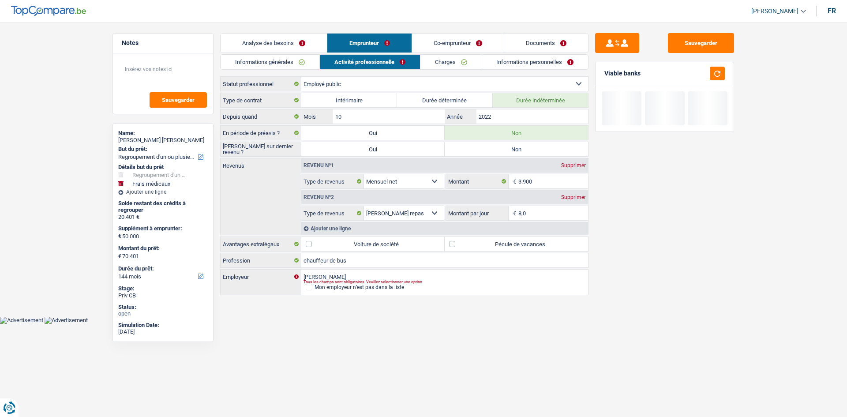
click at [434, 58] on link "Charges" at bounding box center [450, 62] width 61 height 15
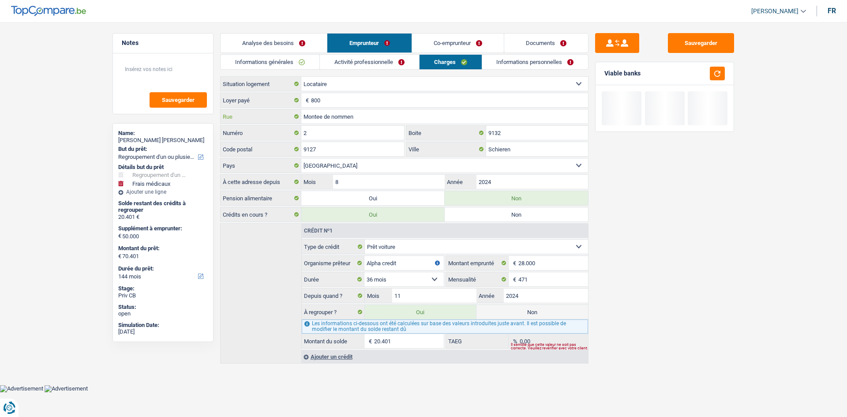
drag, startPoint x: 375, startPoint y: 119, endPoint x: 246, endPoint y: 123, distance: 128.4
click at [246, 123] on div "Montee de nommen Rue" at bounding box center [404, 116] width 367 height 14
drag, startPoint x: 355, startPoint y: 138, endPoint x: 219, endPoint y: 145, distance: 135.6
click at [236, 167] on div "Rue Tous les champs sont obligatoires. Veuillez fournir une réponse plus longue…" at bounding box center [404, 141] width 368 height 64
type input "18"
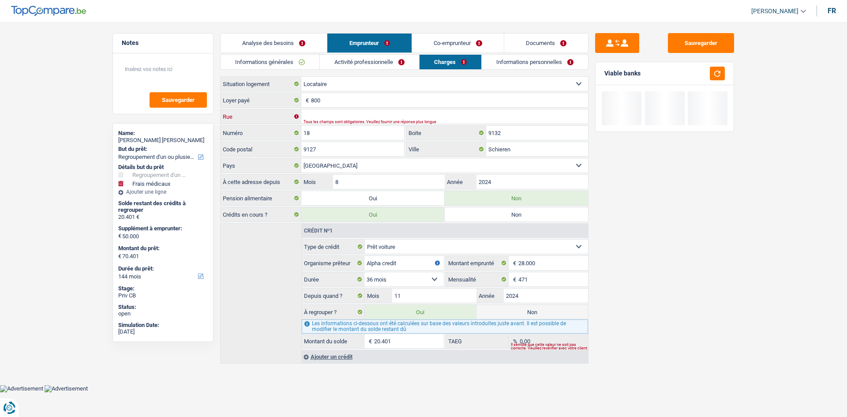
click at [317, 113] on input "Rue" at bounding box center [444, 116] width 287 height 14
type input "ROUTE DE ECHTERNACH"
drag, startPoint x: 524, startPoint y: 150, endPoint x: 511, endPoint y: 149, distance: 13.3
click at [511, 149] on input "Schieren" at bounding box center [537, 149] width 102 height 14
type input "S"
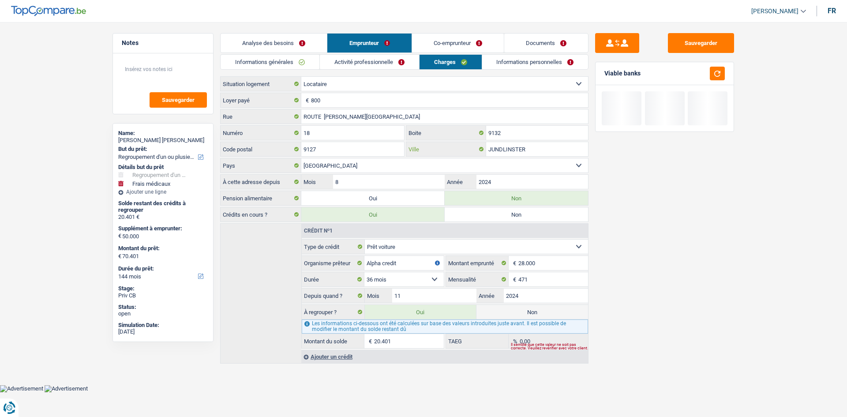
type input "JUNDLINSTER"
drag, startPoint x: 510, startPoint y: 128, endPoint x: 494, endPoint y: 130, distance: 16.5
click at [494, 130] on input "9132" at bounding box center [537, 133] width 102 height 14
type input "9"
click at [383, 148] on input "9127" at bounding box center [352, 149] width 103 height 14
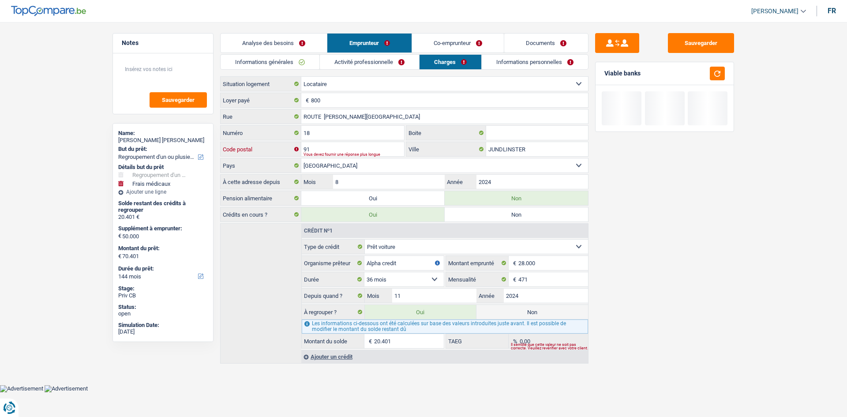
type input "9"
type input "6114"
click at [380, 125] on div "ROUTE DE ECHTERNACH Rue 18 Numéro Boite 6114 Code postal JUNDLINSTER Ville Belg…" at bounding box center [404, 141] width 368 height 64
click at [359, 126] on input "18" at bounding box center [352, 133] width 103 height 14
click at [352, 133] on input "18" at bounding box center [352, 133] width 103 height 14
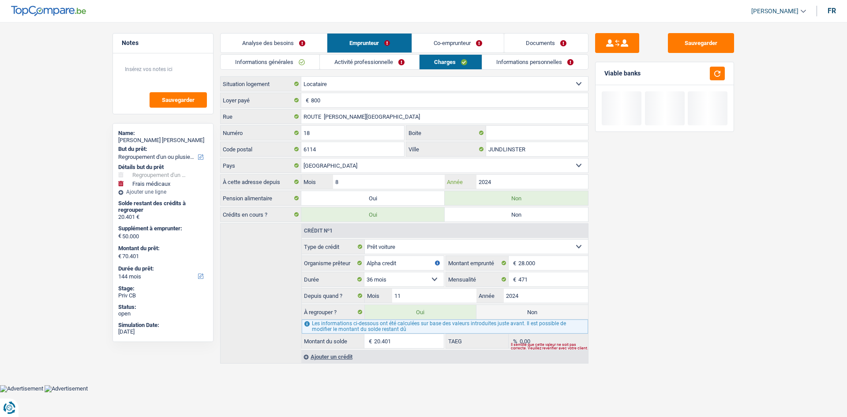
click at [510, 180] on input "2024" at bounding box center [532, 182] width 112 height 14
click at [505, 60] on link "Informations personnelles" at bounding box center [535, 62] width 106 height 15
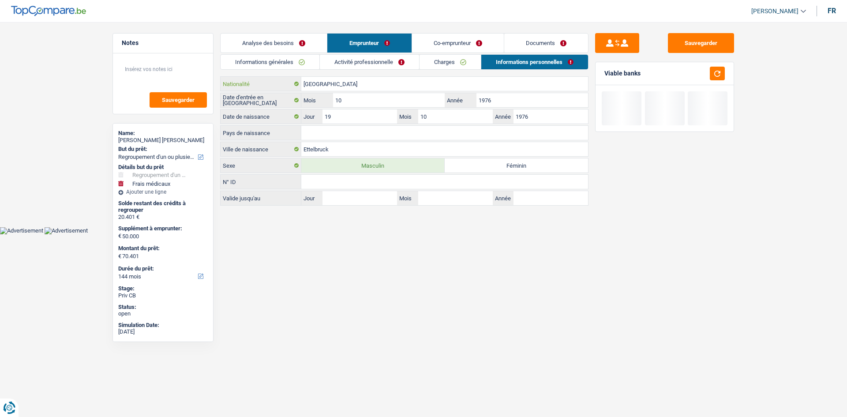
click at [342, 82] on input "[GEOGRAPHIC_DATA]" at bounding box center [444, 84] width 287 height 14
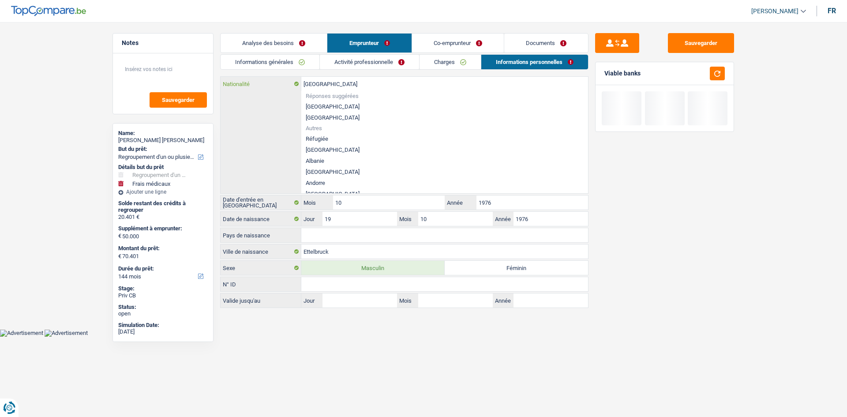
click at [342, 82] on input "[GEOGRAPHIC_DATA]" at bounding box center [444, 84] width 287 height 14
click at [337, 87] on input "[GEOGRAPHIC_DATA]" at bounding box center [444, 84] width 287 height 14
drag, startPoint x: 708, startPoint y: 226, endPoint x: 703, endPoint y: 224, distance: 4.8
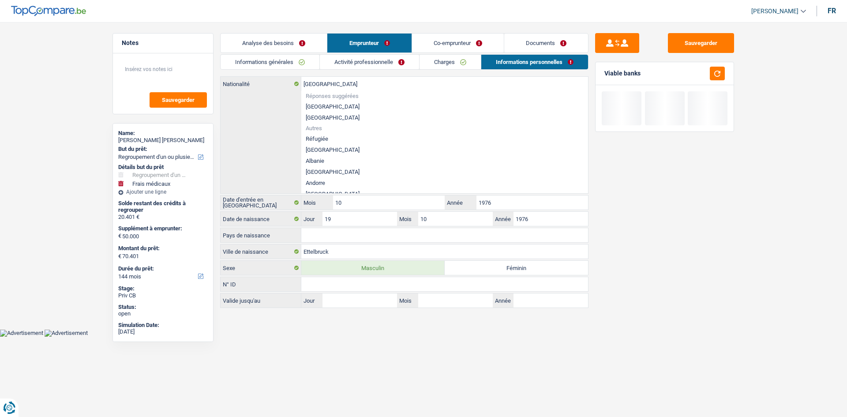
click at [706, 226] on div "Sauvegarder Viable banks" at bounding box center [664, 216] width 152 height 367
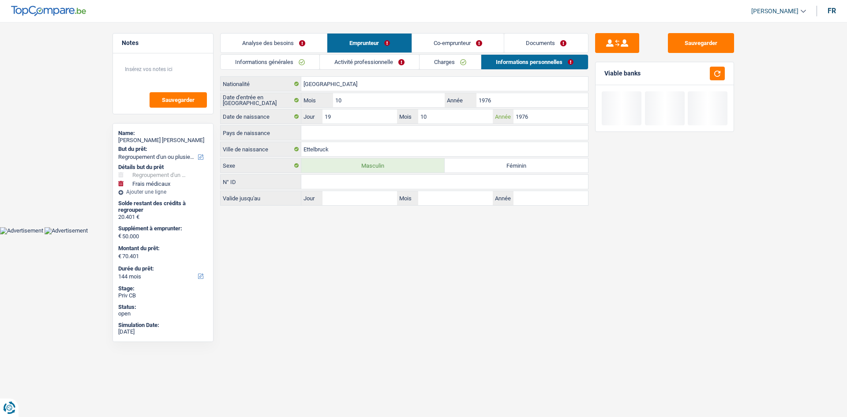
click at [542, 116] on input "1976" at bounding box center [550, 116] width 75 height 14
click at [529, 100] on input "1976" at bounding box center [532, 100] width 112 height 14
click at [356, 133] on input "Pays de naissance" at bounding box center [444, 133] width 287 height 14
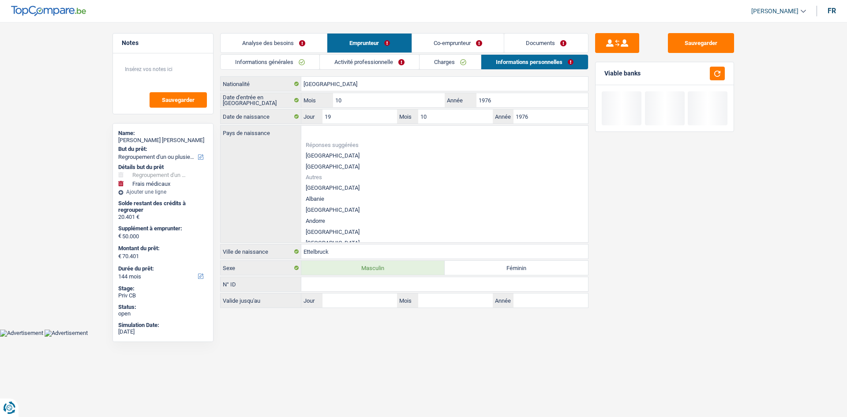
click at [322, 165] on li "[GEOGRAPHIC_DATA]" at bounding box center [444, 166] width 287 height 11
type input "[GEOGRAPHIC_DATA]"
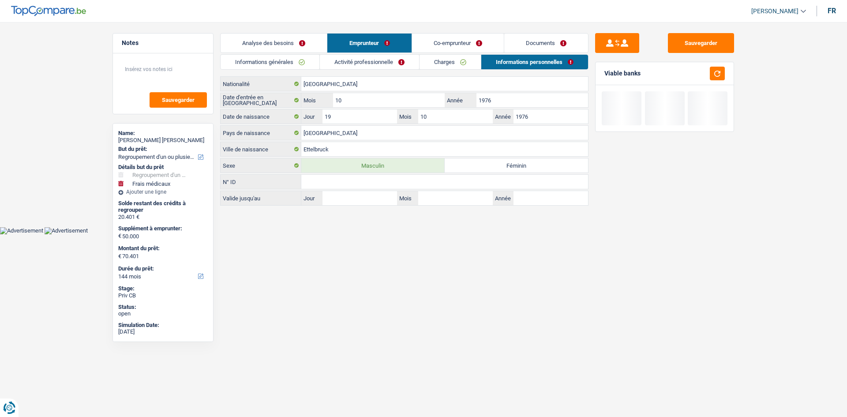
click at [497, 39] on link "Co-emprunteur" at bounding box center [458, 43] width 92 height 19
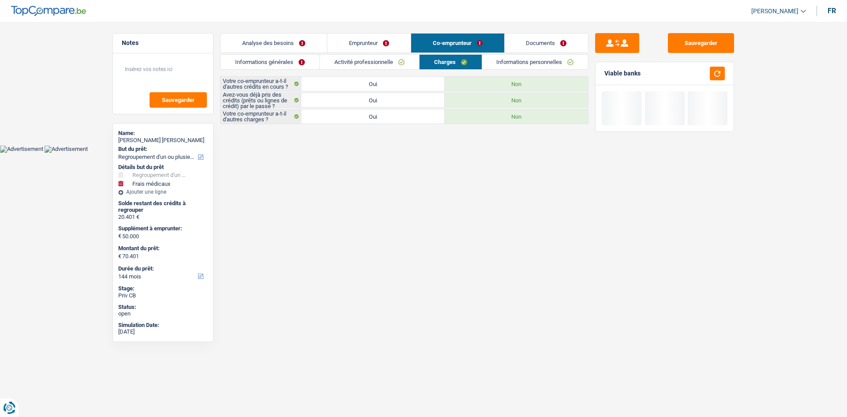
click at [507, 58] on link "Informations personnelles" at bounding box center [535, 62] width 106 height 15
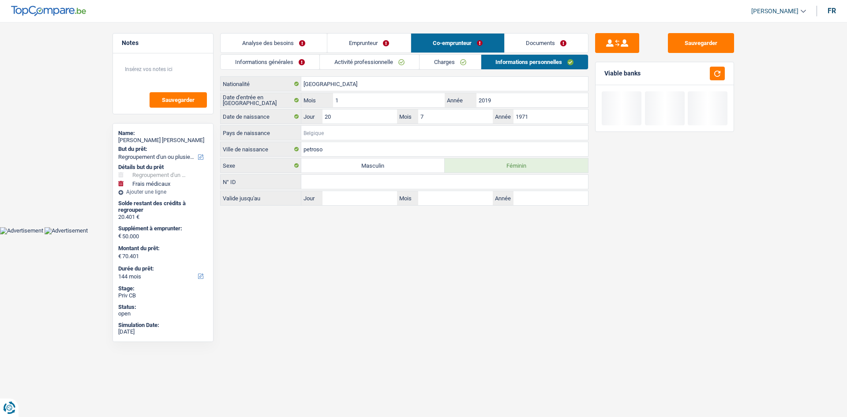
click at [329, 130] on input "Pays de naissance" at bounding box center [444, 133] width 287 height 14
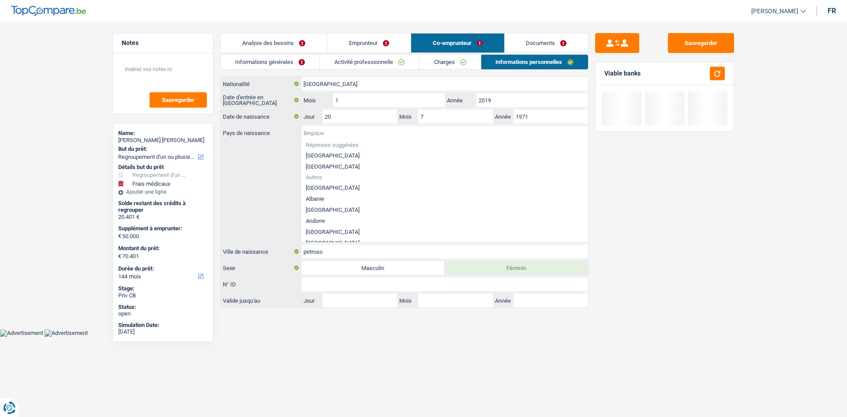
type input "P"
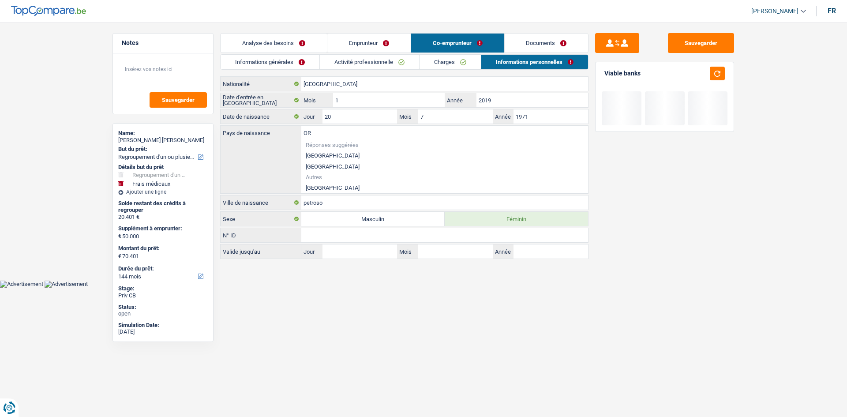
type input "O"
click at [318, 188] on li "Portugal" at bounding box center [444, 187] width 287 height 11
type input "Portugal"
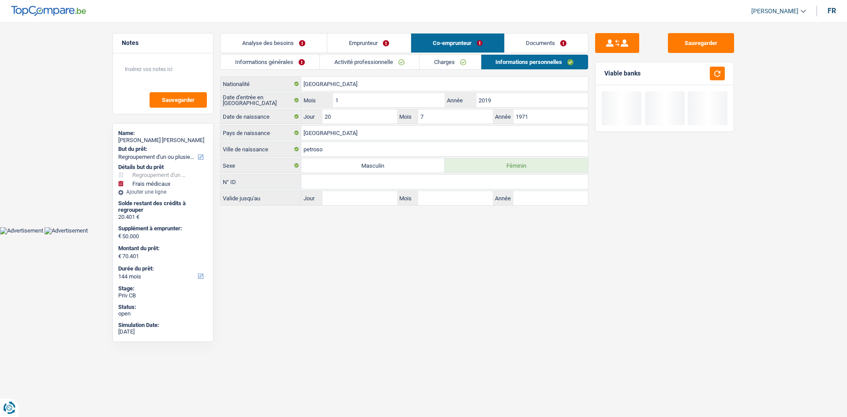
click at [438, 60] on link "Charges" at bounding box center [450, 62] width 61 height 15
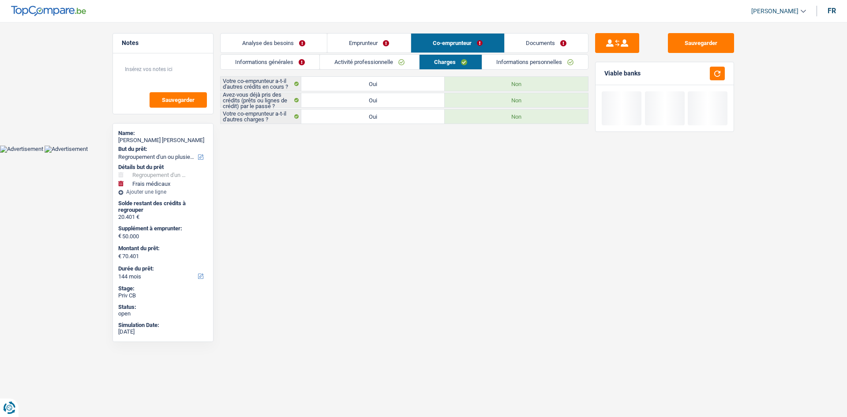
click at [388, 45] on link "Emprunteur" at bounding box center [368, 43] width 83 height 19
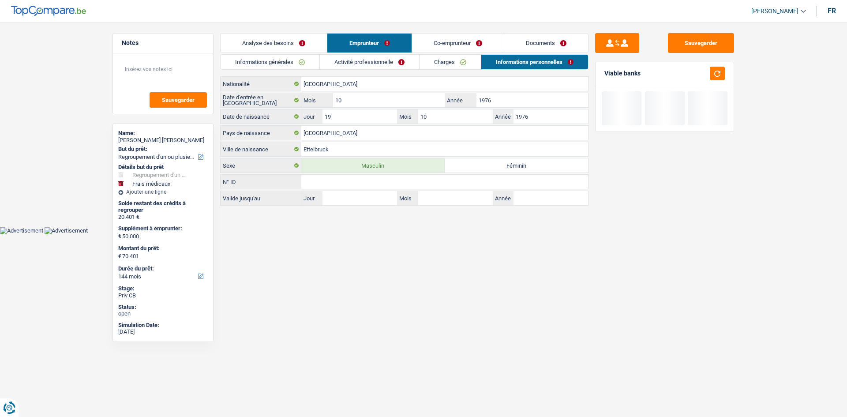
click at [509, 40] on link "Documents" at bounding box center [546, 43] width 84 height 19
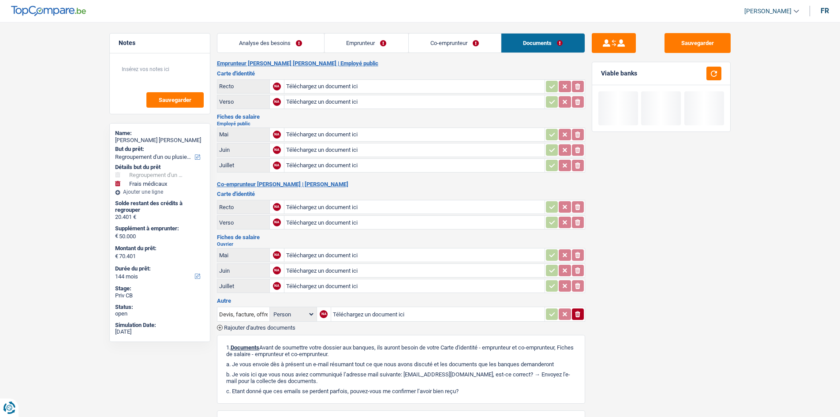
click at [450, 38] on link "Co-emprunteur" at bounding box center [455, 43] width 92 height 19
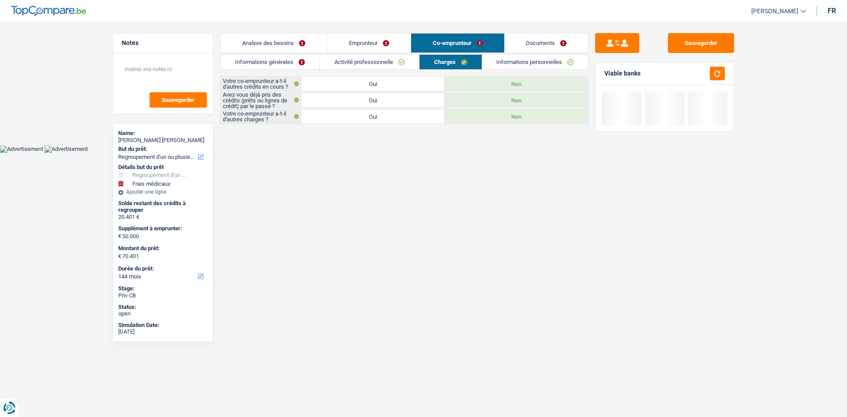
click at [509, 62] on link "Informations personnelles" at bounding box center [535, 62] width 106 height 15
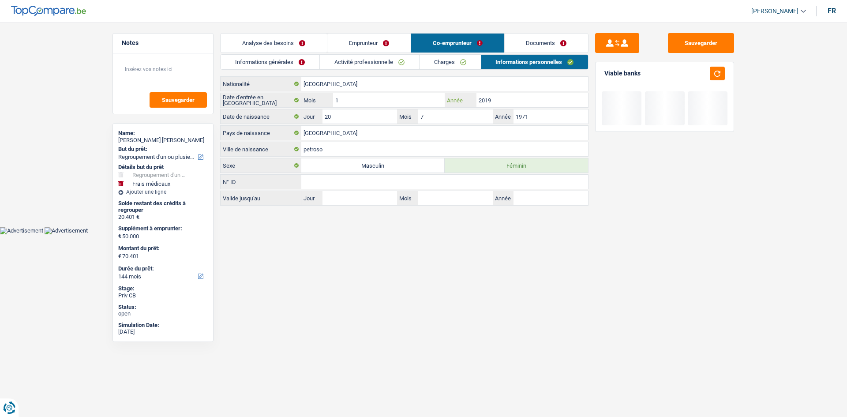
click at [524, 100] on input "2019" at bounding box center [532, 100] width 112 height 14
type input "2020"
drag, startPoint x: 643, startPoint y: 217, endPoint x: 633, endPoint y: 203, distance: 17.6
click at [641, 215] on div "Sauvegarder Viable banks" at bounding box center [664, 216] width 152 height 367
click at [548, 38] on link "Documents" at bounding box center [547, 43] width 84 height 19
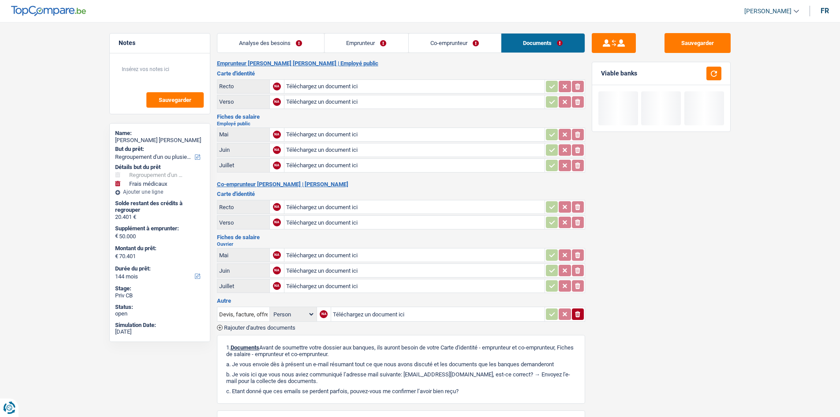
click at [479, 41] on link "Co-emprunteur" at bounding box center [455, 43] width 92 height 19
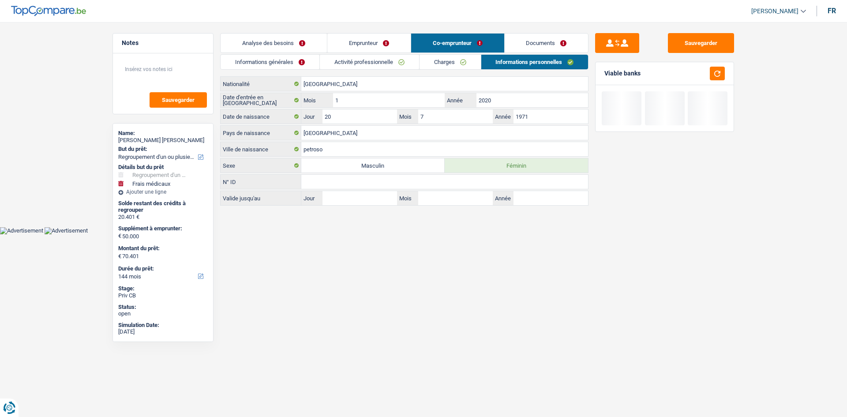
click at [559, 43] on link "Documents" at bounding box center [547, 43] width 84 height 19
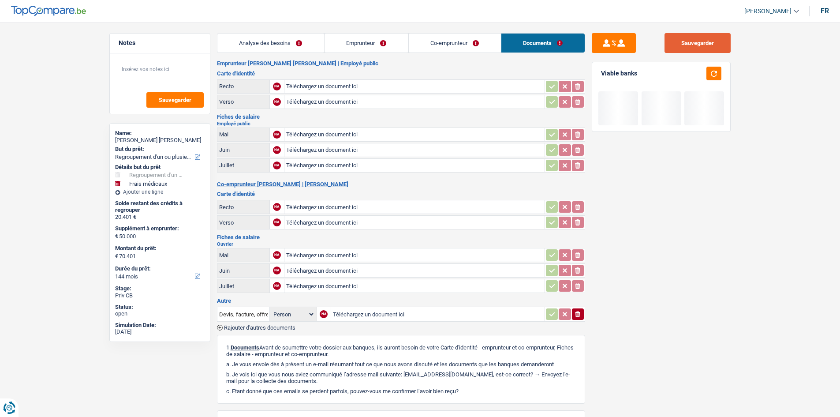
click at [676, 43] on button "Sauvegarder" at bounding box center [698, 43] width 66 height 20
click at [253, 37] on link "Analyse des besoins" at bounding box center [270, 43] width 107 height 19
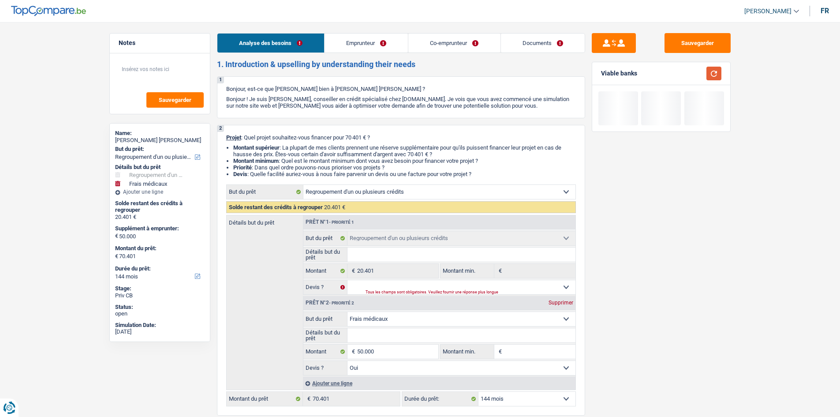
click at [712, 75] on button "button" at bounding box center [714, 74] width 15 height 14
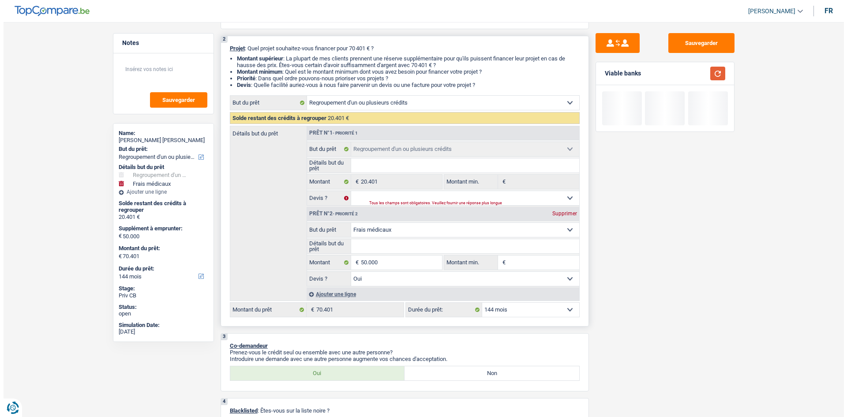
scroll to position [132, 0]
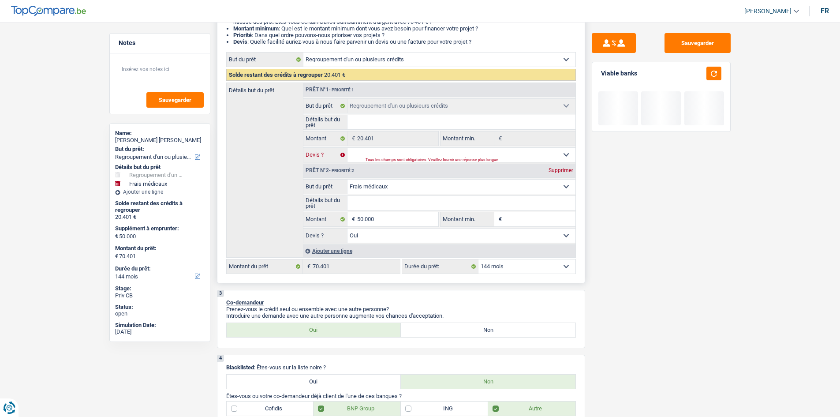
click at [412, 153] on select "Oui Non Non répondu Sélectionner une option" at bounding box center [462, 155] width 228 height 14
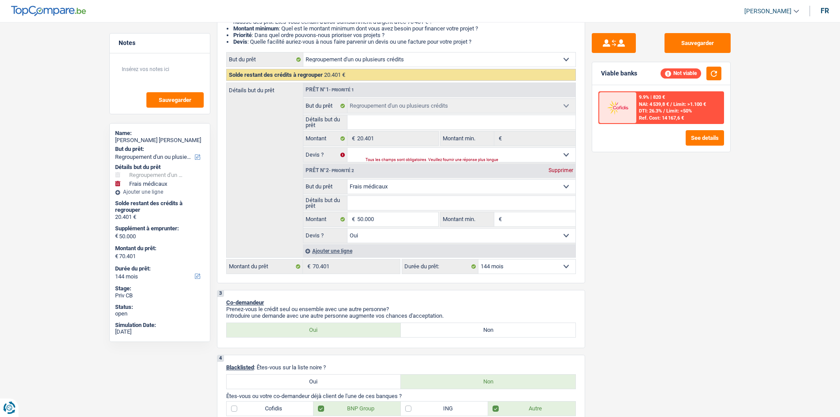
click at [592, 186] on div "Sauvegarder Viable banks Not viable 9.9% | 820 € NAI: 4 539,8 € / Limit: >1.100…" at bounding box center [661, 216] width 152 height 367
click at [648, 103] on span "NAI: 4 539,8 €" at bounding box center [654, 104] width 30 height 6
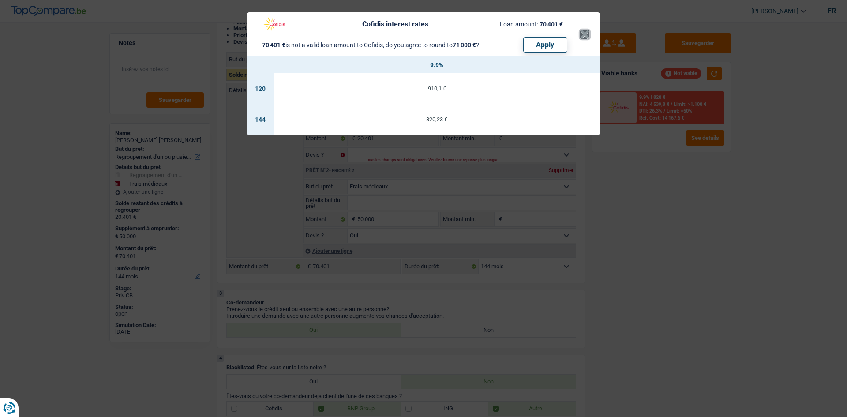
click at [584, 33] on button "×" at bounding box center [584, 34] width 9 height 9
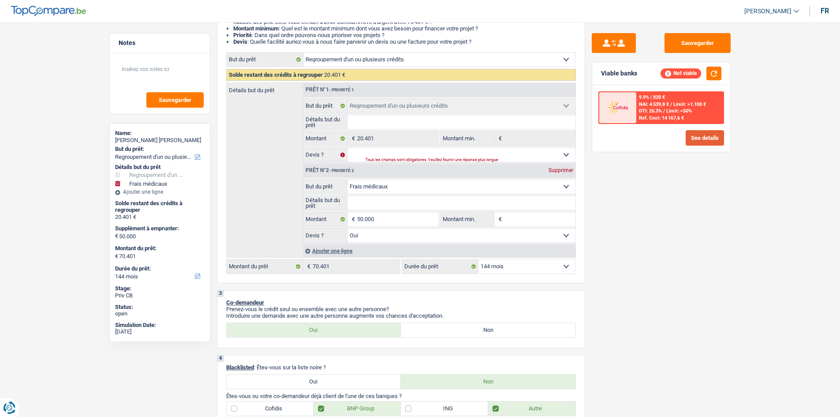
click at [710, 140] on button "See details" at bounding box center [705, 137] width 38 height 15
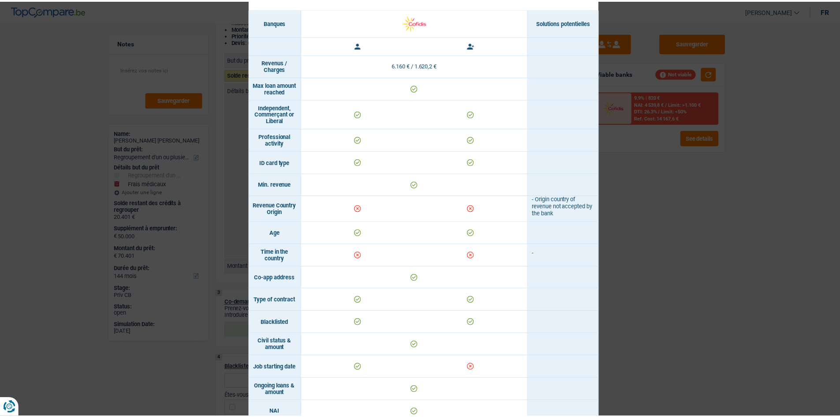
scroll to position [44, 0]
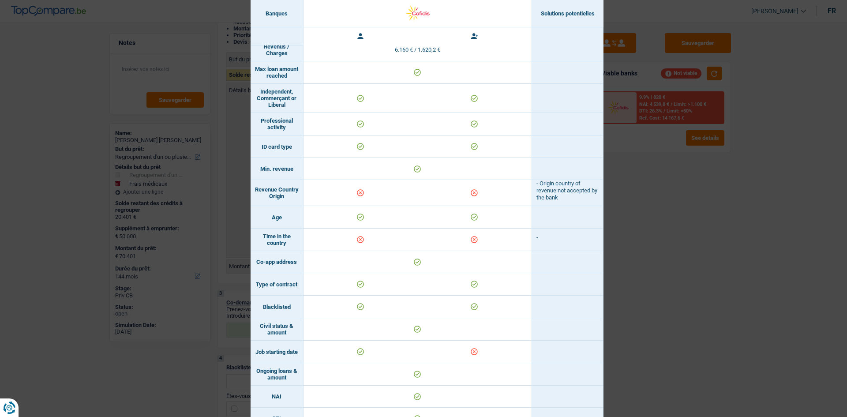
drag, startPoint x: 701, startPoint y: 174, endPoint x: 695, endPoint y: 172, distance: 5.9
click at [698, 174] on div "Banks conditions × Banques Solutions potentielles Revenus / Charges 6.160 € / 1…" at bounding box center [423, 208] width 847 height 417
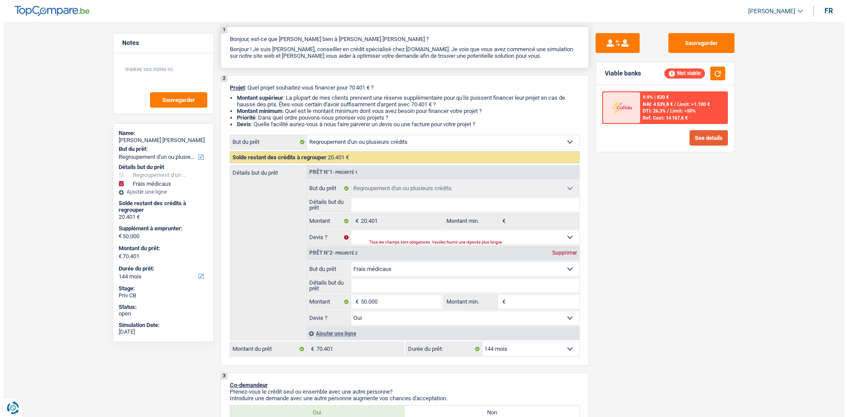
scroll to position [0, 0]
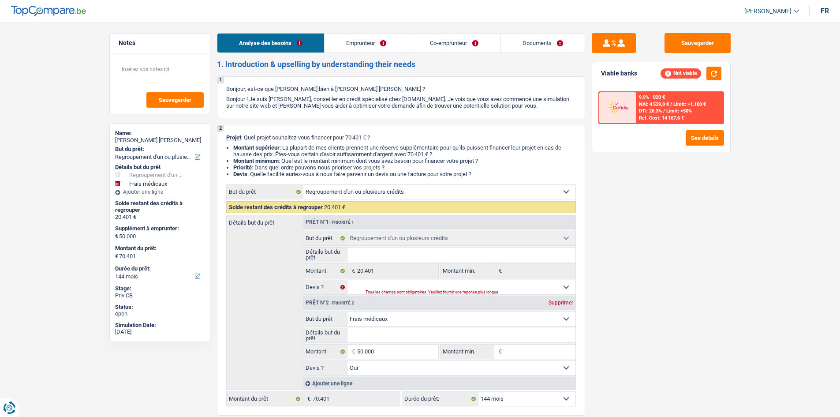
click at [535, 41] on link "Documents" at bounding box center [543, 43] width 84 height 19
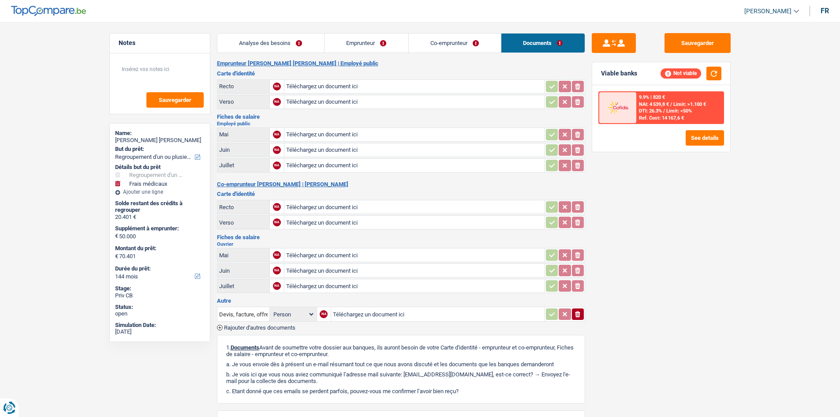
click at [479, 47] on link "Co-emprunteur" at bounding box center [455, 43] width 92 height 19
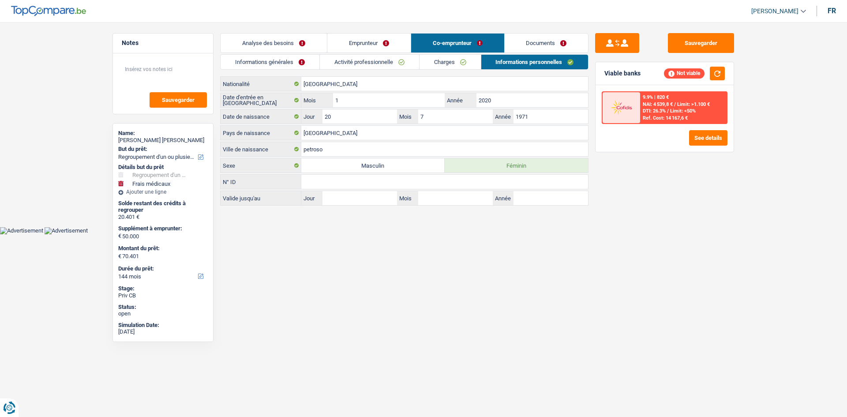
click at [445, 60] on link "Charges" at bounding box center [450, 62] width 61 height 15
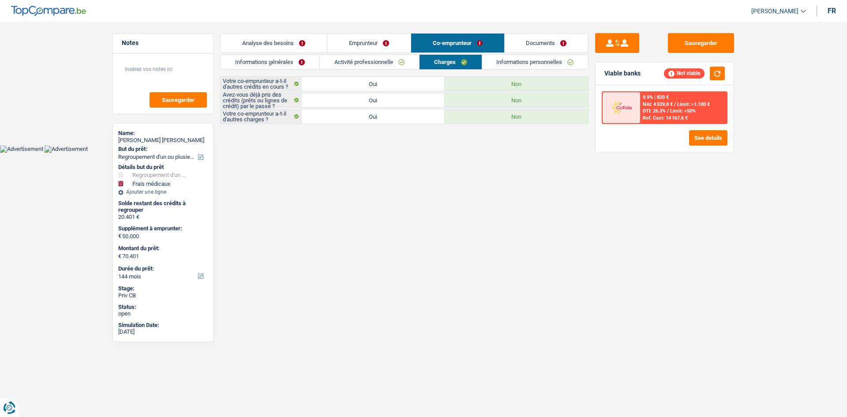
click at [381, 63] on link "Activité professionnelle" at bounding box center [369, 62] width 99 height 15
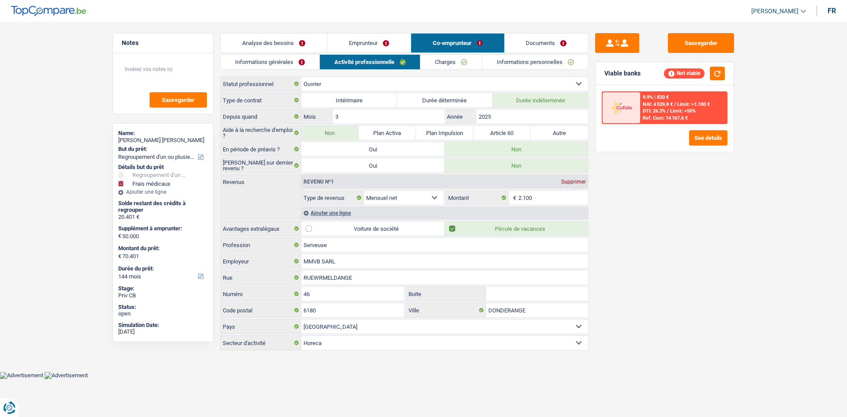
click at [525, 62] on link "Informations personnelles" at bounding box center [535, 62] width 106 height 15
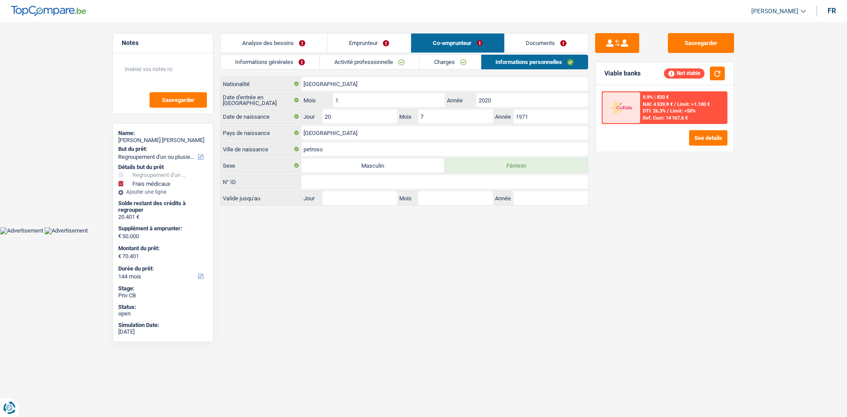
click at [392, 41] on link "Emprunteur" at bounding box center [368, 43] width 83 height 19
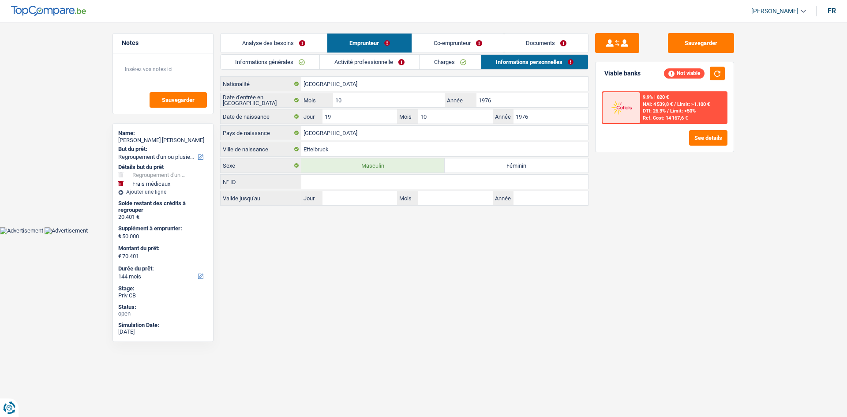
click at [345, 91] on div "Belgique Nationalité Date d'entrée en Luxembourg 10 Mois / 1976 Année Date de n…" at bounding box center [404, 140] width 368 height 129
click at [343, 86] on input "[GEOGRAPHIC_DATA]" at bounding box center [444, 84] width 287 height 14
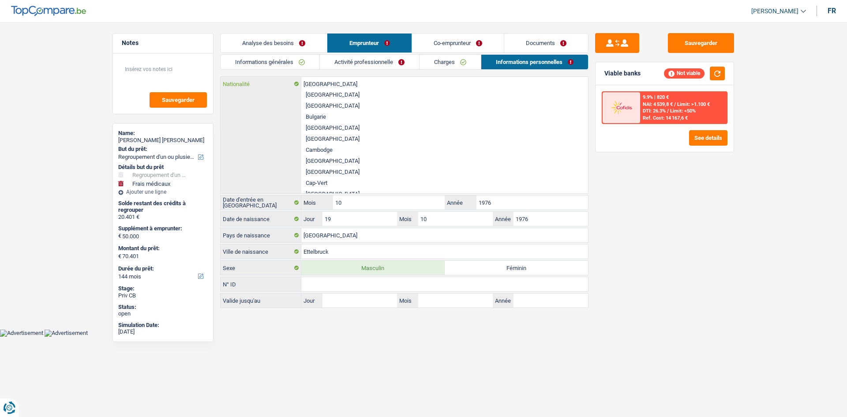
scroll to position [353, 0]
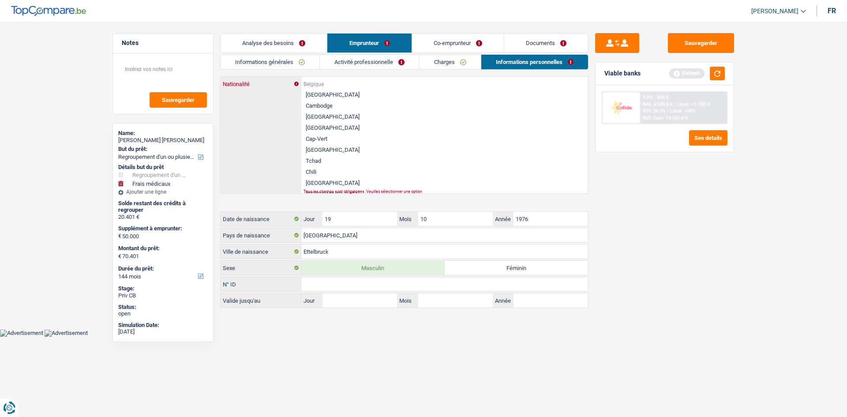
type input "O"
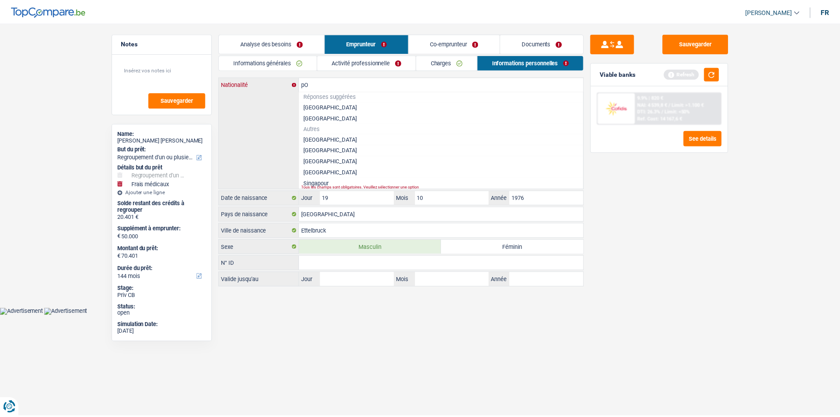
scroll to position [0, 0]
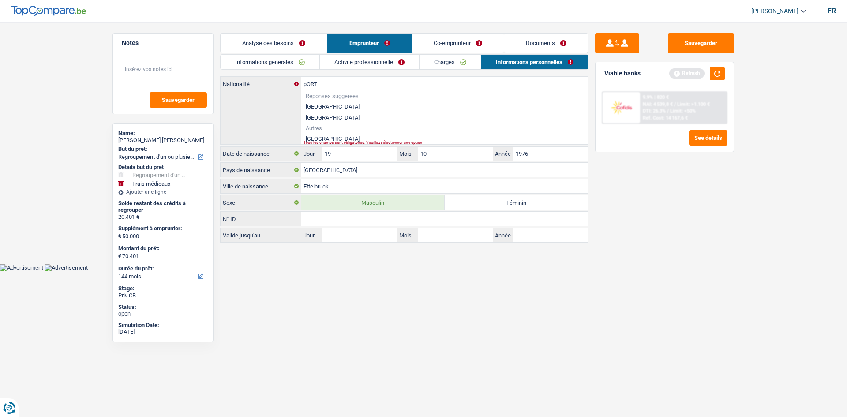
click at [318, 139] on li "Portugal" at bounding box center [444, 138] width 287 height 11
type input "Portugal"
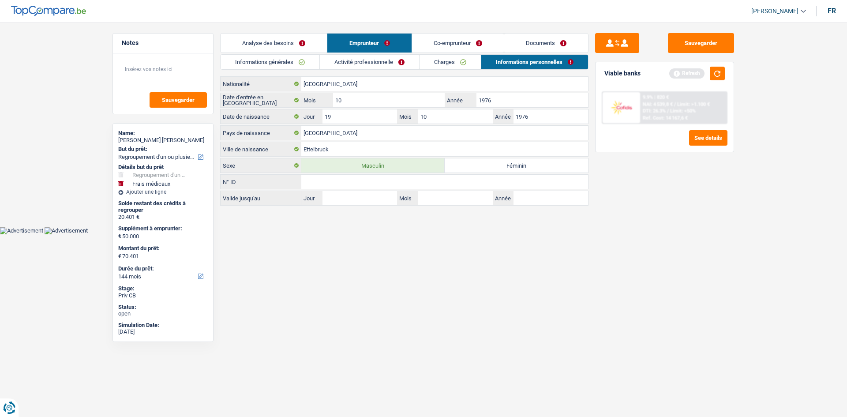
click at [420, 234] on html "Vous avez le contrôle de vos données Nous utilisons des cookies, tout comme nos…" at bounding box center [423, 117] width 847 height 234
click at [708, 41] on button "Sauvegarder" at bounding box center [701, 43] width 66 height 20
click at [447, 43] on link "Co-emprunteur" at bounding box center [458, 43] width 92 height 19
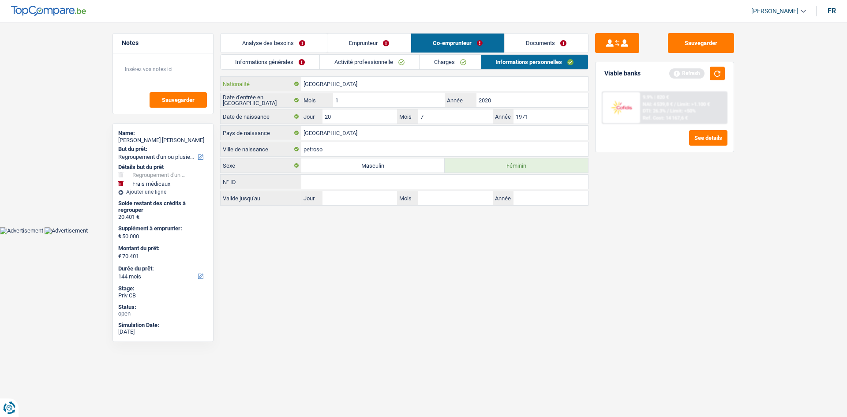
click at [372, 88] on input "[GEOGRAPHIC_DATA]" at bounding box center [444, 84] width 287 height 14
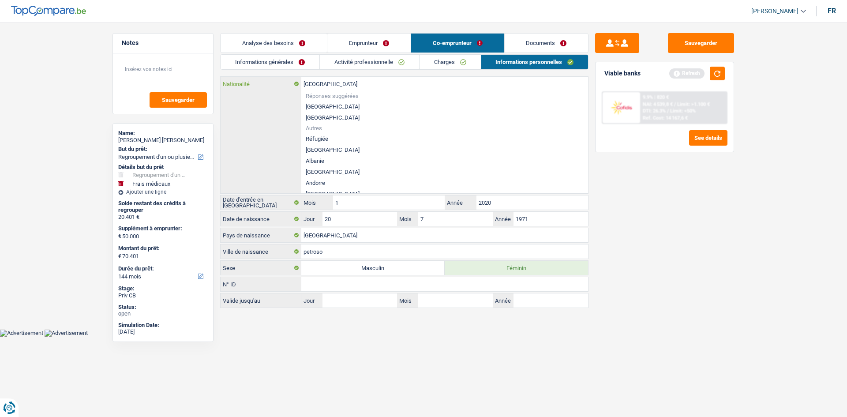
type input "BelgiqueP"
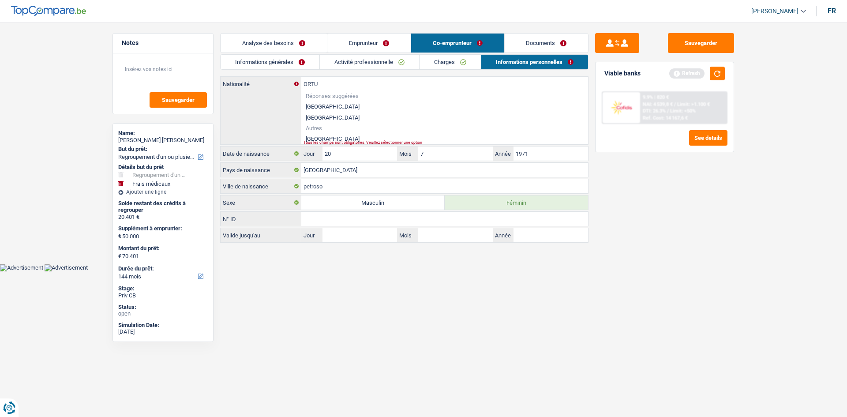
click at [323, 142] on div "Tous les champs sont obligatoires. Veuillez sélectionner une option" at bounding box center [430, 143] width 255 height 4
click at [319, 138] on li "Portugal" at bounding box center [444, 138] width 287 height 11
type input "Portugal"
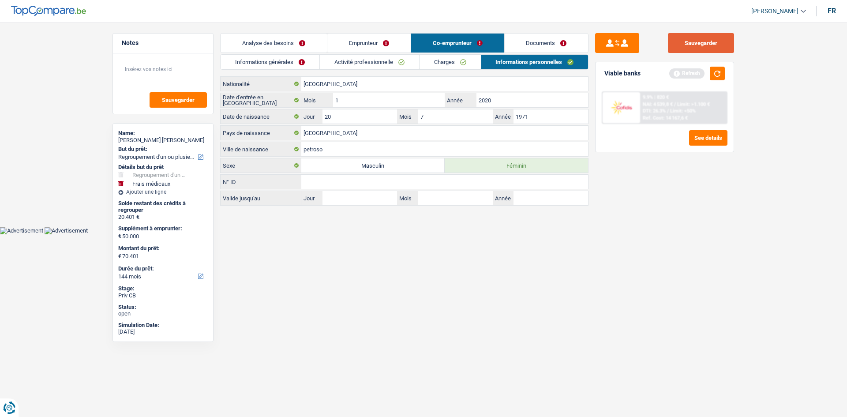
click at [683, 44] on button "Sauvegarder" at bounding box center [701, 43] width 66 height 20
click at [286, 61] on link "Informations générales" at bounding box center [270, 62] width 99 height 15
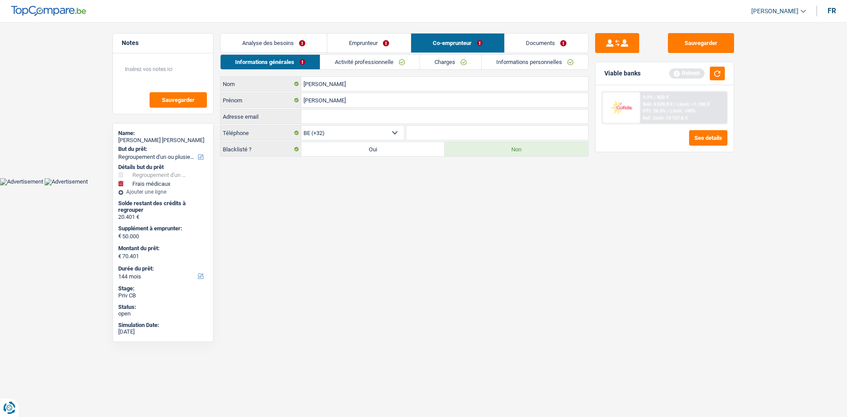
click at [353, 39] on link "Emprunteur" at bounding box center [368, 43] width 83 height 19
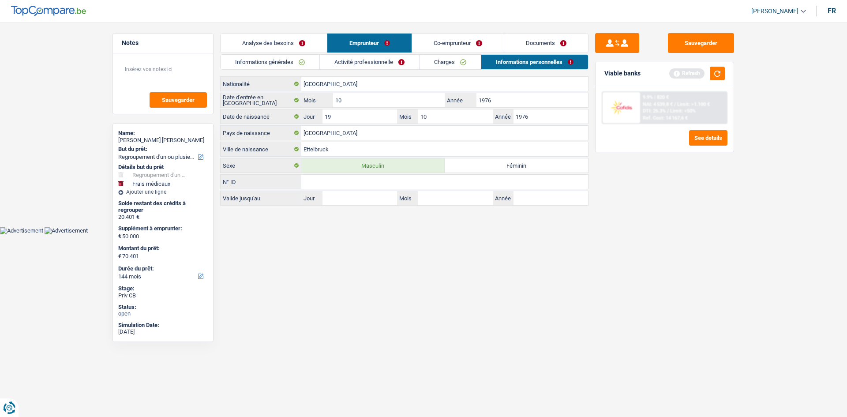
click at [353, 60] on link "Activité professionnelle" at bounding box center [369, 62] width 99 height 15
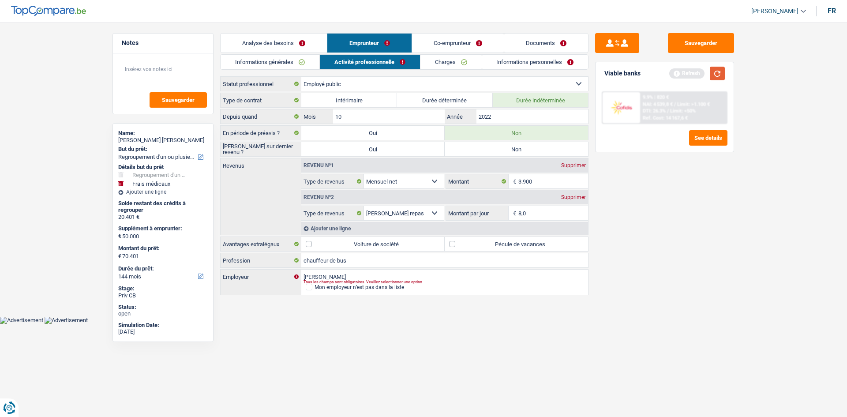
click at [718, 74] on button "button" at bounding box center [717, 74] width 15 height 14
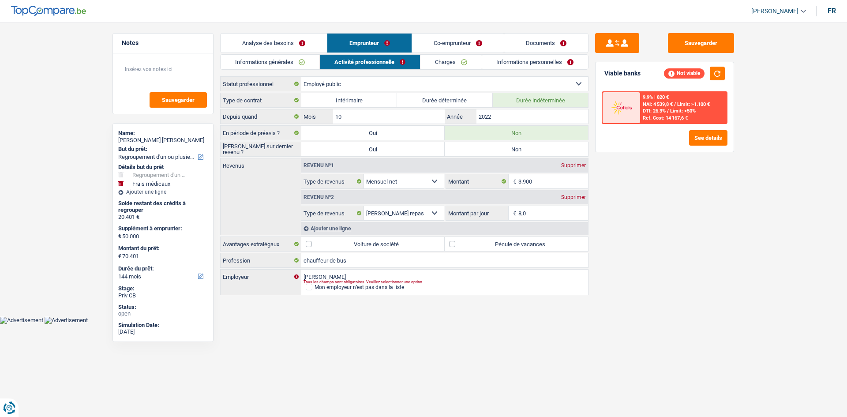
click at [693, 113] on span "Limit: <50%" at bounding box center [683, 111] width 26 height 6
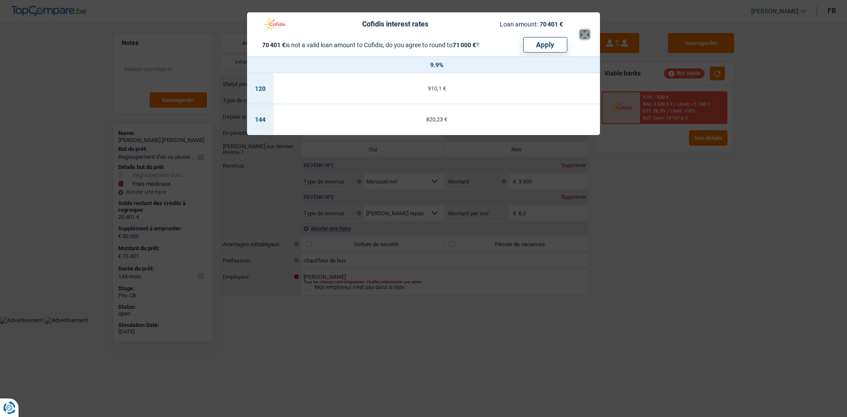
click at [585, 34] on button "×" at bounding box center [584, 34] width 9 height 9
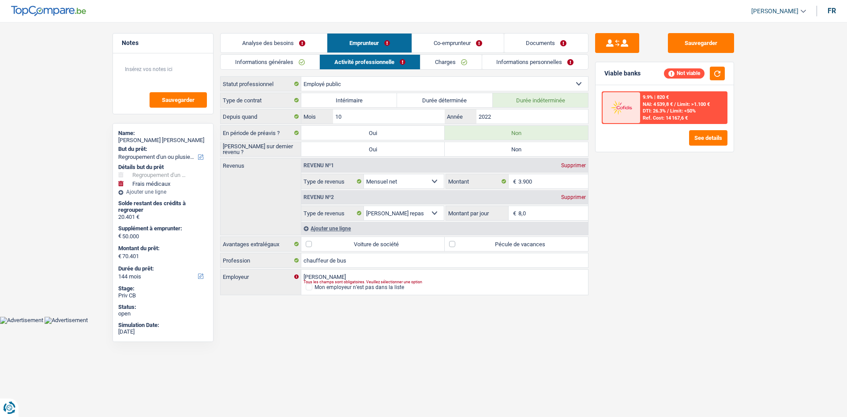
click at [269, 40] on link "Analyse des besoins" at bounding box center [274, 43] width 106 height 19
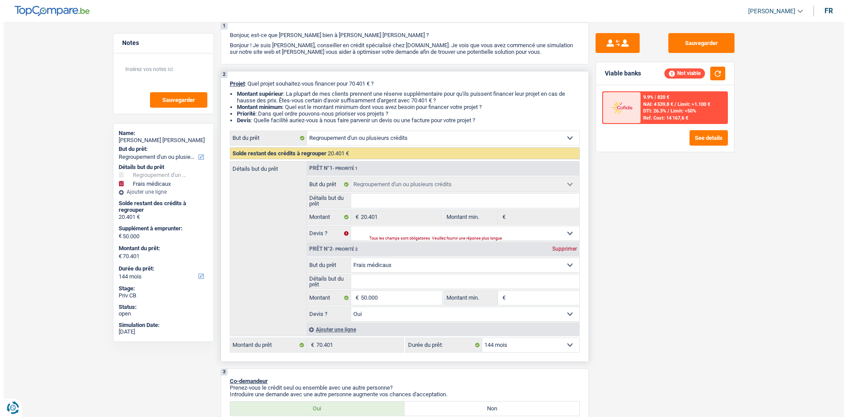
scroll to position [132, 0]
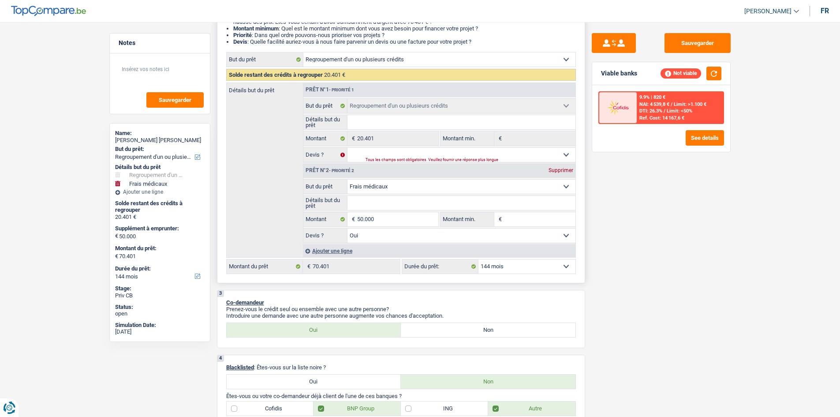
click at [517, 270] on select "12 mois 18 mois 24 mois 30 mois 36 mois 42 mois 48 mois 60 mois 72 mois 84 mois…" at bounding box center [527, 266] width 97 height 14
select select "120"
click at [479, 259] on select "12 mois 18 mois 24 mois 30 mois 36 mois 42 mois 48 mois 60 mois 72 mois 84 mois…" at bounding box center [527, 266] width 97 height 14
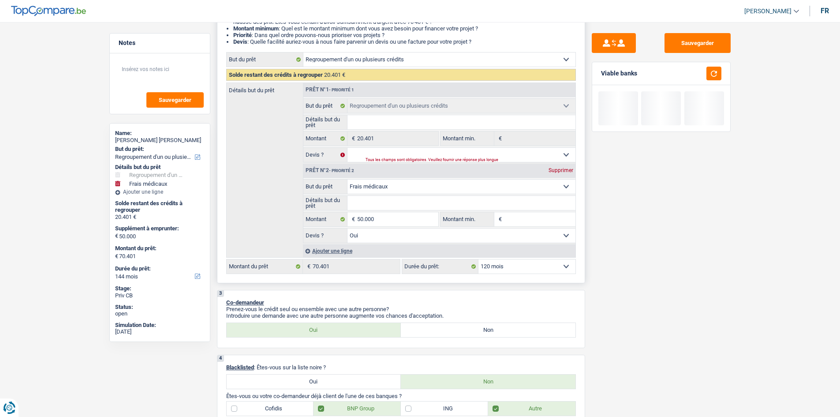
select select "120"
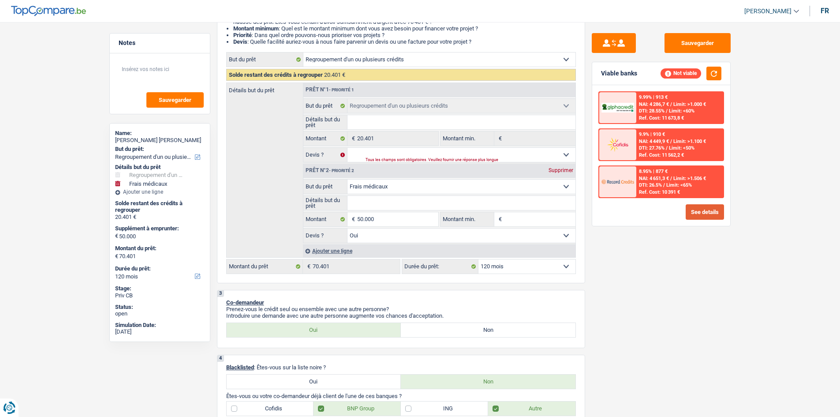
click at [700, 208] on button "See details" at bounding box center [705, 211] width 38 height 15
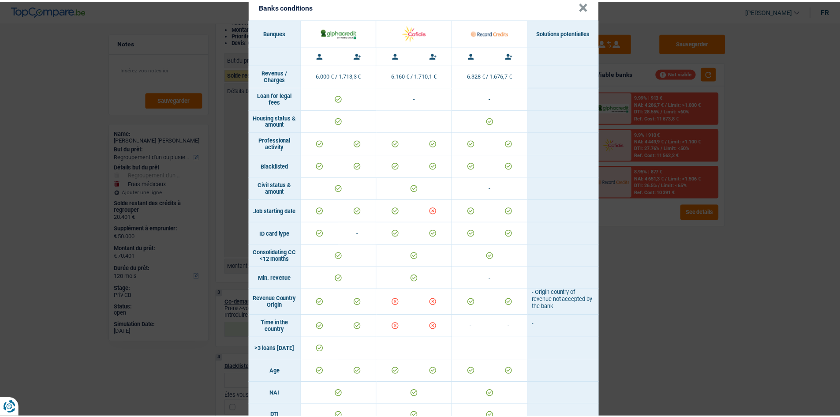
scroll to position [0, 0]
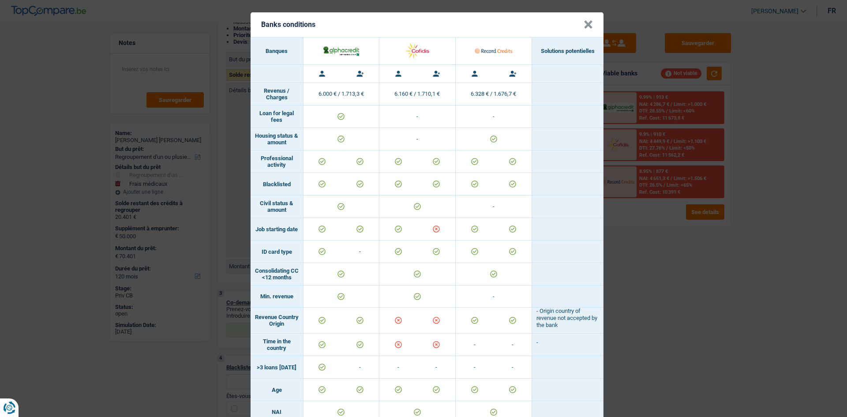
click at [587, 24] on button "×" at bounding box center [588, 24] width 9 height 9
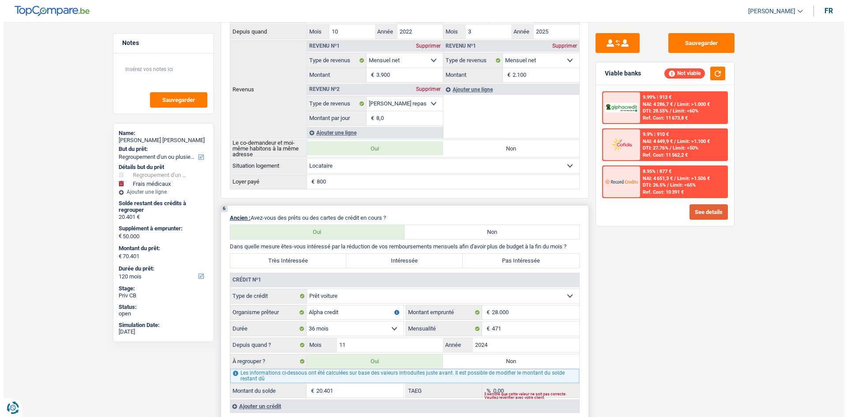
scroll to position [706, 0]
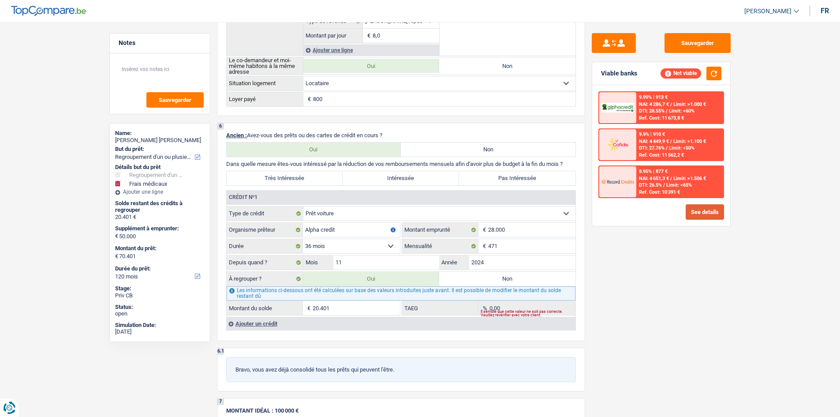
click at [694, 210] on button "See details" at bounding box center [705, 211] width 38 height 15
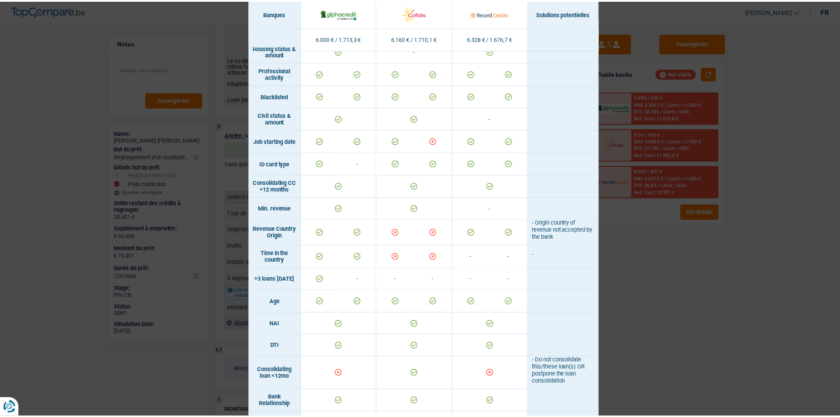
scroll to position [0, 0]
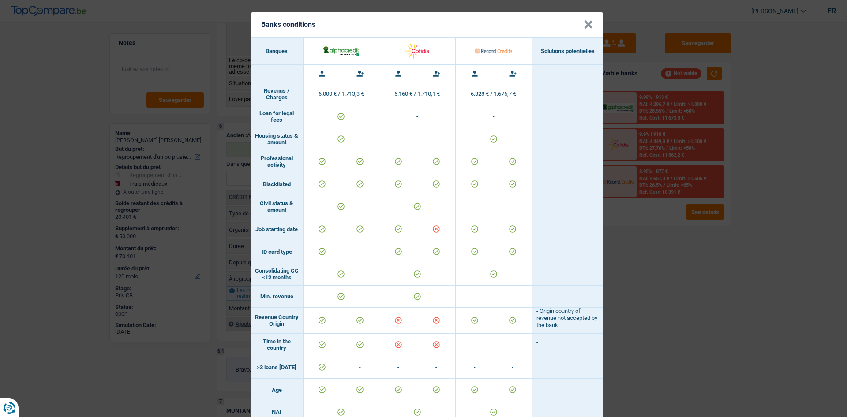
click at [589, 22] on header "Banks conditions ×" at bounding box center [427, 24] width 353 height 25
click at [584, 25] on button "×" at bounding box center [588, 24] width 9 height 9
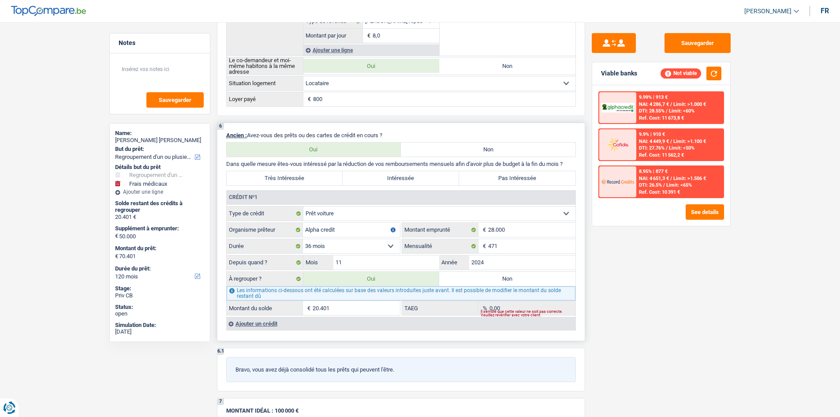
click at [489, 281] on label "Non" at bounding box center [507, 279] width 136 height 14
click at [489, 281] on input "Non" at bounding box center [507, 279] width 136 height 14
radio input "true"
select select "medical"
select select "144"
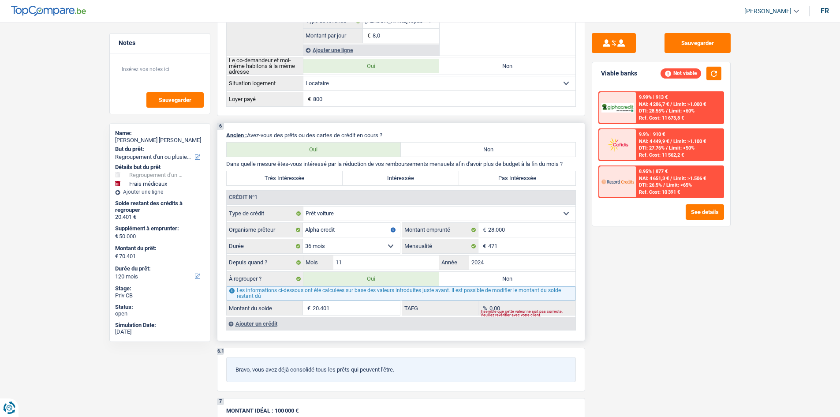
select select "medical"
type input "50.000"
select select "yes"
select select "144"
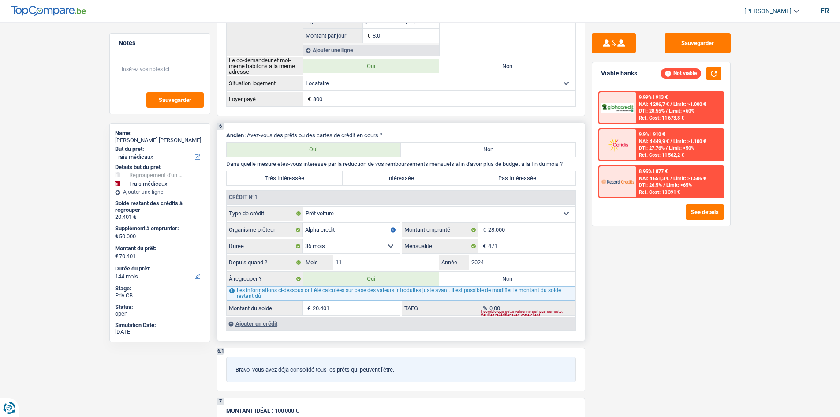
radio input "false"
select select "medical"
type input "50.000"
select select "yes"
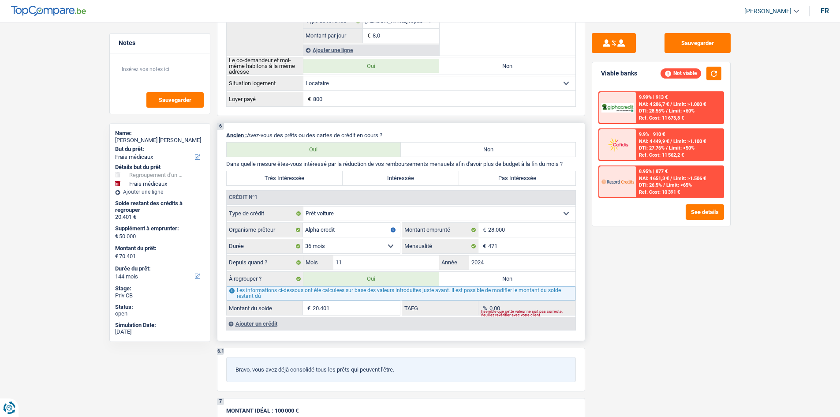
select select "144"
select select "medical"
type input "50.000"
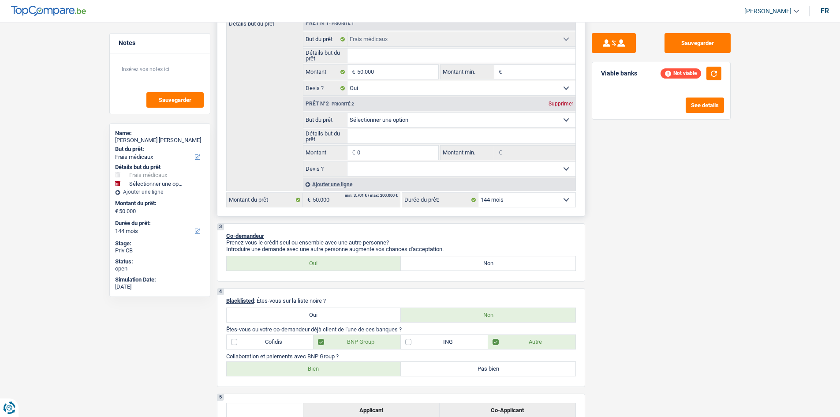
scroll to position [88, 0]
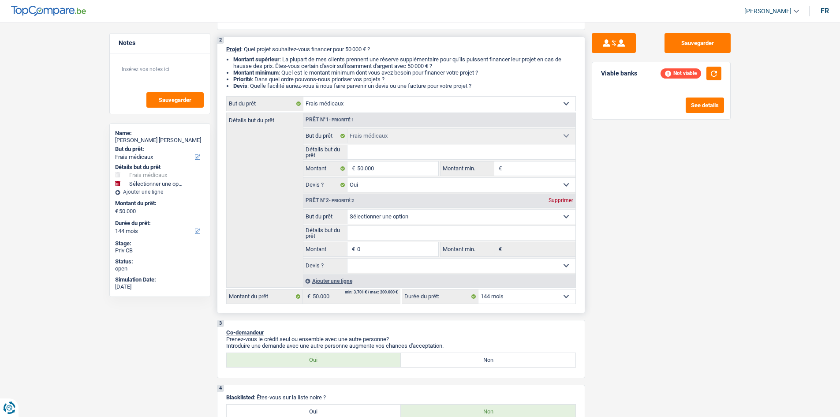
click at [521, 302] on select "12 mois 18 mois 24 mois 30 mois 36 mois 42 mois 48 mois 60 mois 72 mois 84 mois…" at bounding box center [527, 296] width 97 height 14
select select "120"
click at [479, 289] on select "12 mois 18 mois 24 mois 30 mois 36 mois 42 mois 48 mois 60 mois 72 mois 84 mois…" at bounding box center [527, 296] width 97 height 14
select select "120"
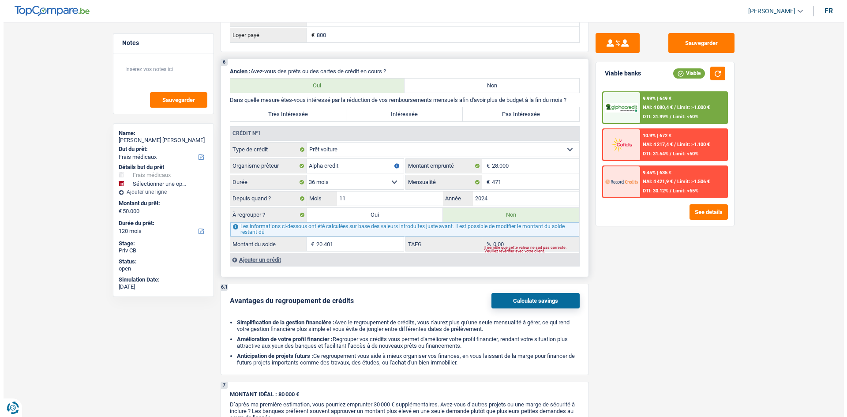
scroll to position [838, 0]
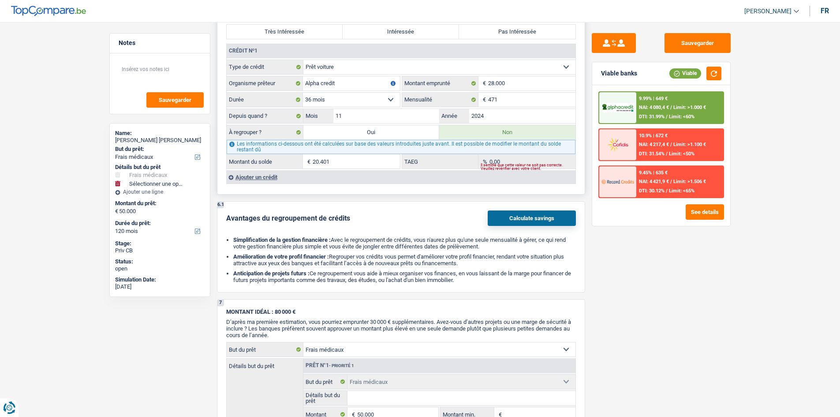
click at [398, 131] on label "Oui" at bounding box center [371, 132] width 136 height 14
click at [398, 131] on input "Oui" at bounding box center [371, 132] width 136 height 14
radio input "true"
select select "144"
type input "20.401"
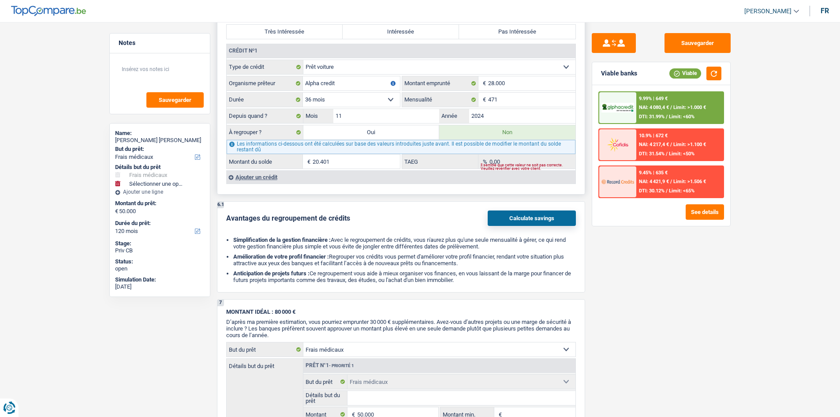
select select
select select "144"
radio input "false"
type input "20.401"
select select
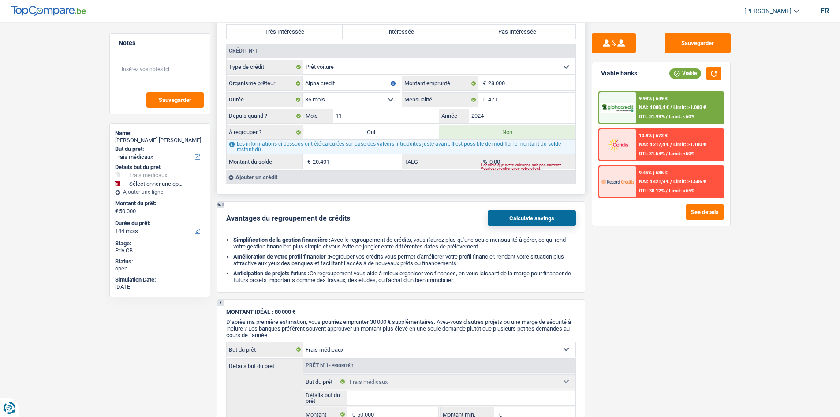
select select "144"
type input "50.000"
select select "yes"
type input "70.401"
select select "refinancing"
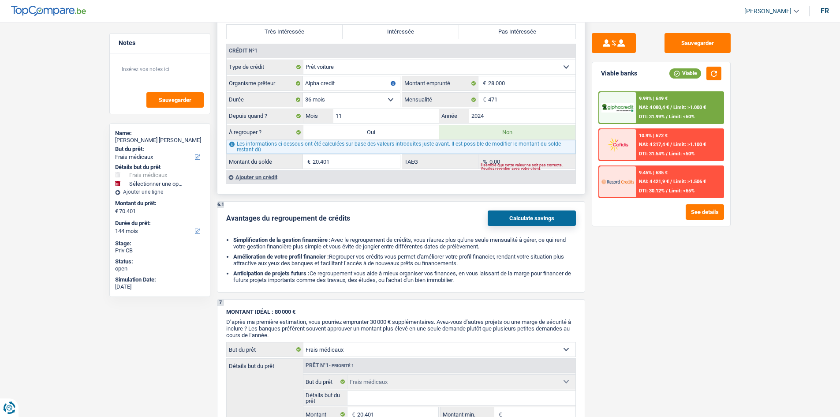
select select "refinancing"
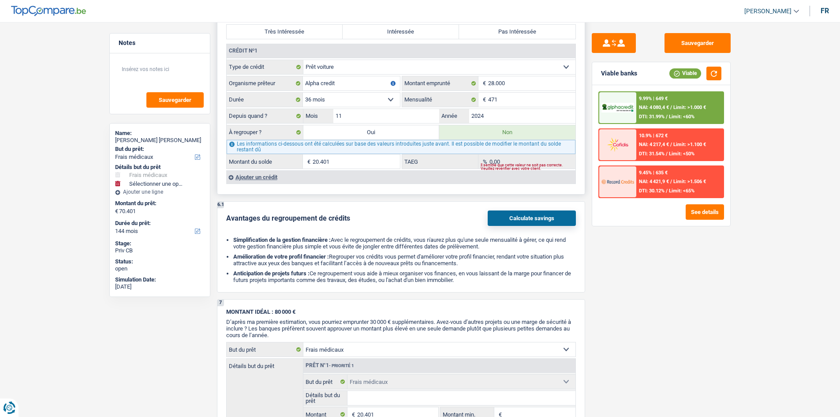
select select "medical"
select select "yes"
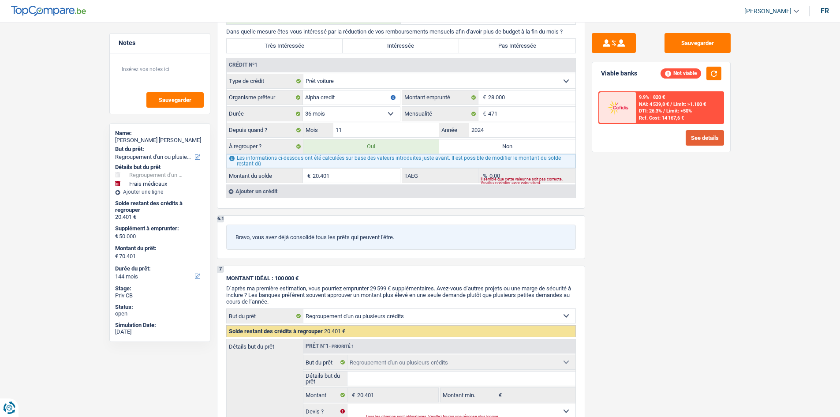
click at [704, 138] on button "See details" at bounding box center [705, 137] width 38 height 15
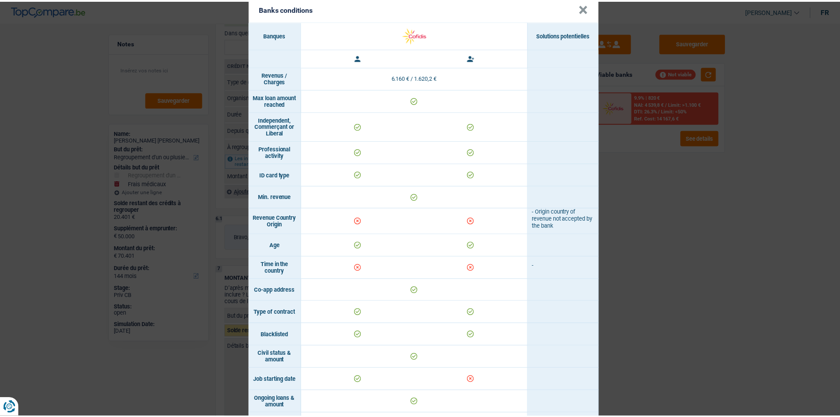
scroll to position [0, 0]
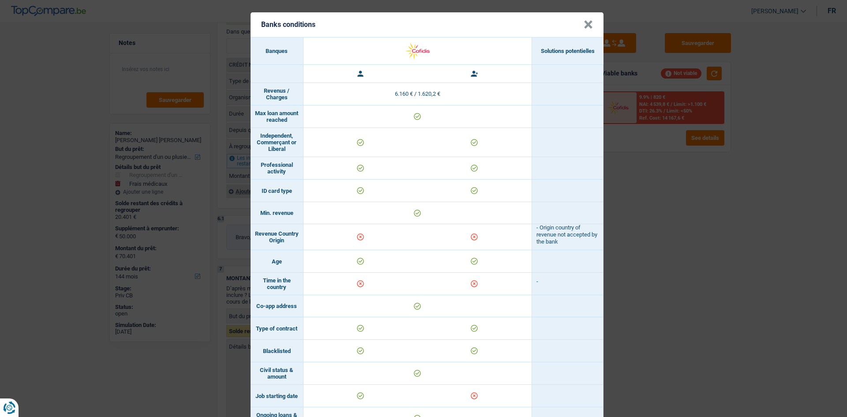
click at [586, 20] on button "×" at bounding box center [588, 24] width 9 height 9
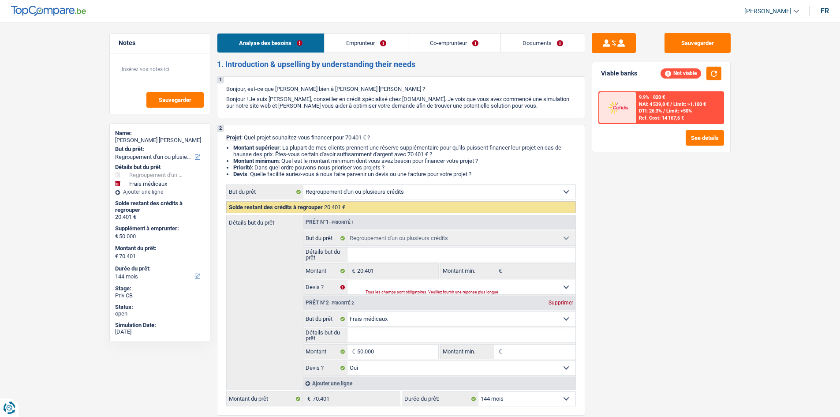
click at [370, 40] on link "Emprunteur" at bounding box center [366, 43] width 83 height 19
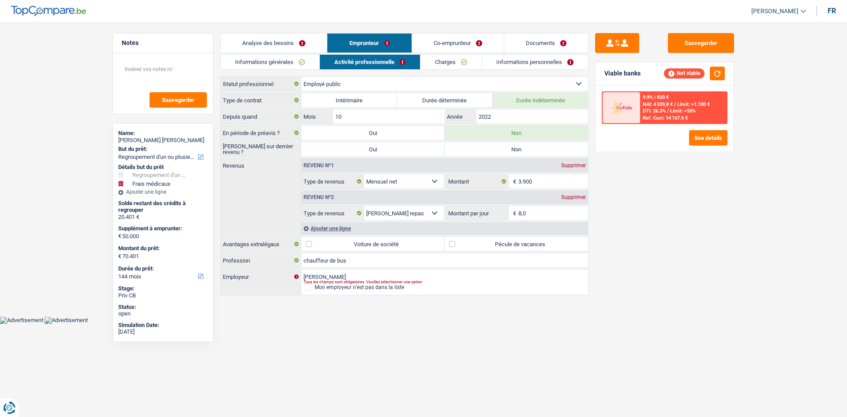
click at [437, 62] on link "Charges" at bounding box center [450, 62] width 61 height 15
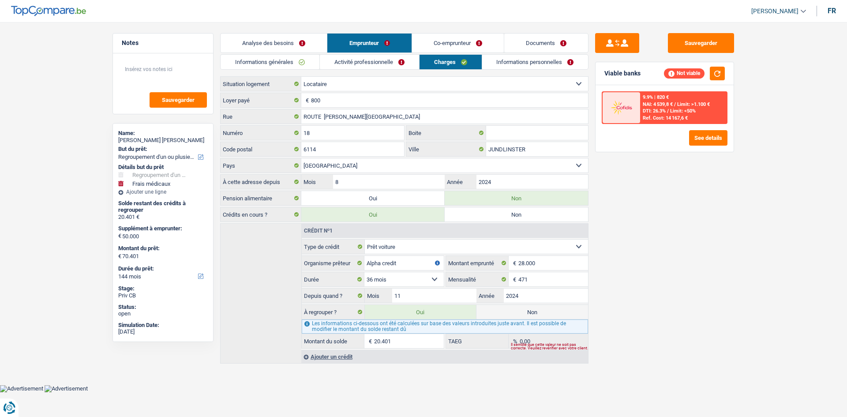
click at [391, 62] on link "Activité professionnelle" at bounding box center [369, 62] width 99 height 15
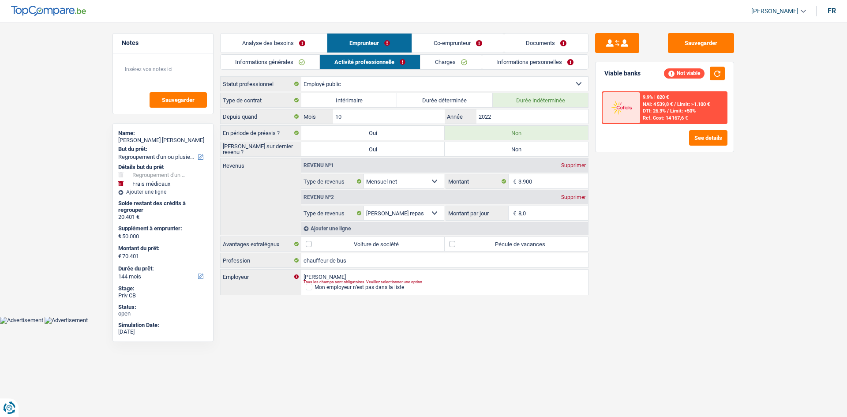
click at [511, 66] on link "Informations personnelles" at bounding box center [535, 62] width 106 height 15
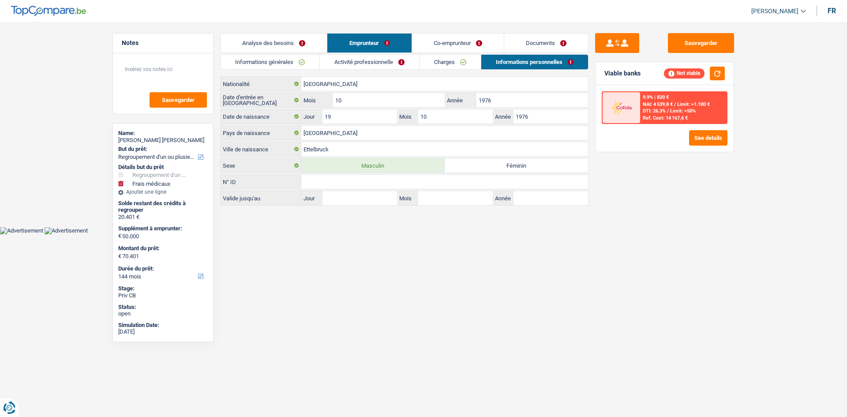
click at [455, 46] on link "Co-emprunteur" at bounding box center [458, 43] width 92 height 19
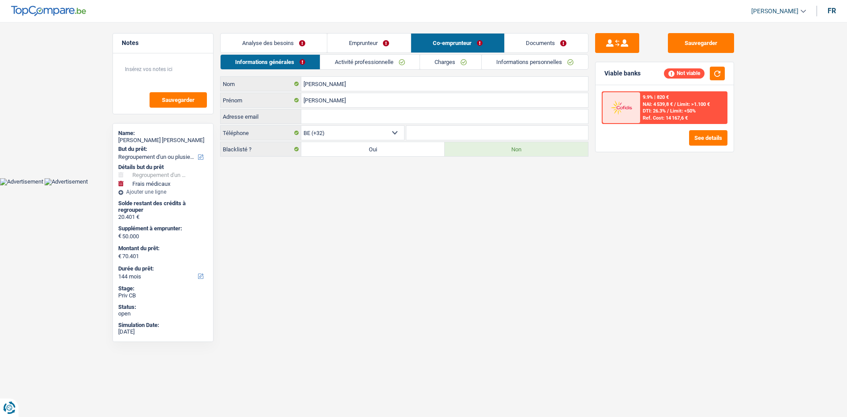
click at [450, 61] on link "Charges" at bounding box center [450, 62] width 61 height 15
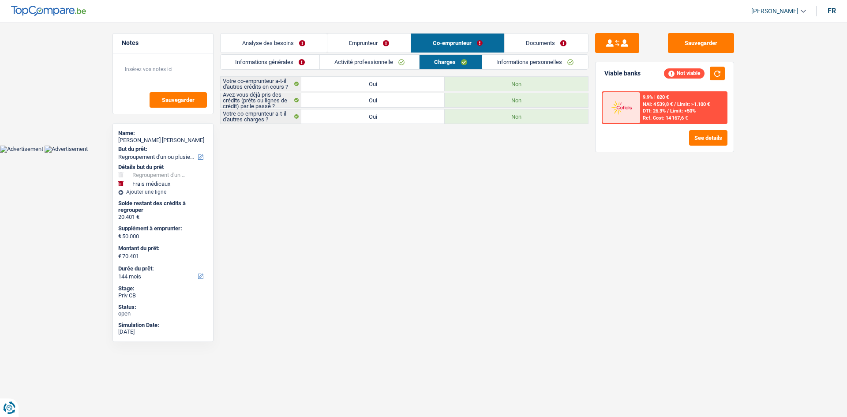
click at [510, 64] on link "Informations personnelles" at bounding box center [535, 62] width 106 height 15
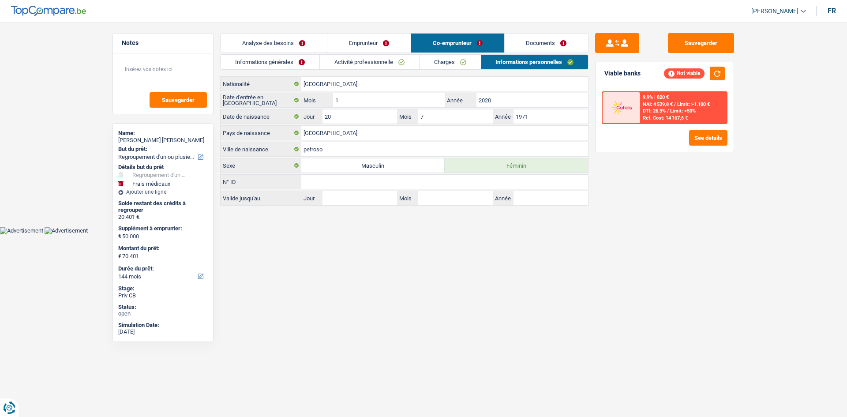
click at [370, 43] on link "Emprunteur" at bounding box center [368, 43] width 83 height 19
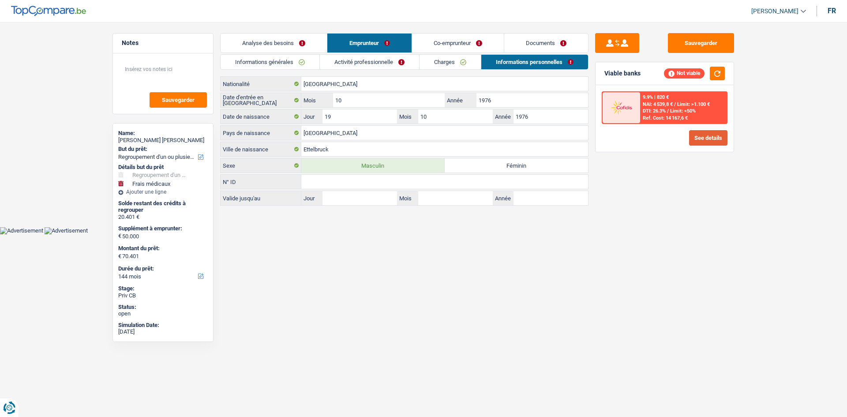
drag, startPoint x: 707, startPoint y: 126, endPoint x: 707, endPoint y: 133, distance: 7.5
click at [707, 126] on div "9.9% | 820 € NAI: 4 539,8 € / Limit: >1.100 € DTI: 26.3% / Limit: <50% Ref. Cos…" at bounding box center [665, 118] width 138 height 67
click at [707, 133] on button "See details" at bounding box center [708, 137] width 38 height 15
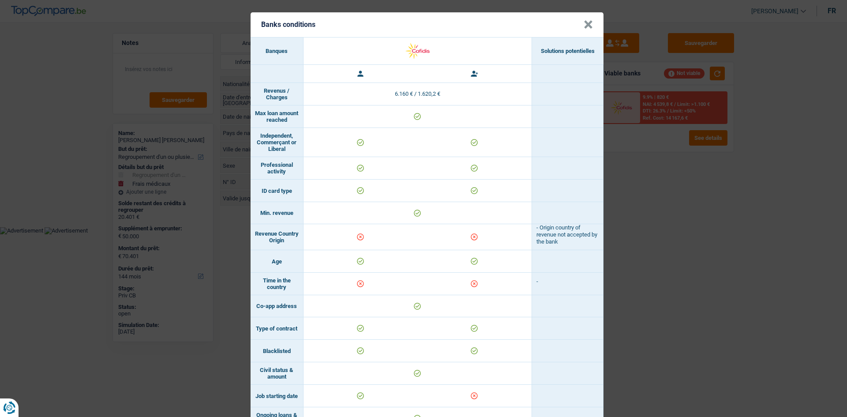
click at [591, 29] on header "Banks conditions ×" at bounding box center [427, 24] width 353 height 25
click at [587, 27] on button "×" at bounding box center [588, 24] width 9 height 9
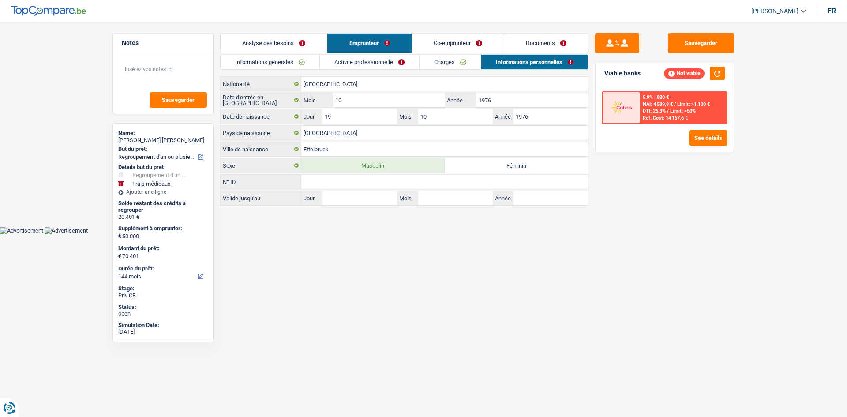
click at [455, 60] on link "Charges" at bounding box center [450, 62] width 61 height 15
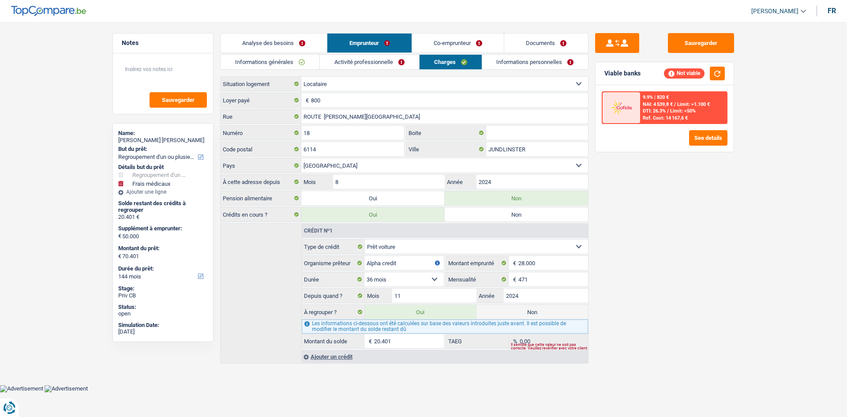
click at [510, 304] on div "À regrouper ? Oui Non" at bounding box center [445, 311] width 286 height 15
click at [514, 306] on label "Non" at bounding box center [532, 312] width 112 height 14
click at [514, 306] on input "Non" at bounding box center [532, 312] width 112 height 14
radio input "true"
select select "medical"
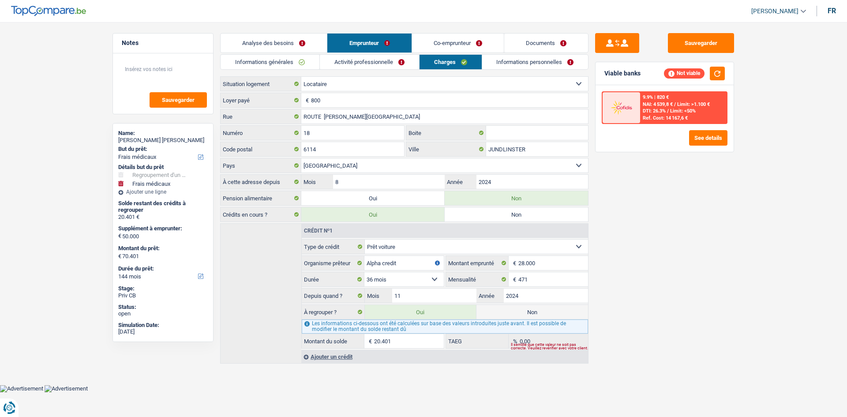
radio input "false"
select select "medical"
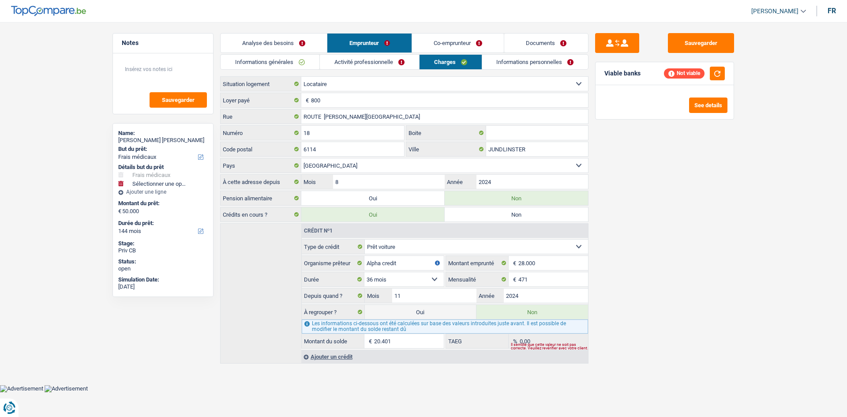
click at [303, 46] on link "Analyse des besoins" at bounding box center [274, 43] width 106 height 19
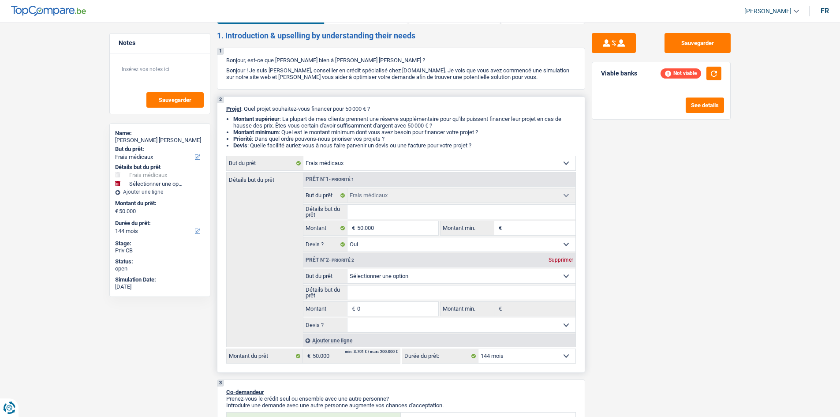
scroll to position [44, 0]
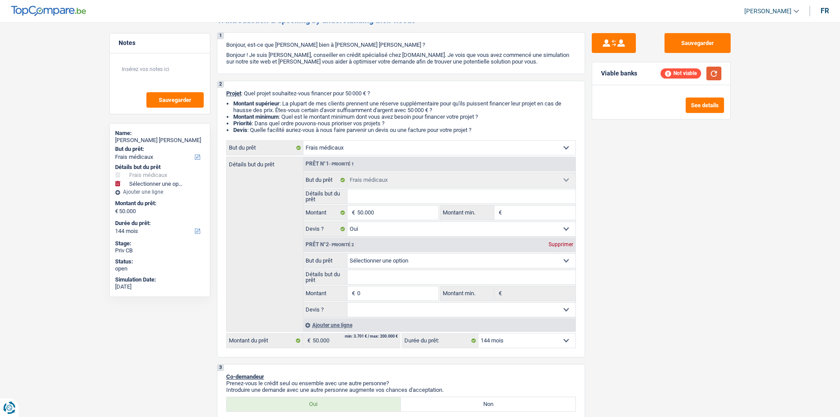
click at [709, 76] on button "button" at bounding box center [714, 74] width 15 height 14
click at [513, 342] on select "12 mois 18 mois 24 mois 30 mois 36 mois 42 mois 48 mois 60 mois 72 mois 84 mois…" at bounding box center [527, 340] width 97 height 14
select select "120"
click at [479, 333] on select "12 mois 18 mois 24 mois 30 mois 36 mois 42 mois 48 mois 60 mois 72 mois 84 mois…" at bounding box center [527, 340] width 97 height 14
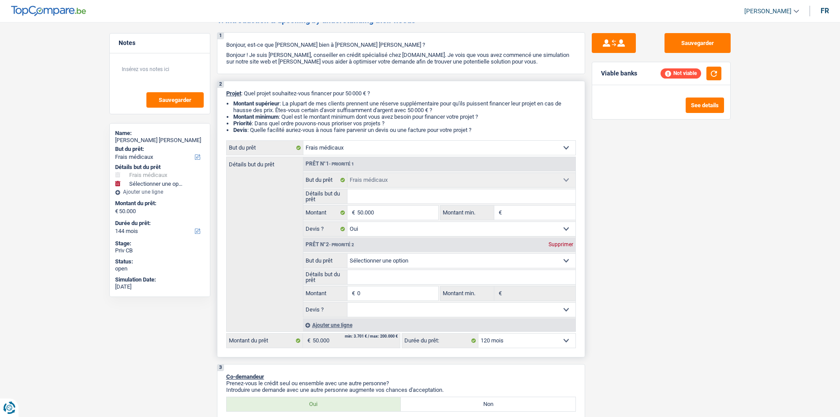
select select "120"
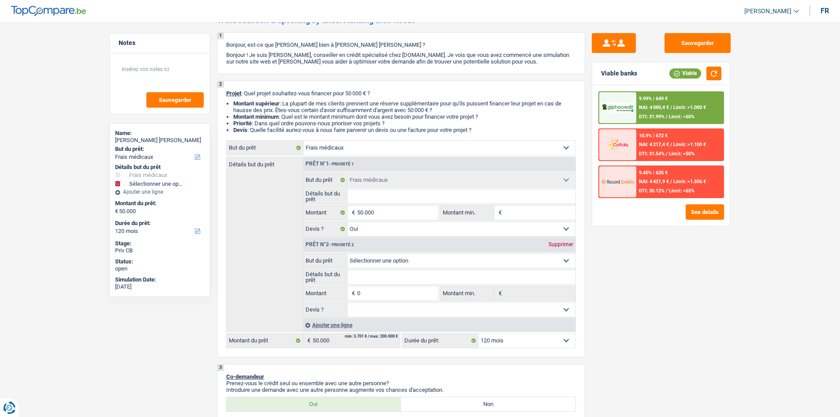
click at [660, 109] on span "NAI: 4 080,4 €" at bounding box center [654, 108] width 30 height 6
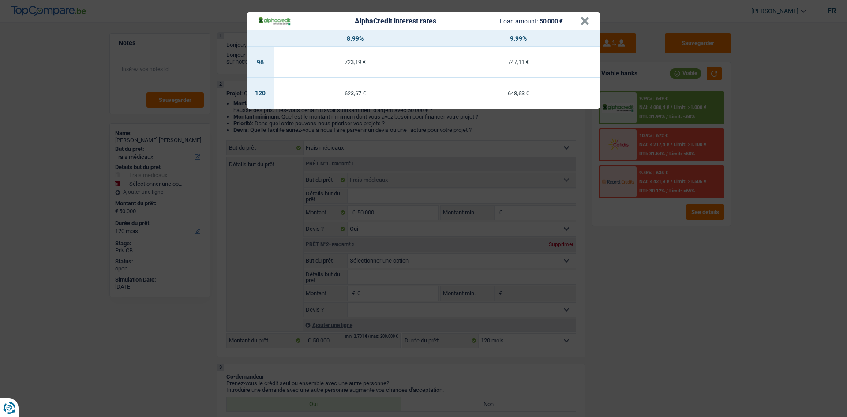
click at [661, 109] on div "AlphaCredit interest rates Loan amount: 50 000 € × 8.99% 9.99% 96 723,19 € 747,…" at bounding box center [423, 208] width 847 height 417
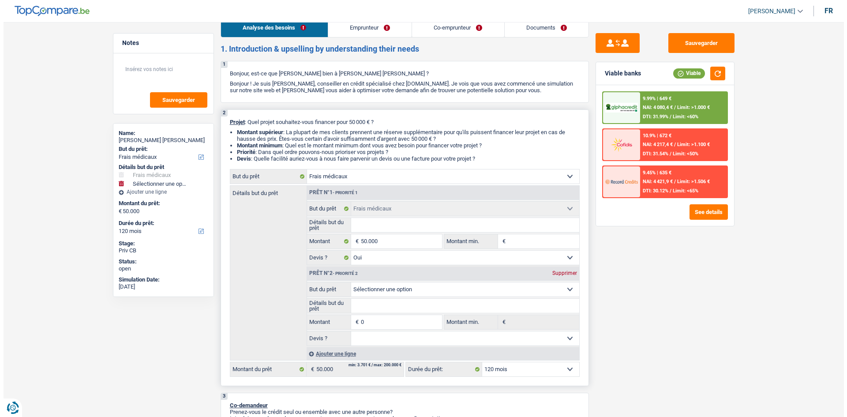
scroll to position [0, 0]
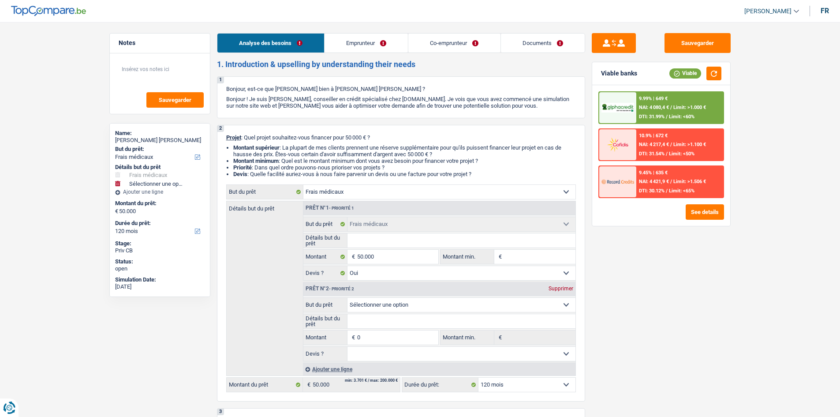
click at [385, 45] on link "Emprunteur" at bounding box center [366, 43] width 83 height 19
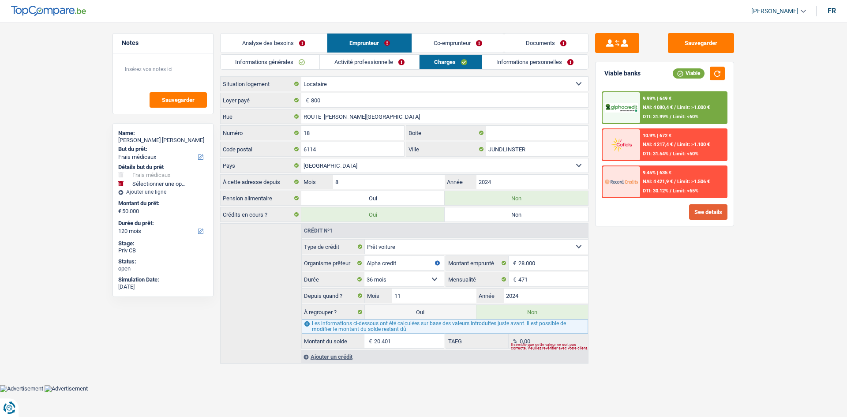
click at [699, 214] on button "See details" at bounding box center [708, 211] width 38 height 15
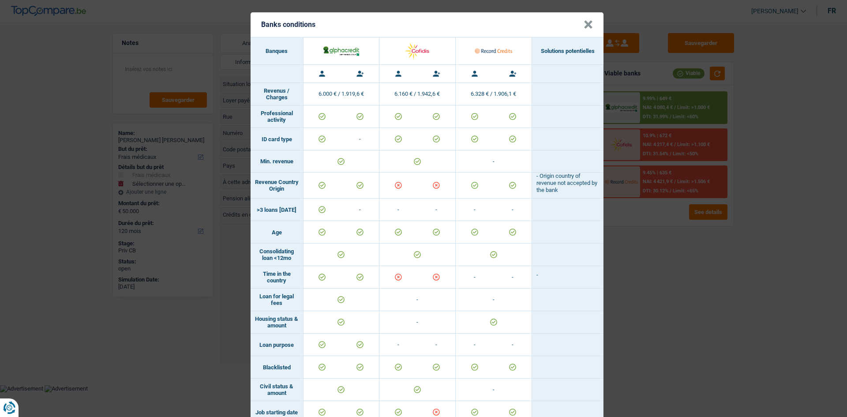
click at [585, 25] on button "×" at bounding box center [588, 24] width 9 height 9
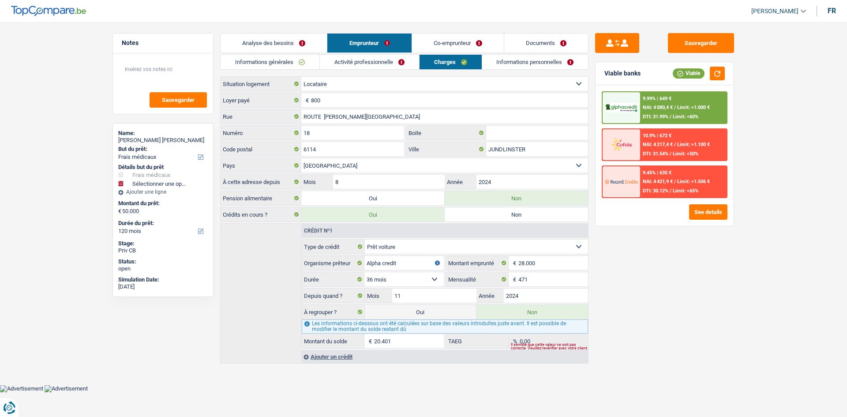
click at [478, 52] on link "Co-emprunteur" at bounding box center [458, 43] width 92 height 19
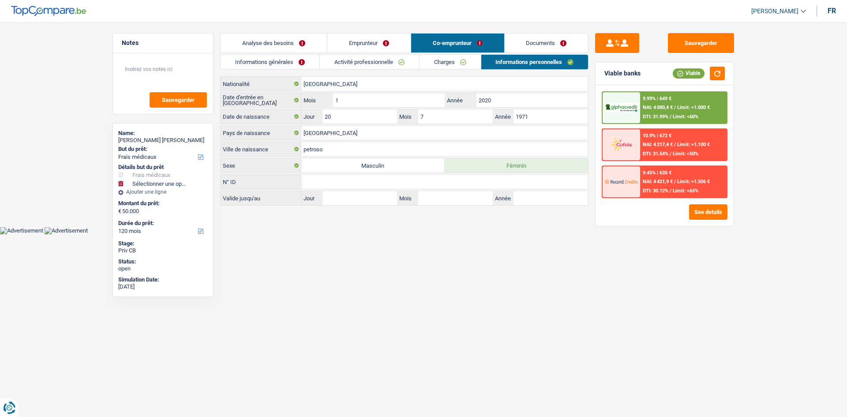
click at [379, 40] on link "Emprunteur" at bounding box center [368, 43] width 83 height 19
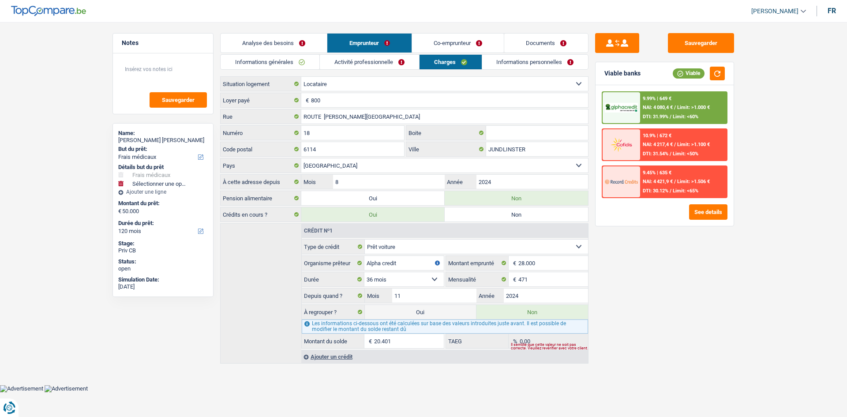
click at [510, 64] on link "Informations personnelles" at bounding box center [535, 62] width 106 height 15
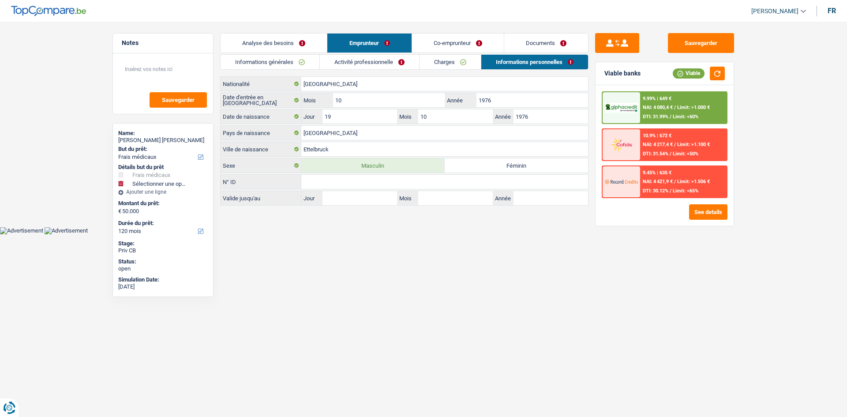
click at [310, 45] on link "Analyse des besoins" at bounding box center [274, 43] width 106 height 19
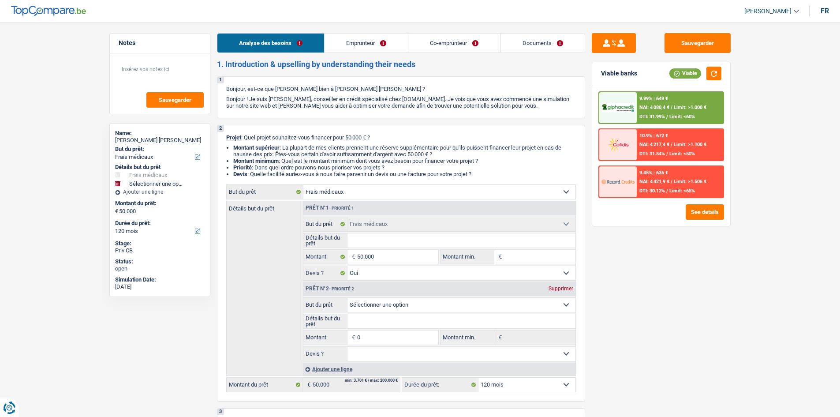
click at [301, 38] on link "Analyse des besoins" at bounding box center [270, 43] width 107 height 19
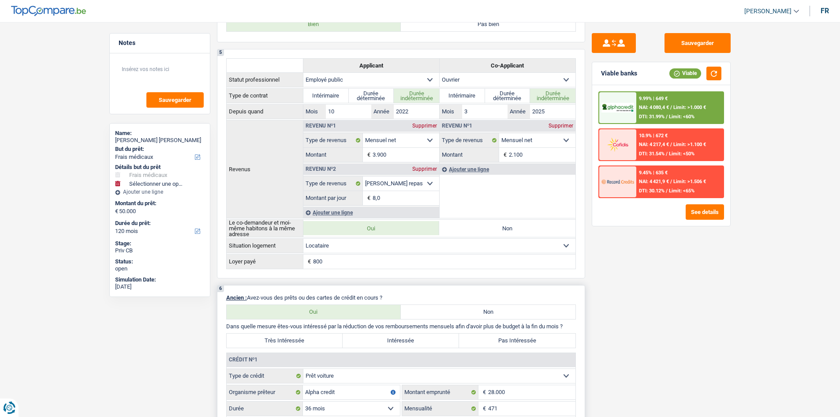
scroll to position [750, 0]
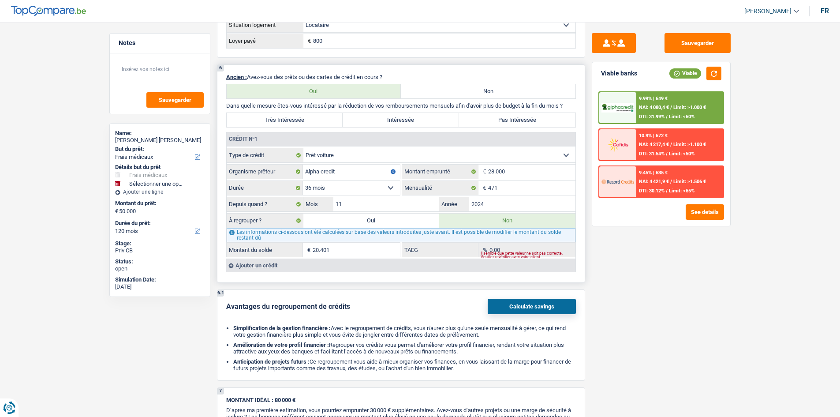
click at [403, 219] on label "Oui" at bounding box center [371, 221] width 136 height 14
click at [403, 219] on input "Oui" at bounding box center [371, 221] width 136 height 14
radio input "true"
select select "144"
type input "20.401"
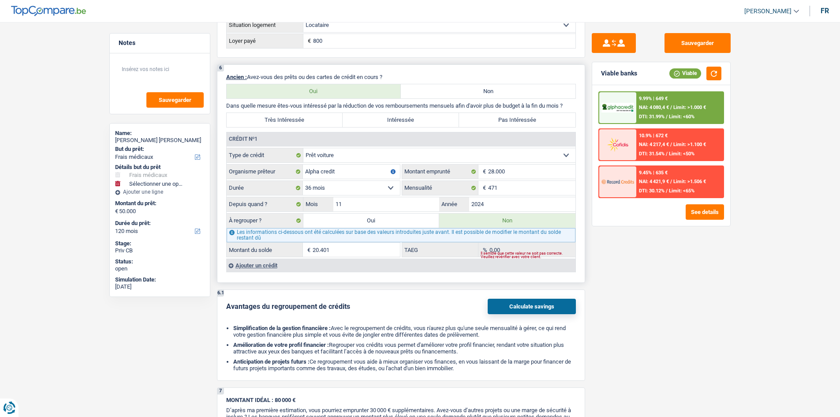
select select
select select "144"
radio input "false"
type input "20.401"
select select
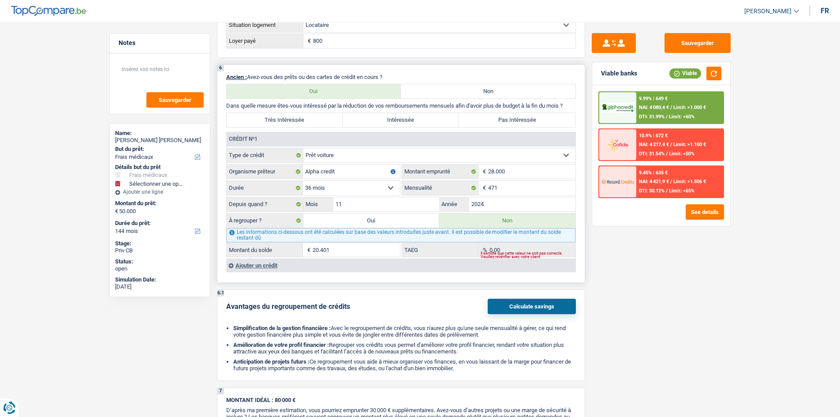
select select "144"
type input "50.000"
select select "yes"
type input "70.401"
select select "refinancing"
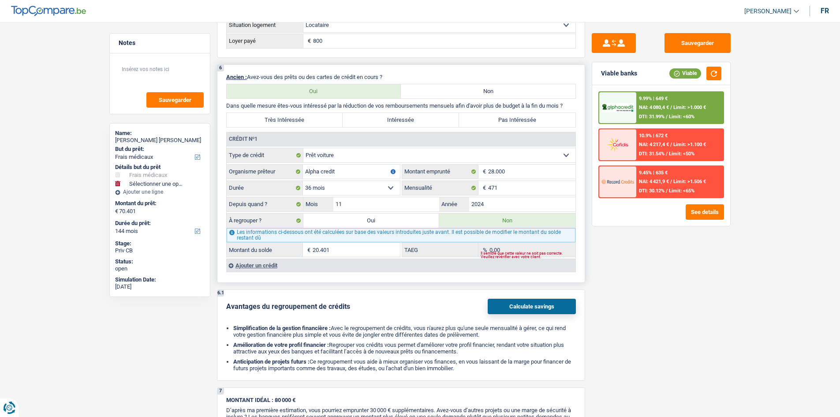
select select "refinancing"
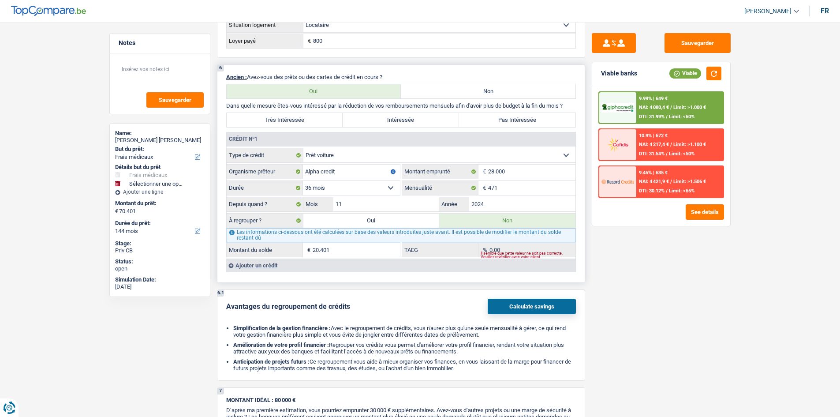
select select "medical"
select select "yes"
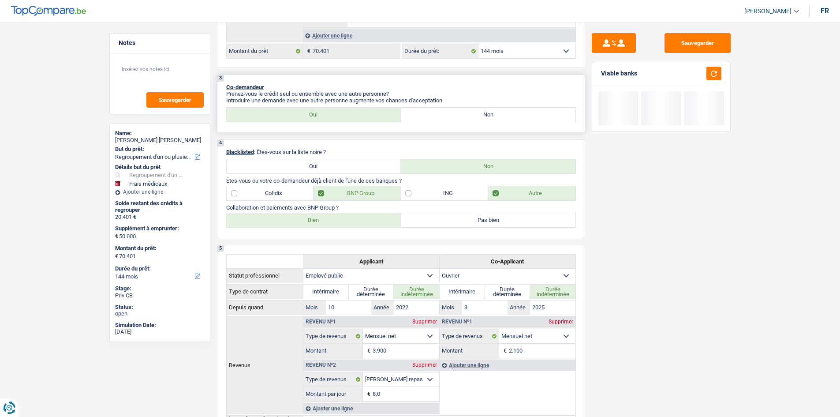
scroll to position [309, 0]
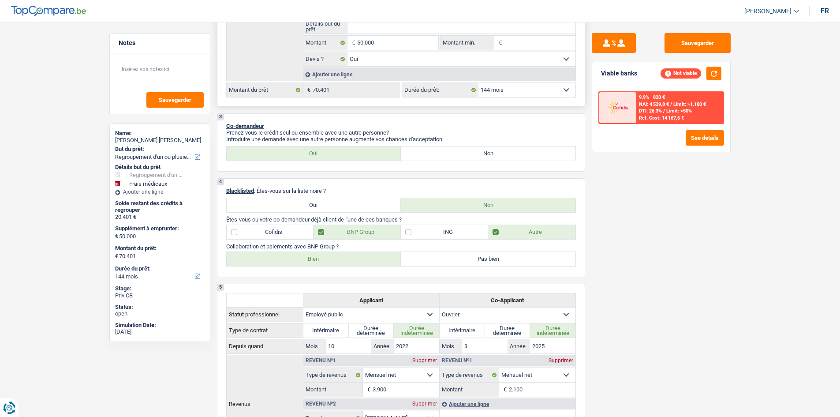
click at [520, 89] on select "12 mois 18 mois 24 mois 30 mois 36 mois 42 mois 48 mois 60 mois 72 mois 84 mois…" at bounding box center [527, 90] width 97 height 14
select select "120"
click at [479, 83] on select "12 mois 18 mois 24 mois 30 mois 36 mois 42 mois 48 mois 60 mois 72 mois 84 mois…" at bounding box center [527, 90] width 97 height 14
select select "120"
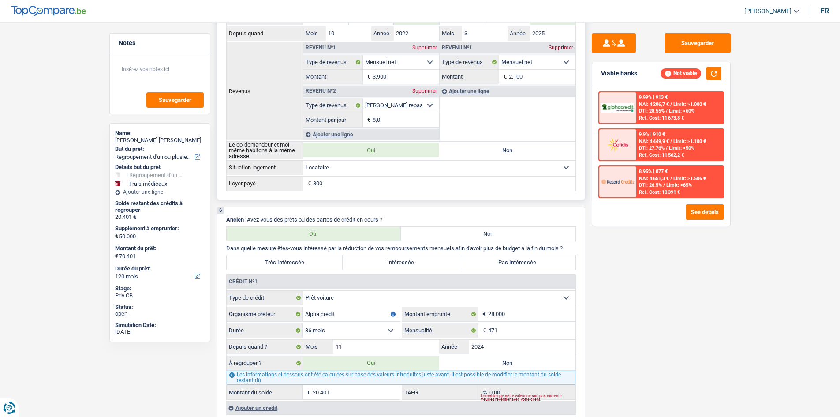
scroll to position [750, 0]
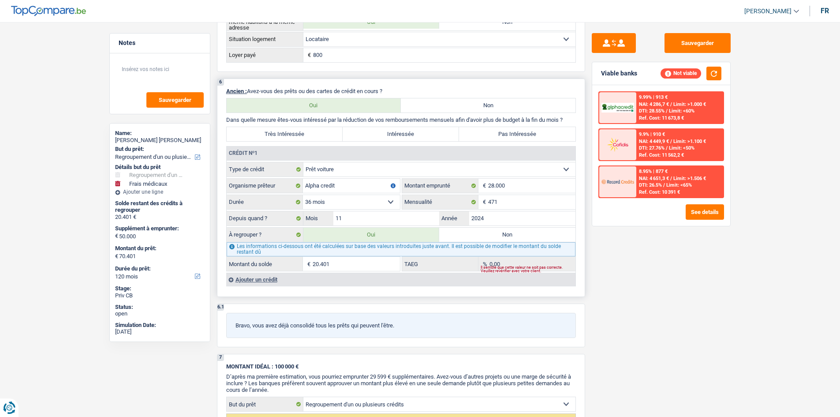
click at [536, 242] on div "Les informations ci-dessous ont été calculées sur base des valeurs introduites …" at bounding box center [401, 249] width 349 height 14
click at [536, 237] on label "Non" at bounding box center [507, 235] width 136 height 14
click at [536, 237] on input "Non" at bounding box center [507, 235] width 136 height 14
radio input "true"
select select "medical"
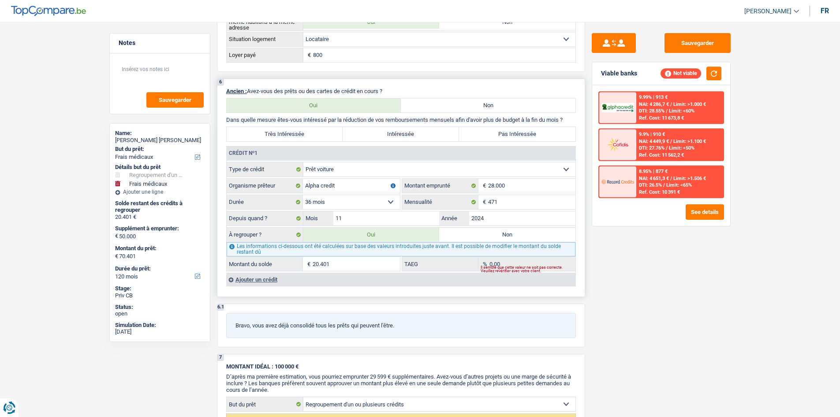
select select "144"
select select "medical"
type input "50.000"
select select "yes"
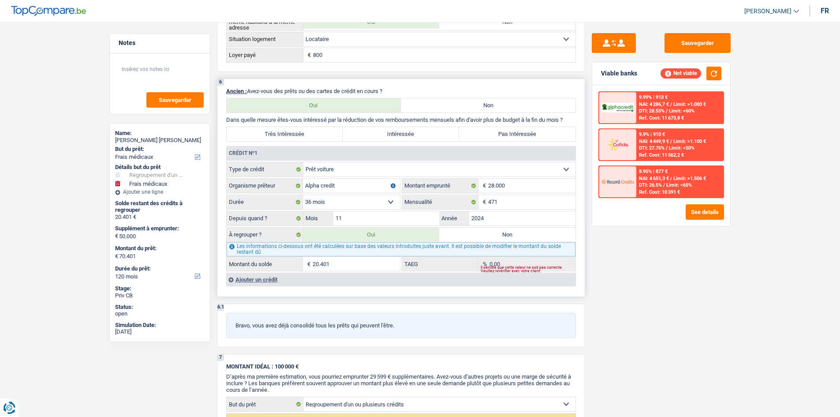
select select "144"
radio input "false"
select select "medical"
type input "50.000"
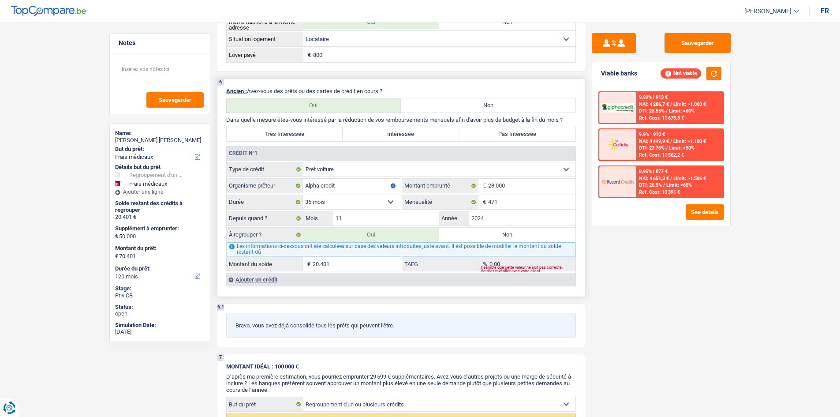
select select "yes"
select select "144"
select select "medical"
type input "50.000"
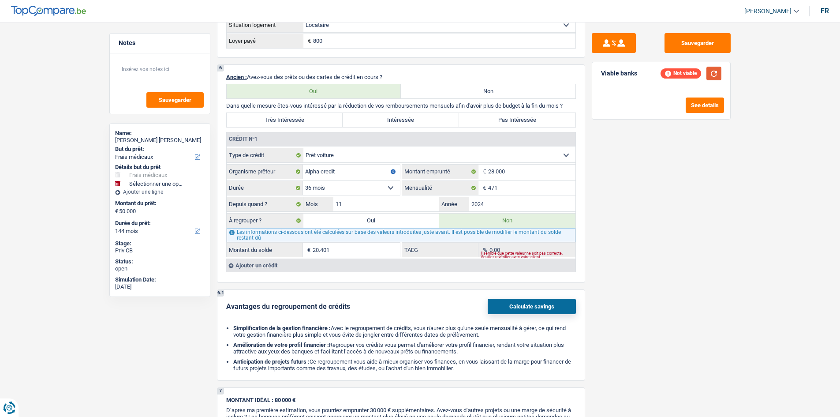
click at [717, 73] on button "button" at bounding box center [714, 74] width 15 height 14
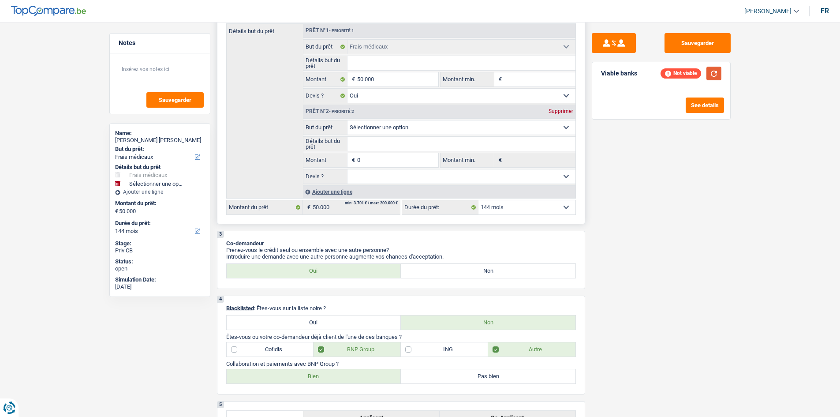
scroll to position [176, 0]
click at [521, 206] on select "12 mois 18 mois 24 mois 30 mois 36 mois 42 mois 48 mois 60 mois 72 mois 84 mois…" at bounding box center [527, 208] width 97 height 14
select select "120"
click at [479, 201] on select "12 mois 18 mois 24 mois 30 mois 36 mois 42 mois 48 mois 60 mois 72 mois 84 mois…" at bounding box center [527, 208] width 97 height 14
select select "120"
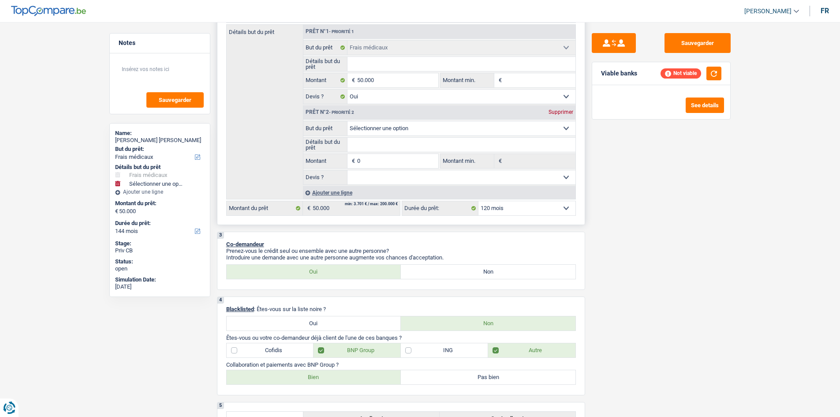
select select "120"
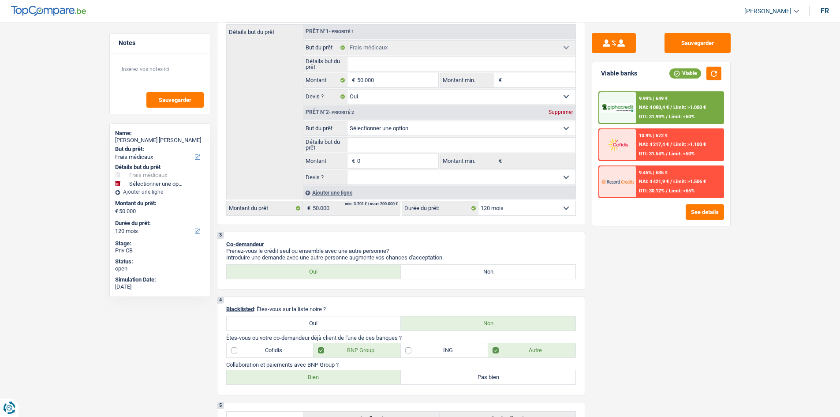
click at [637, 104] on div "9.99% | 649 € NAI: 4 080,4 € / Limit: >1.000 € DTI: 31.99% / Limit: <60%" at bounding box center [680, 107] width 87 height 31
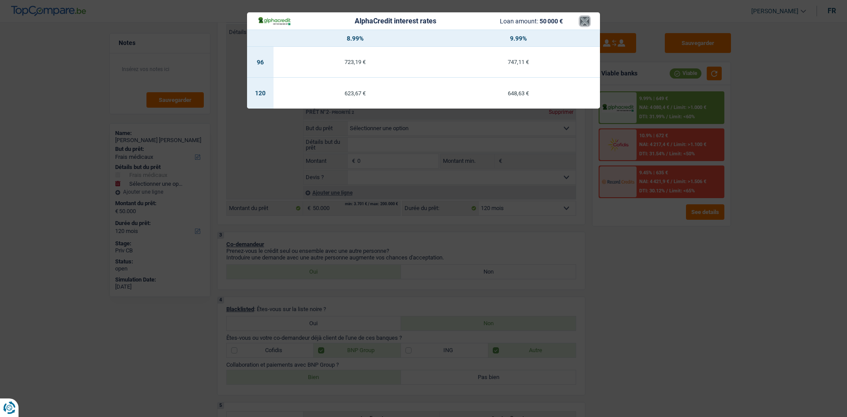
click at [585, 20] on button "×" at bounding box center [584, 21] width 9 height 9
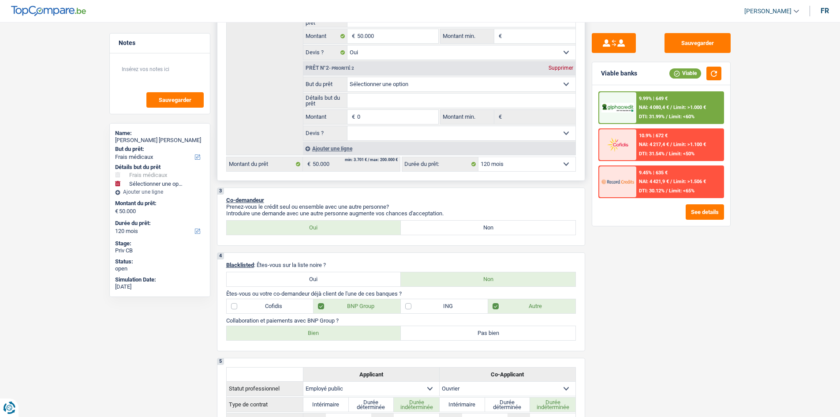
scroll to position [132, 0]
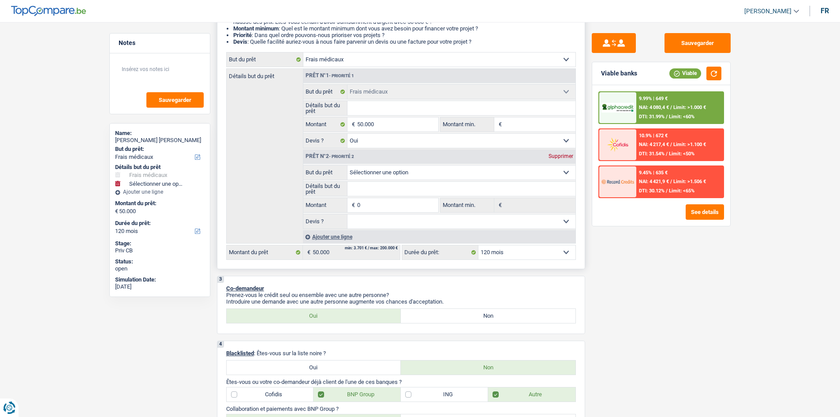
click at [397, 109] on input "Détails but du prêt" at bounding box center [462, 108] width 228 height 14
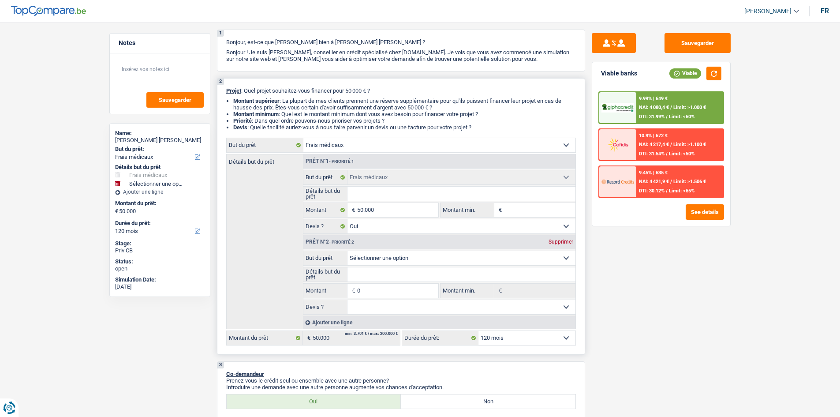
scroll to position [0, 0]
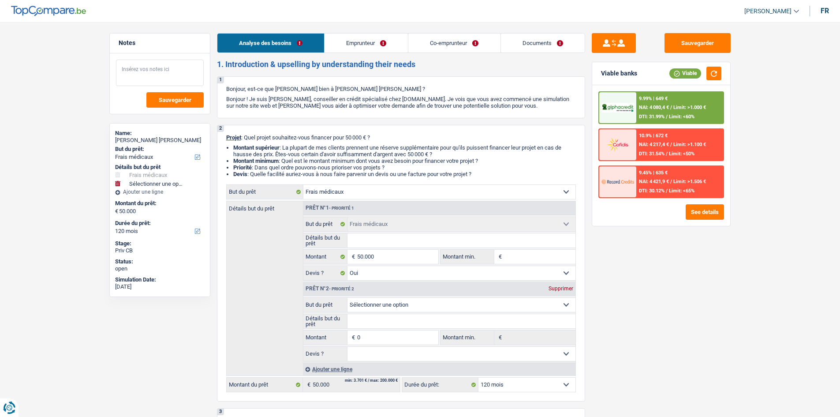
click at [152, 73] on textarea at bounding box center [160, 73] width 88 height 26
click at [135, 71] on textarea at bounding box center [160, 73] width 88 height 26
click at [164, 68] on textarea at bounding box center [160, 73] width 88 height 26
click at [375, 270] on select "Oui Non Non répondu Sélectionner une option" at bounding box center [462, 273] width 228 height 14
click at [149, 67] on textarea at bounding box center [160, 73] width 88 height 26
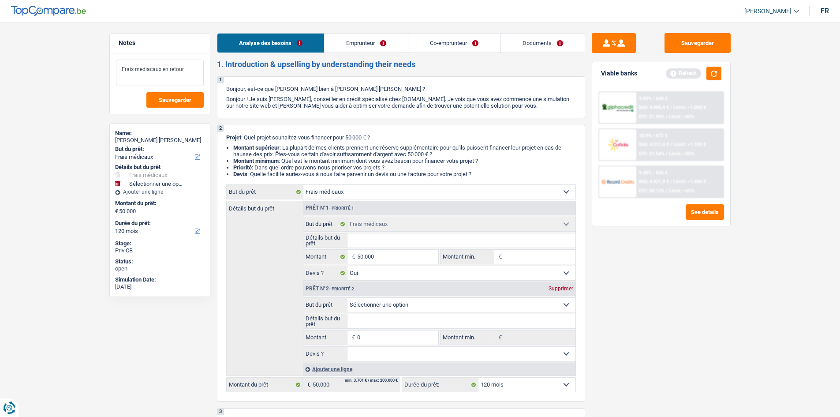
click at [149, 69] on textarea "Frais mediacaux en retour" at bounding box center [160, 73] width 88 height 26
drag, startPoint x: 149, startPoint y: 69, endPoint x: 130, endPoint y: 78, distance: 20.3
click at [130, 78] on textarea "Frais mediacaux en retour" at bounding box center [160, 73] width 88 height 26
click at [192, 71] on textarea "Frais mediacaux en retour" at bounding box center [160, 73] width 88 height 26
type textarea "Frais mediacaux en retard"
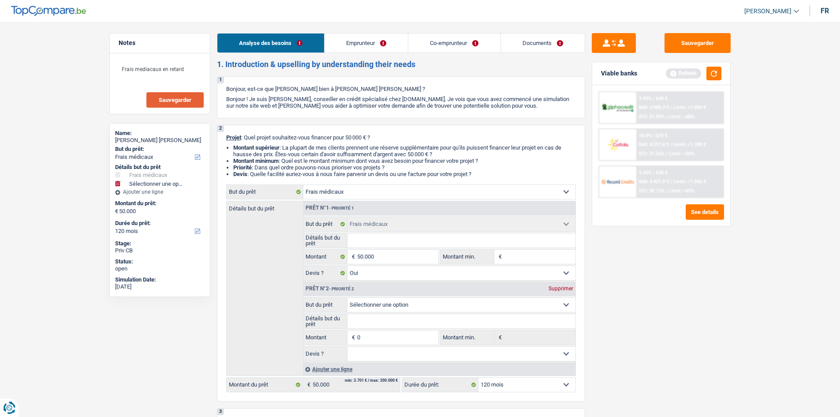
click at [169, 98] on span "Sauvegarder" at bounding box center [175, 100] width 33 height 6
click at [698, 42] on button "Sauvegarder" at bounding box center [698, 43] width 66 height 20
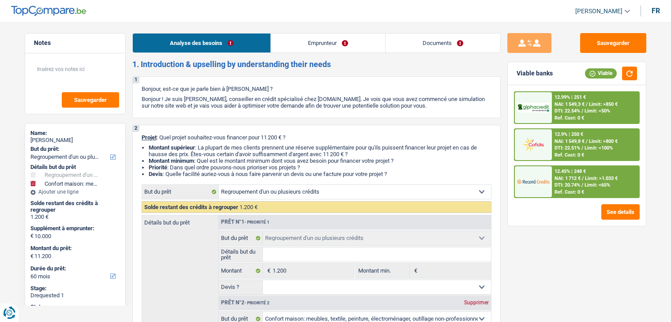
select select "refinancing"
select select "household"
select select "60"
select select "refinancing"
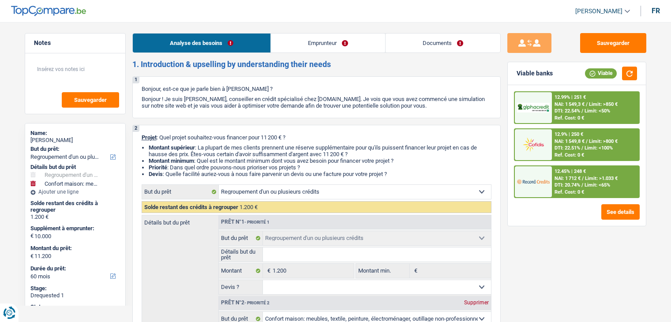
select select "refinancing"
select select "household"
select select "yes"
select select "60"
select select "worker"
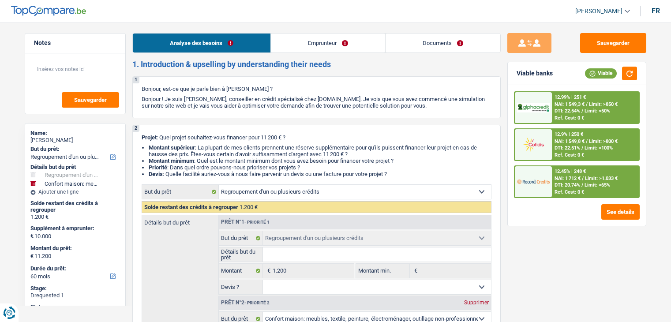
select select "netSalary"
select select "rents"
select select "cardOrCredit"
select select "refinancing"
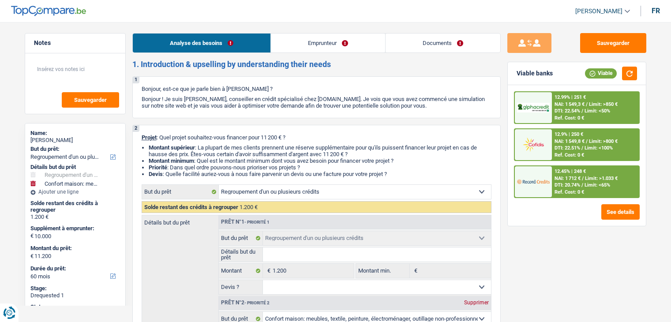
select select "household"
select select "yes"
select select "60"
drag, startPoint x: 0, startPoint y: 0, endPoint x: 457, endPoint y: 46, distance: 459.4
click at [457, 46] on link "Documents" at bounding box center [443, 43] width 115 height 19
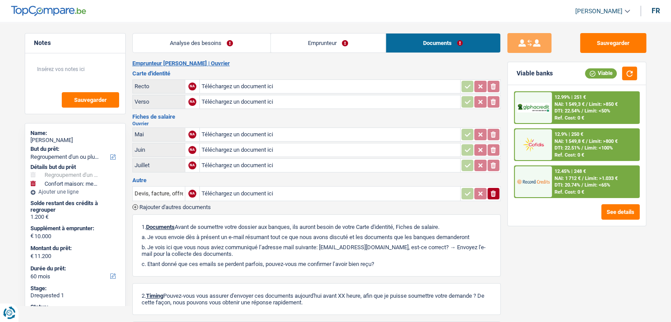
click at [232, 44] on link "Analyse des besoins" at bounding box center [202, 43] width 138 height 19
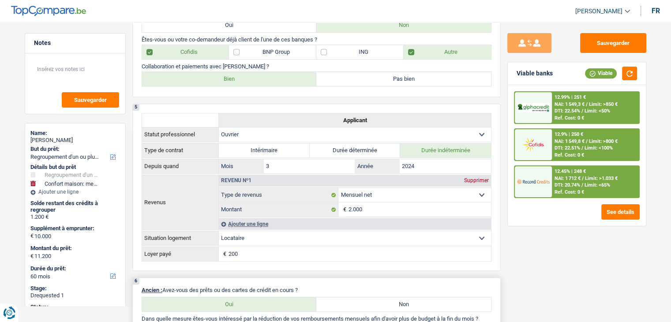
scroll to position [706, 0]
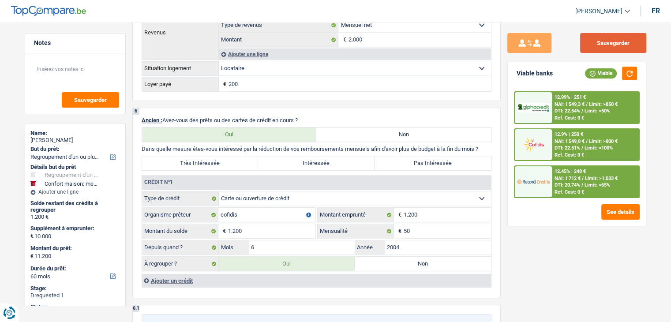
click at [611, 41] on button "Sauvegarder" at bounding box center [613, 43] width 66 height 20
click at [626, 74] on button "button" at bounding box center [629, 74] width 15 height 14
